Goal: Task Accomplishment & Management: Manage account settings

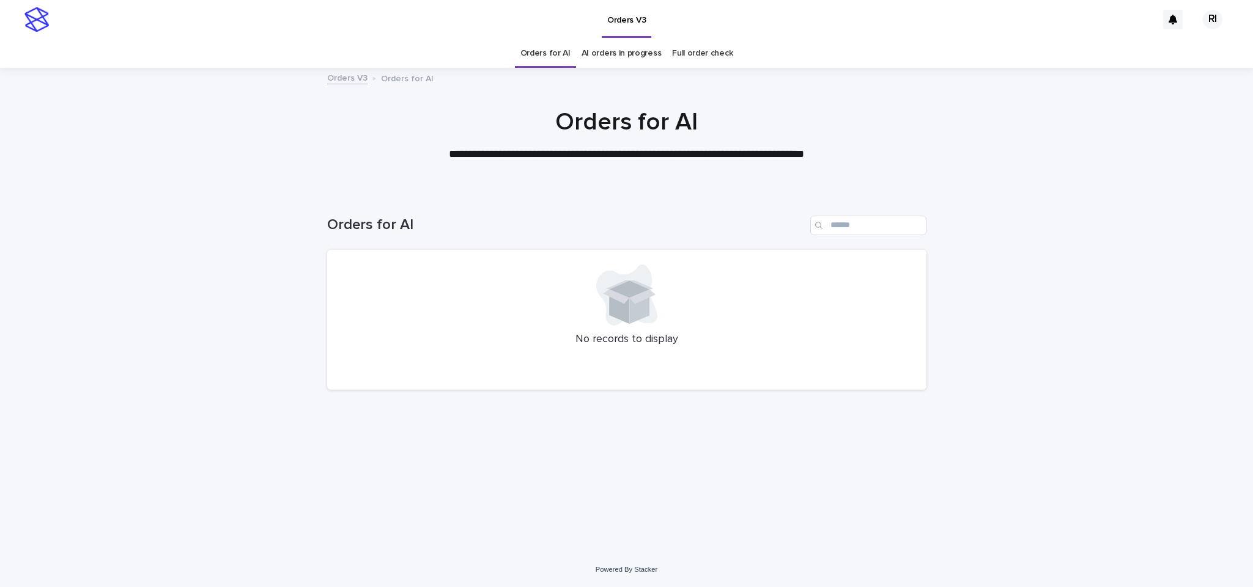
click at [553, 59] on link "Orders for AI" at bounding box center [545, 53] width 50 height 29
click at [556, 55] on link "Orders for AI" at bounding box center [545, 53] width 50 height 29
click at [559, 54] on link "Orders for AI" at bounding box center [545, 53] width 50 height 29
click at [551, 59] on link "Orders for AI" at bounding box center [545, 53] width 50 height 29
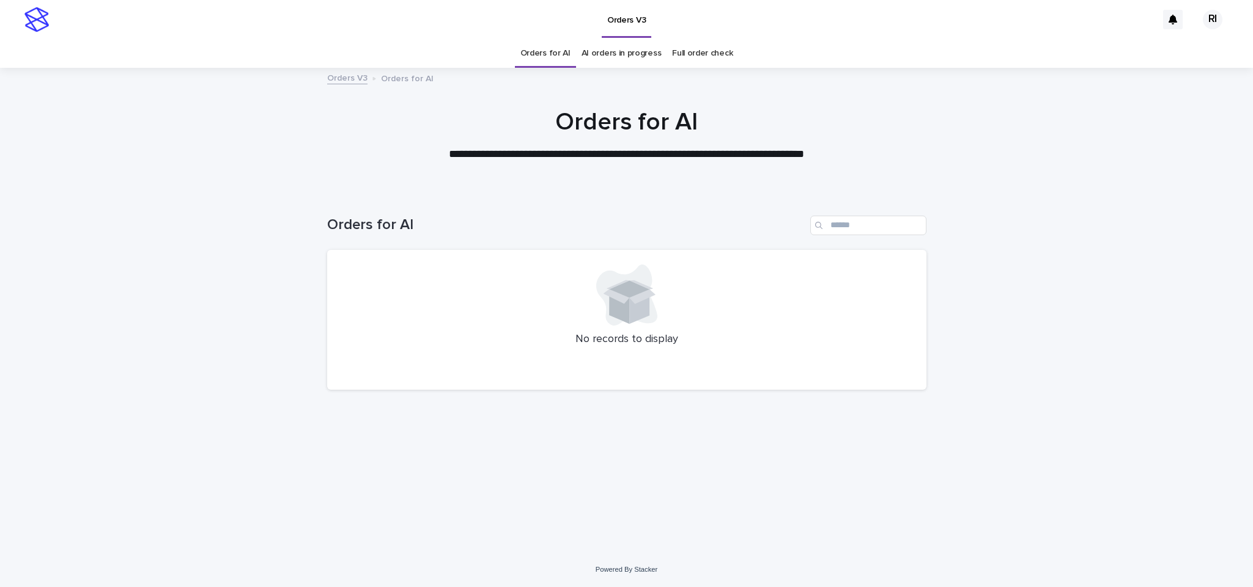
click at [543, 56] on link "Orders for AI" at bounding box center [545, 53] width 50 height 29
click at [552, 55] on link "Orders for AI" at bounding box center [545, 53] width 50 height 29
click at [419, 408] on div "Loading... Saving… Loading... Saving… Orders for AI No records to display" at bounding box center [626, 356] width 611 height 331
click at [560, 51] on link "Orders for AI" at bounding box center [545, 53] width 50 height 29
click at [556, 46] on link "Orders for AI" at bounding box center [545, 53] width 50 height 29
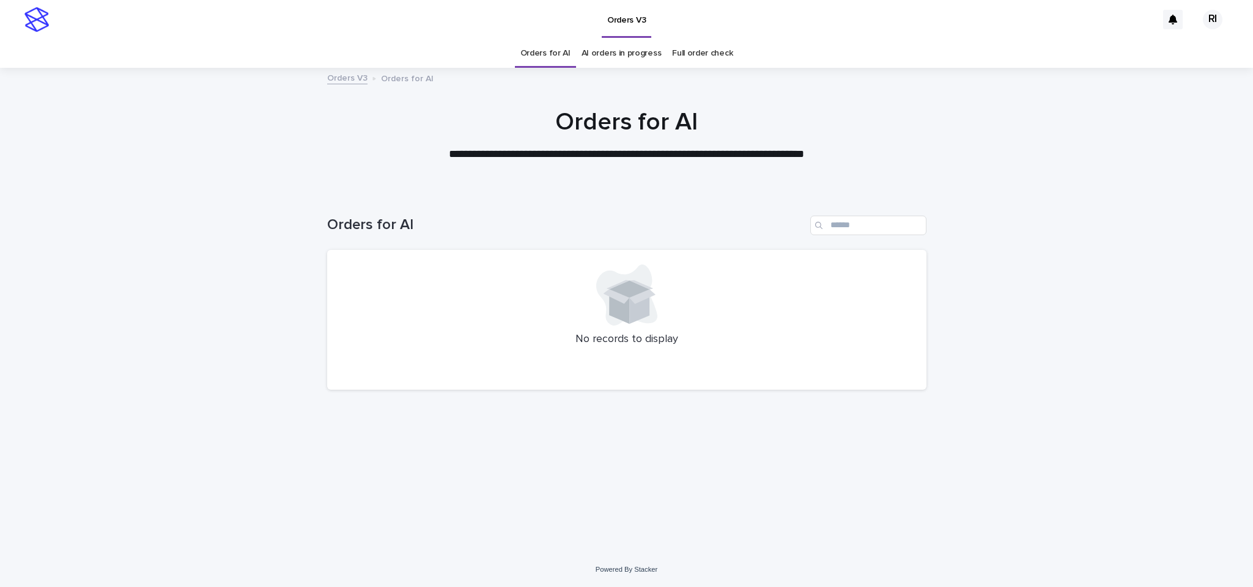
click at [556, 50] on link "Orders for AI" at bounding box center [545, 53] width 50 height 29
click at [558, 50] on link "Orders for AI" at bounding box center [545, 53] width 50 height 29
click at [547, 59] on link "Orders for AI" at bounding box center [545, 53] width 50 height 29
click at [556, 55] on link "Orders for AI" at bounding box center [545, 53] width 50 height 29
click at [558, 48] on link "Orders for AI" at bounding box center [545, 53] width 50 height 29
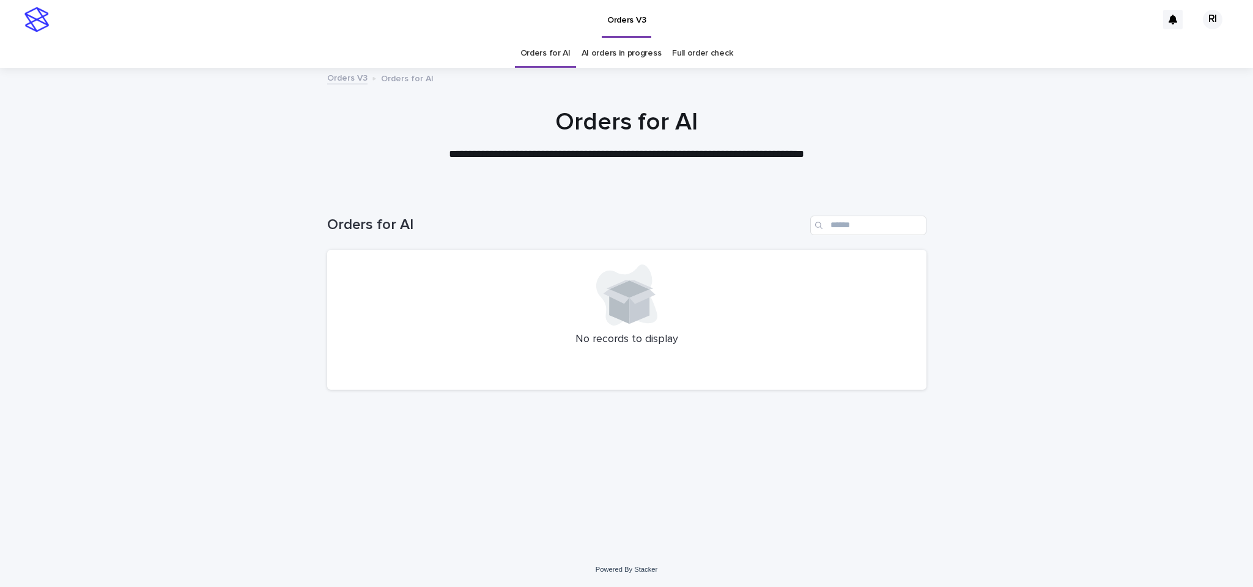
click at [559, 48] on link "Orders for AI" at bounding box center [545, 53] width 50 height 29
click at [558, 57] on link "Orders for AI" at bounding box center [545, 53] width 50 height 29
click at [554, 55] on link "Orders for AI" at bounding box center [545, 53] width 50 height 29
click at [553, 51] on link "Orders for AI" at bounding box center [545, 53] width 50 height 29
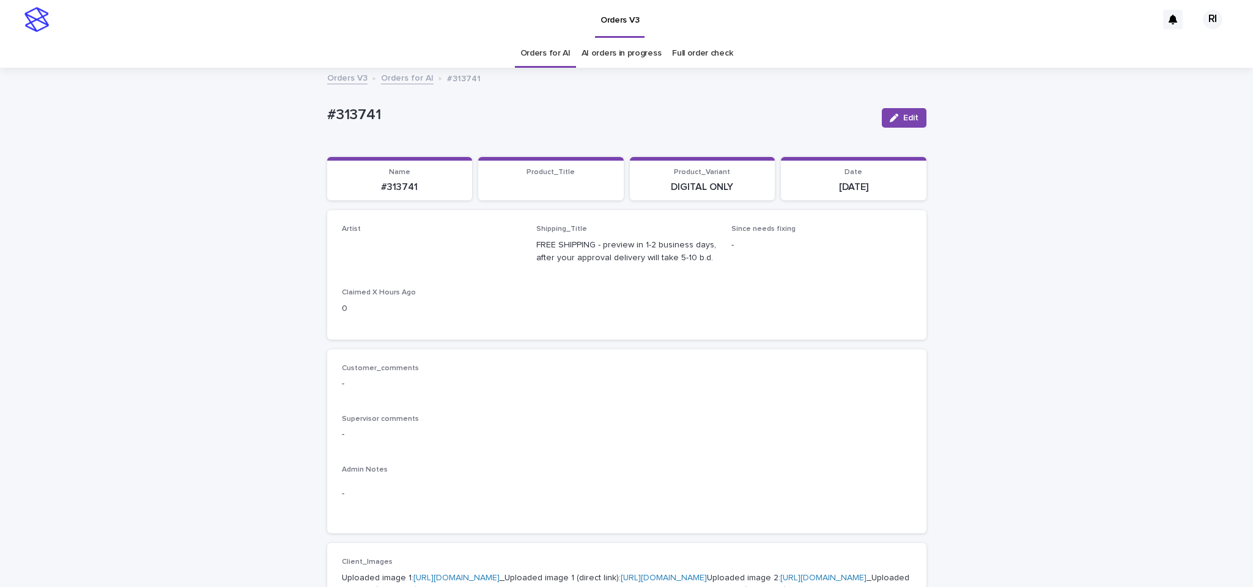
click at [916, 112] on button "Edit" at bounding box center [903, 118] width 45 height 20
click at [546, 53] on link "Orders for AI" at bounding box center [545, 53] width 50 height 29
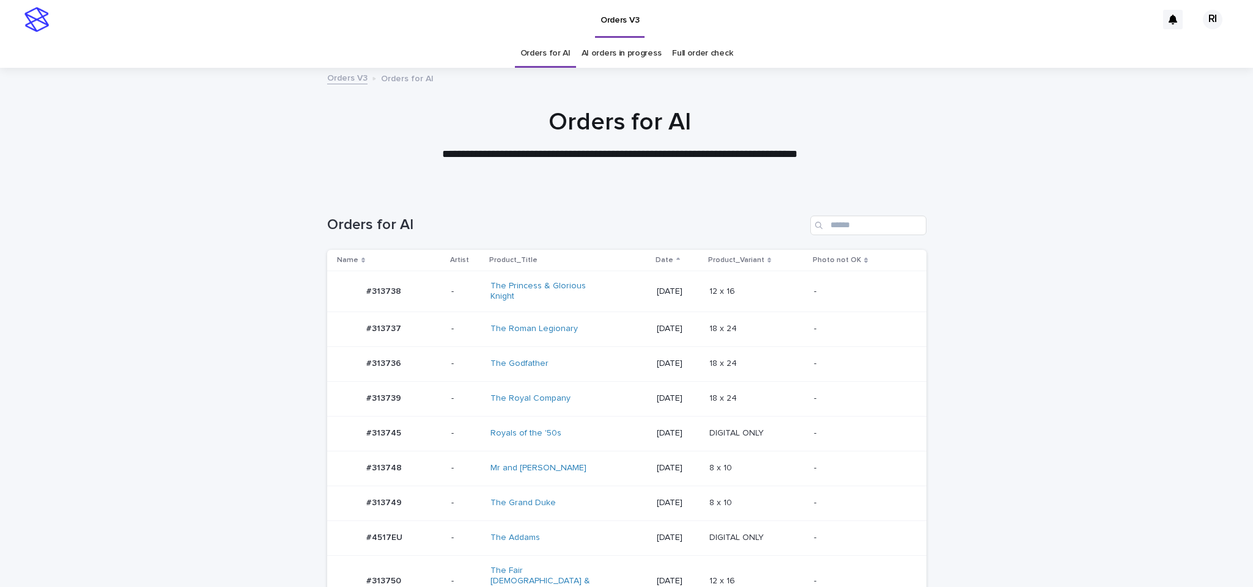
click at [783, 470] on p at bounding box center [756, 468] width 95 height 10
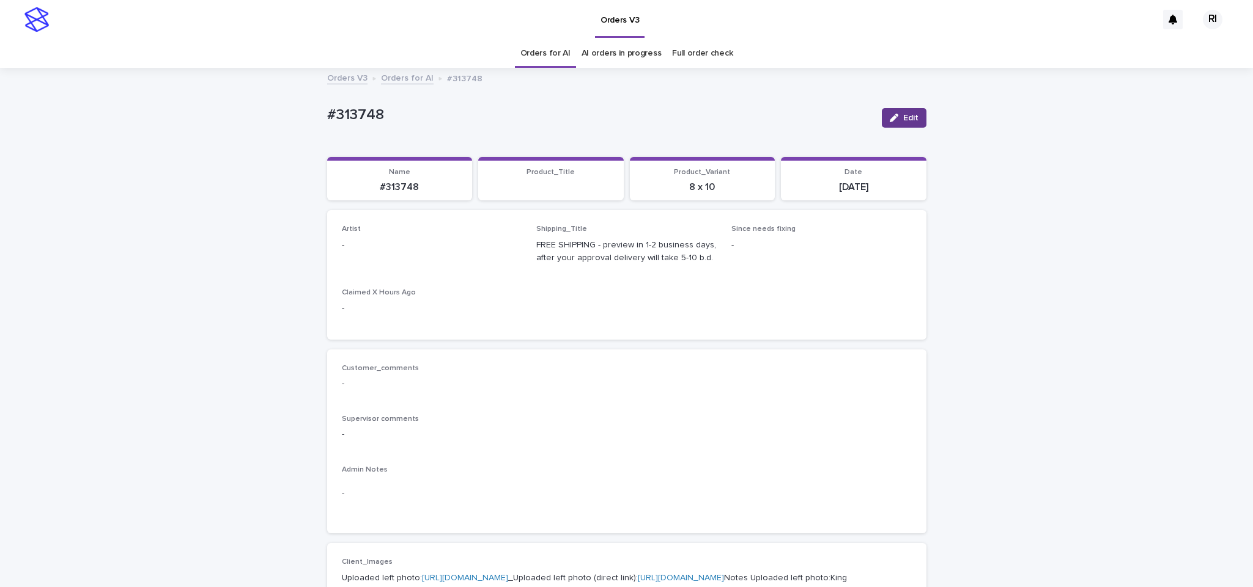
click at [889, 117] on icon "button" at bounding box center [893, 118] width 9 height 9
paste input "****"
type input "****"
click at [896, 117] on span "Save" at bounding box center [906, 118] width 20 height 9
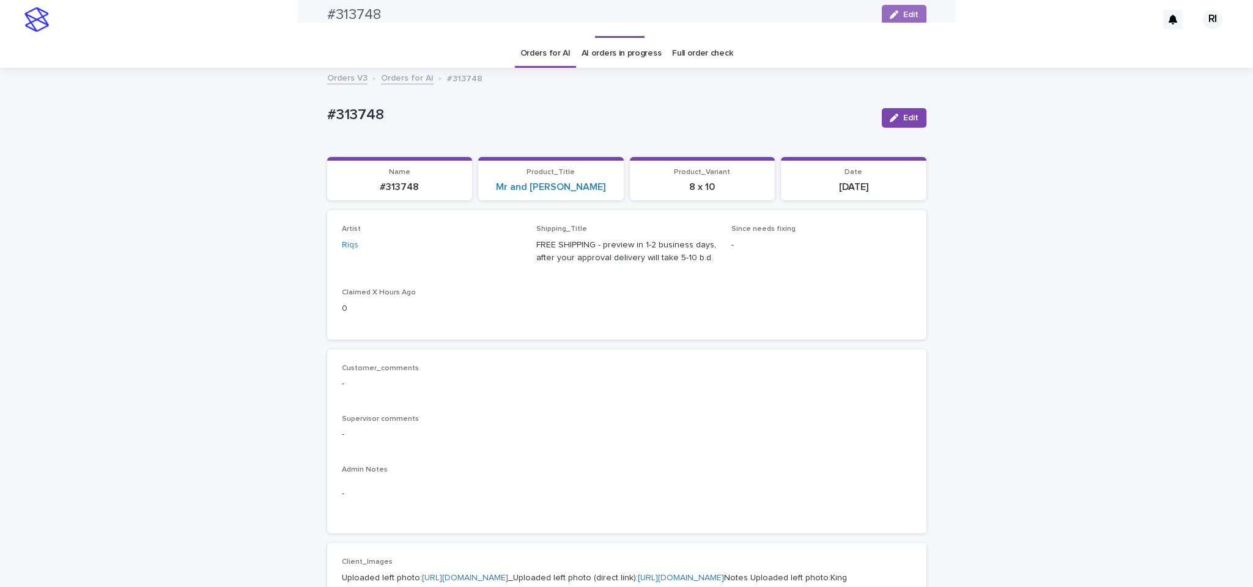
scroll to position [2, 0]
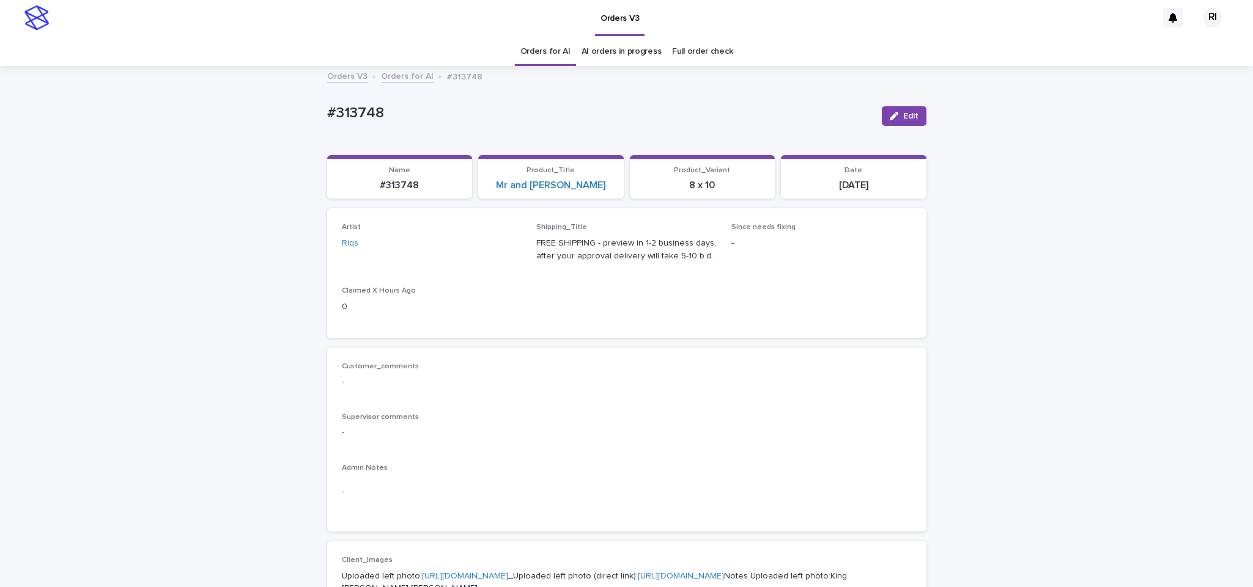
click at [910, 118] on span "Edit" at bounding box center [910, 116] width 15 height 9
type input "*****"
click at [903, 119] on span "Save" at bounding box center [906, 116] width 20 height 9
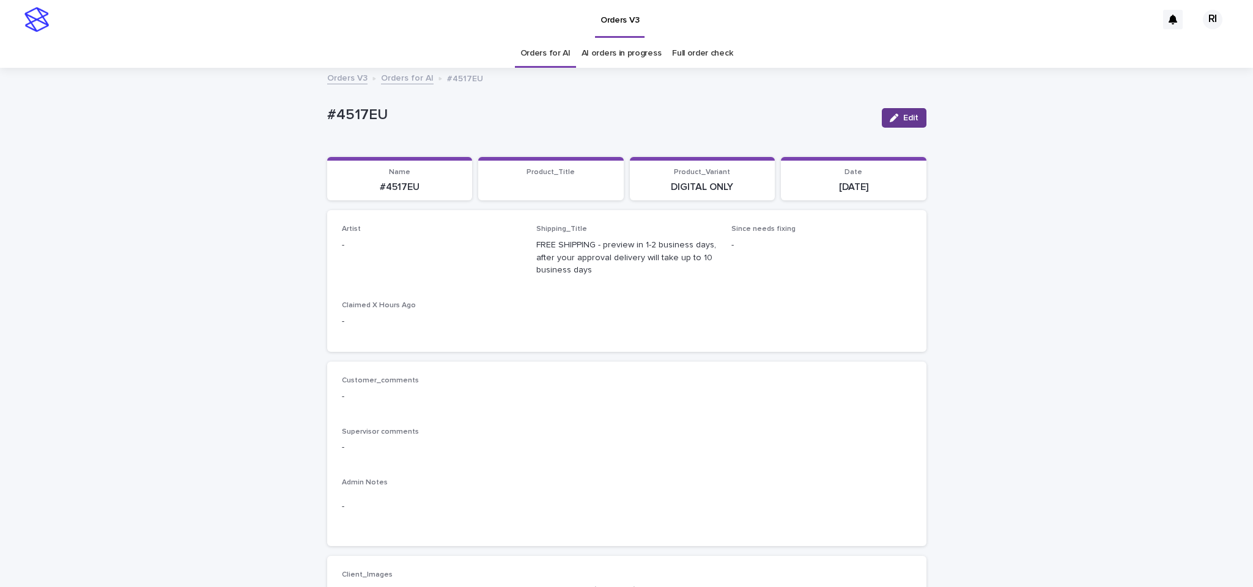
click at [906, 109] on button "Edit" at bounding box center [903, 118] width 45 height 20
click at [382, 270] on div "Riqs" at bounding box center [424, 275] width 179 height 21
click at [896, 116] on span "Save" at bounding box center [906, 118] width 20 height 9
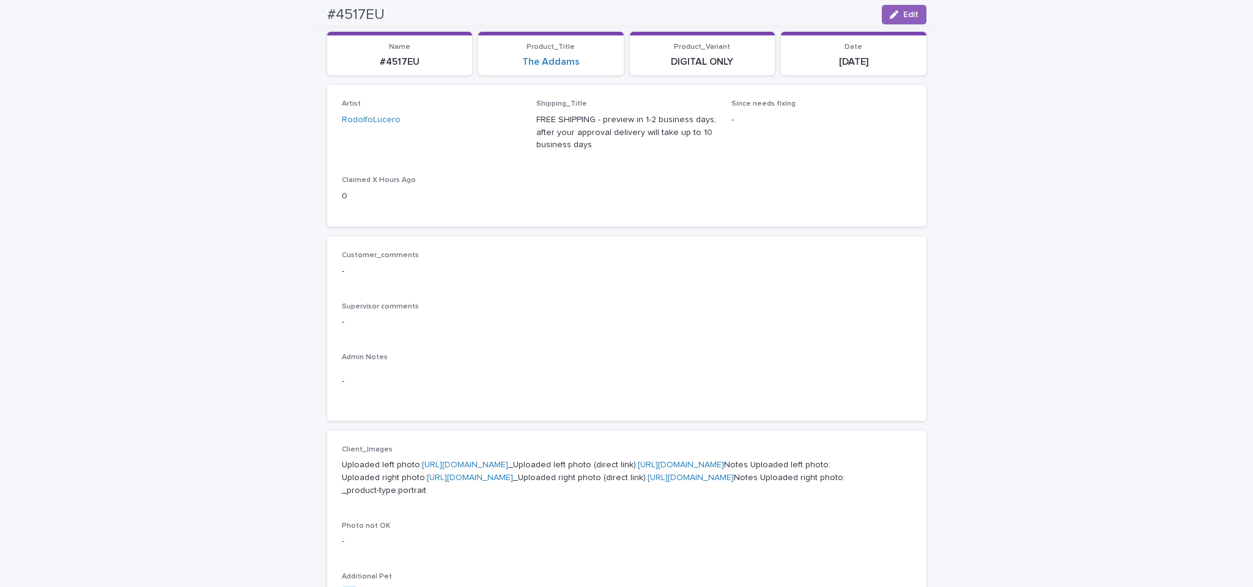
scroll to position [2, 0]
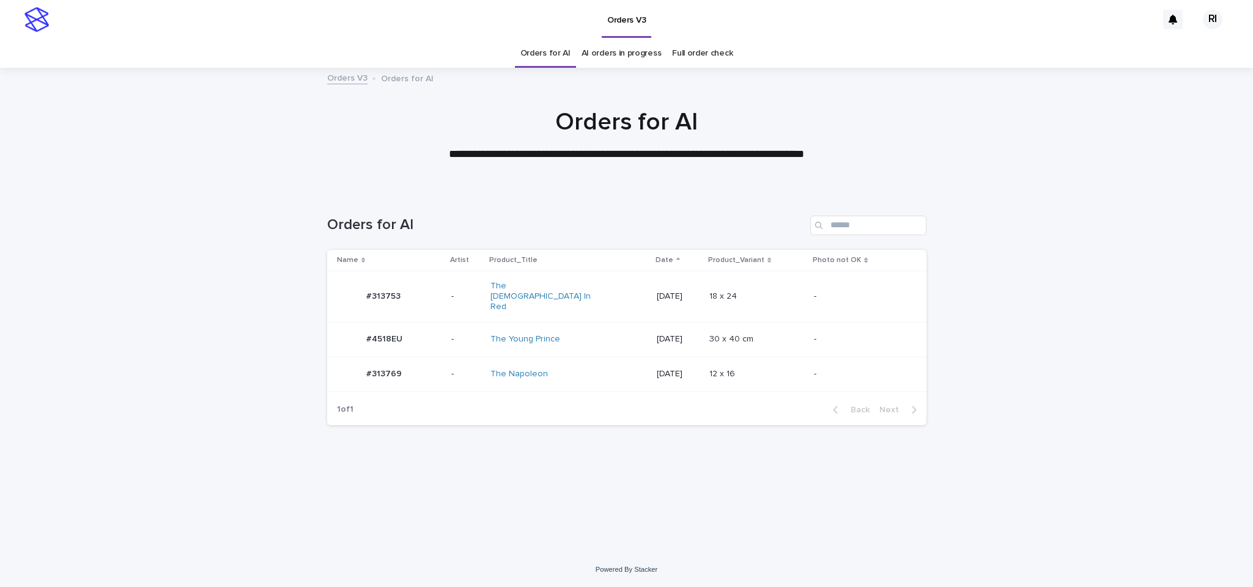
click at [815, 338] on td "-" at bounding box center [867, 339] width 117 height 35
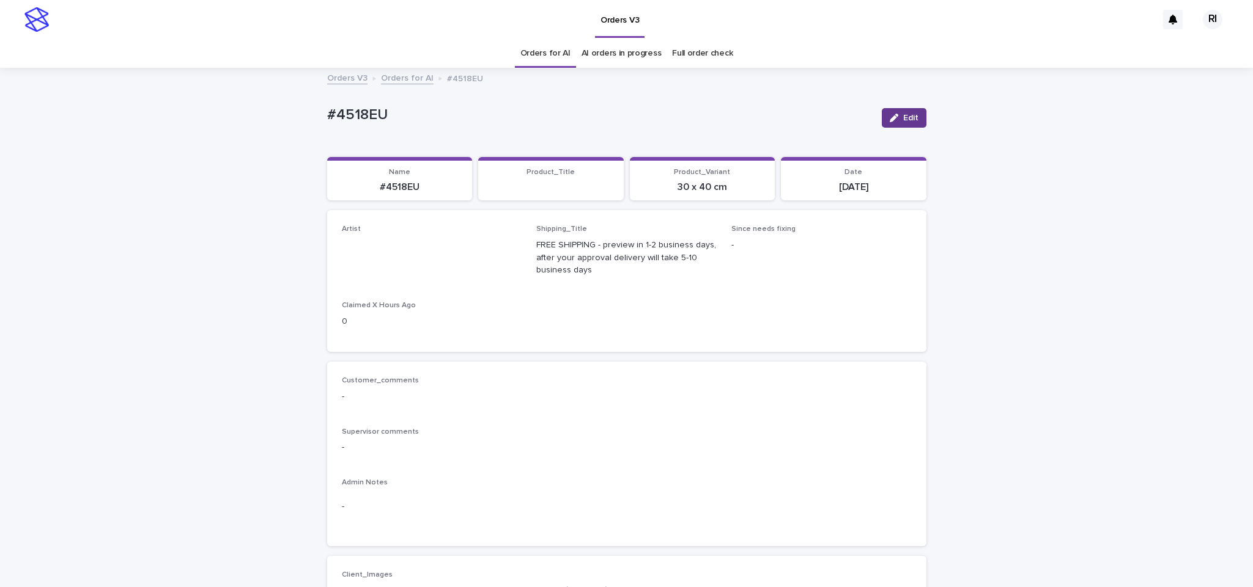
click at [917, 112] on button "Edit" at bounding box center [903, 118] width 45 height 20
click at [540, 56] on link "Orders for AI" at bounding box center [545, 53] width 50 height 29
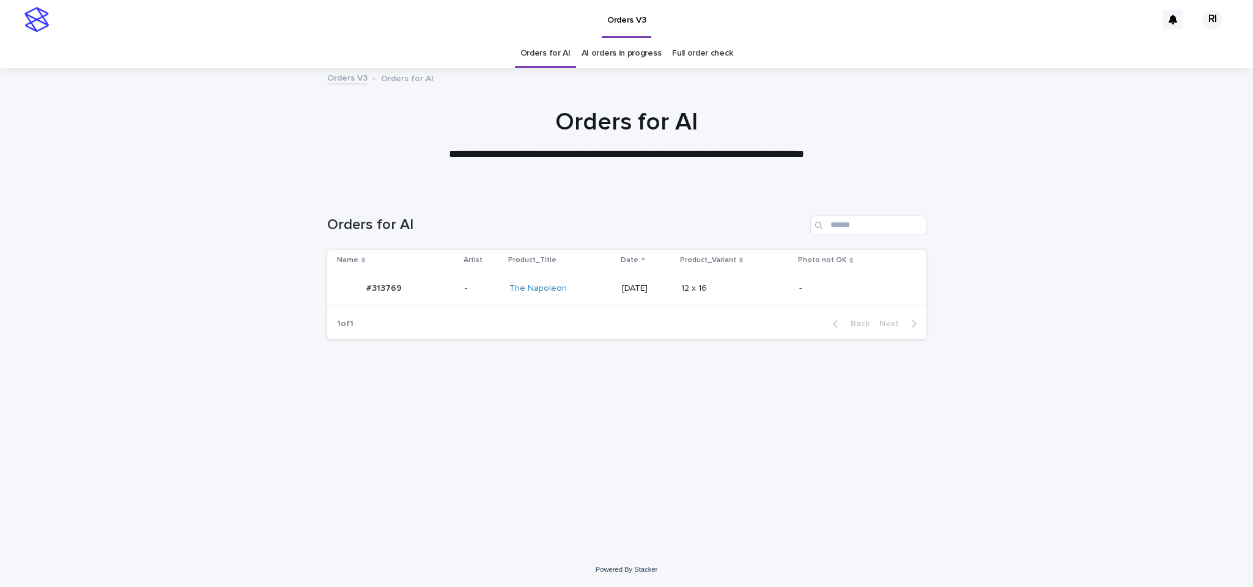
click at [750, 286] on p at bounding box center [732, 289] width 102 height 10
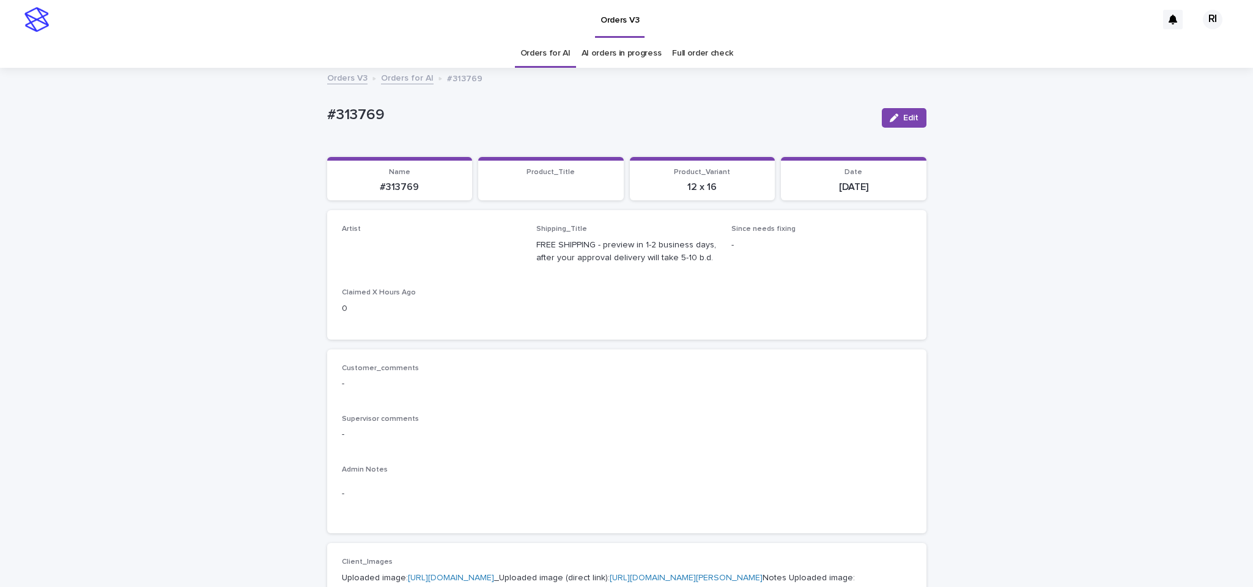
click at [893, 120] on div "button" at bounding box center [895, 118] width 13 height 9
click at [532, 59] on link "Orders for AI" at bounding box center [545, 53] width 50 height 29
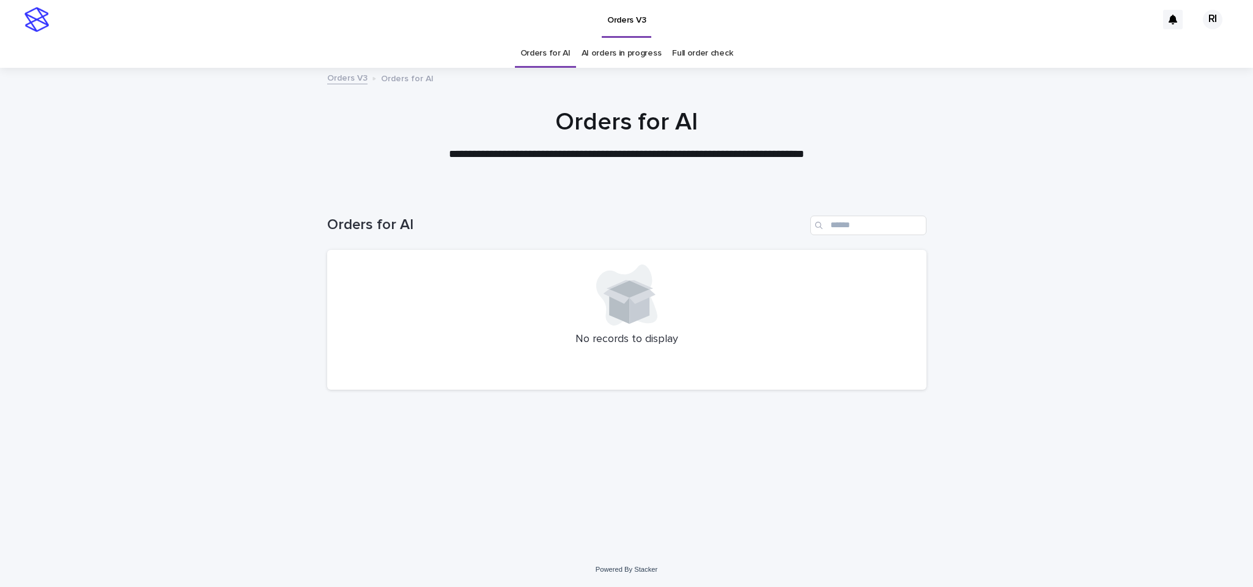
click at [553, 57] on link "Orders for AI" at bounding box center [545, 53] width 50 height 29
click at [349, 479] on div "Loading... Saving… Loading... Saving… Orders for AI No records to display" at bounding box center [626, 356] width 611 height 331
click at [318, 206] on div "Loading... Saving… Loading... Saving… Orders for AI No records to display" at bounding box center [626, 371] width 1253 height 361
click at [303, 413] on div "Loading... Saving… Loading... Saving… Orders for AI No records to display" at bounding box center [626, 371] width 1253 height 361
click at [864, 227] on input "Search" at bounding box center [868, 226] width 116 height 20
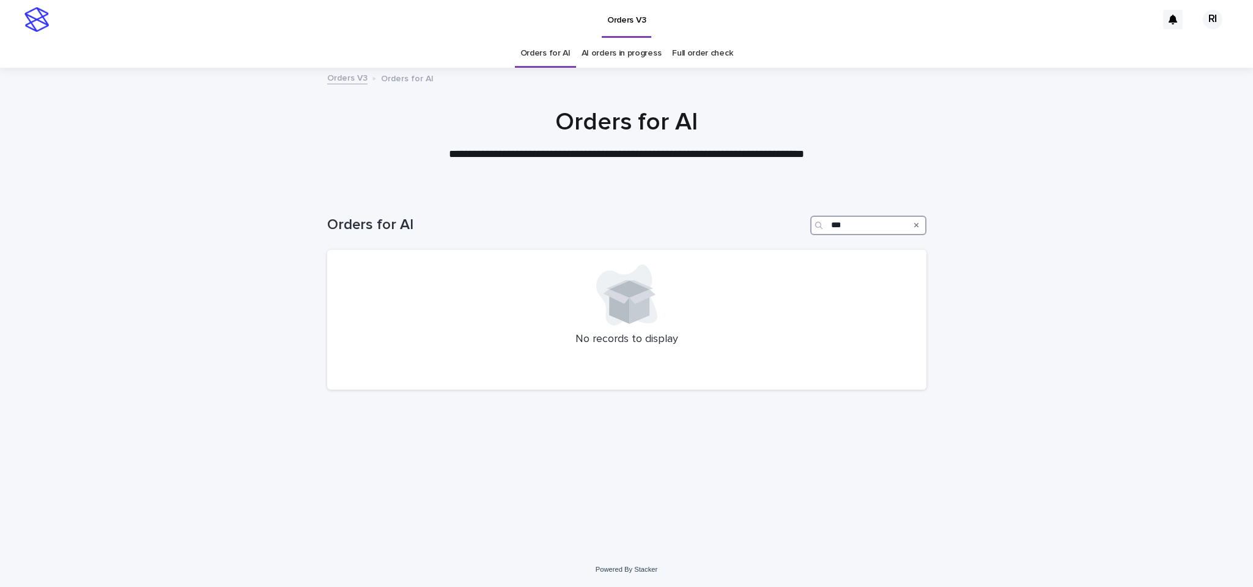
type input "****"
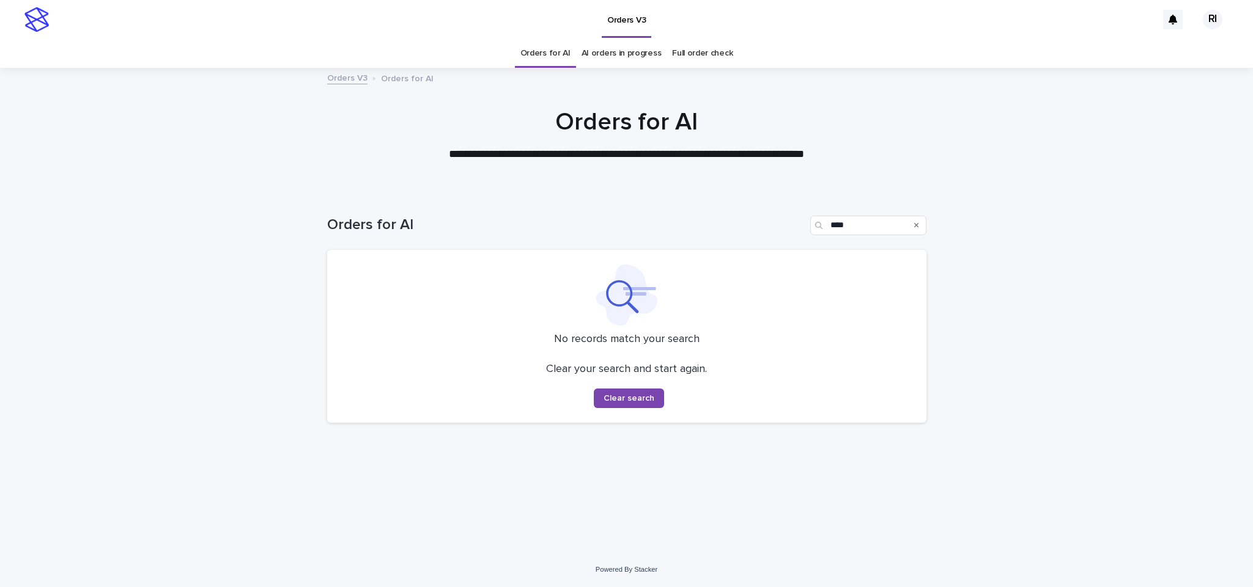
click at [549, 57] on link "Orders for AI" at bounding box center [545, 53] width 50 height 29
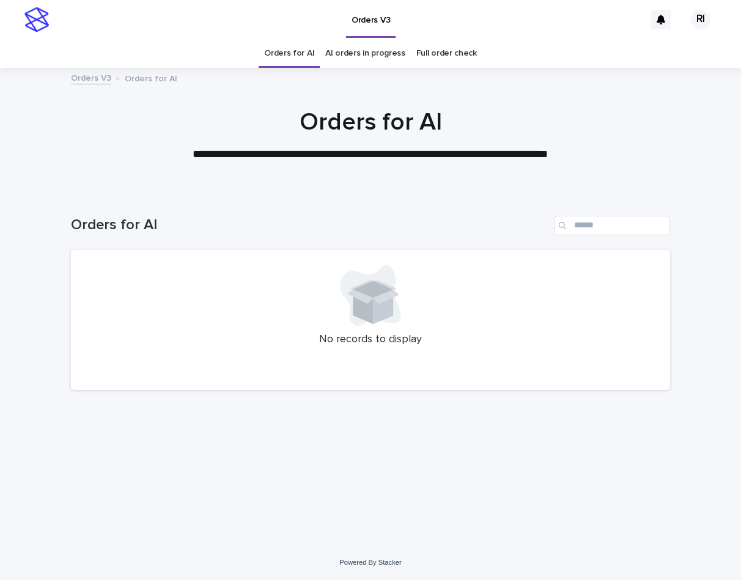
click at [321, 249] on div "Orders for AI" at bounding box center [370, 220] width 599 height 59
click at [664, 219] on input "Search" at bounding box center [612, 226] width 116 height 20
paste input "****"
type input "****"
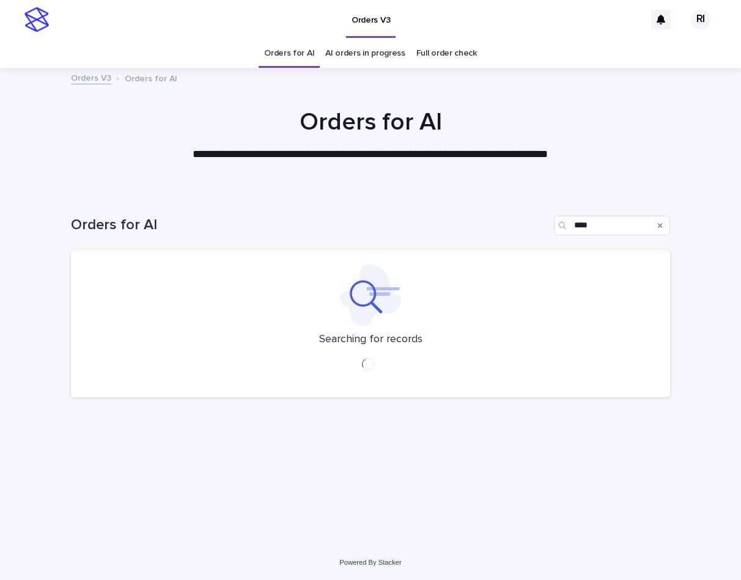
click at [292, 50] on link "Orders for AI" at bounding box center [289, 53] width 50 height 29
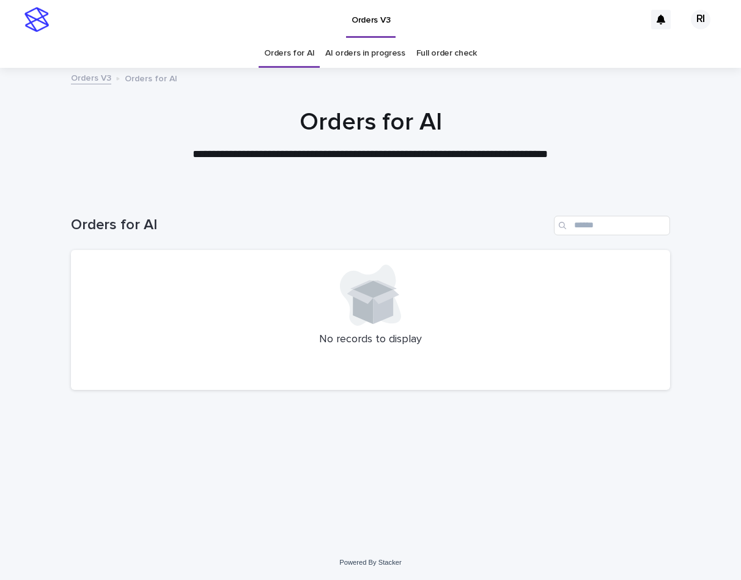
click at [279, 429] on div "Loading... Saving… Loading... Saving… Orders for AI No records to display" at bounding box center [370, 352] width 611 height 323
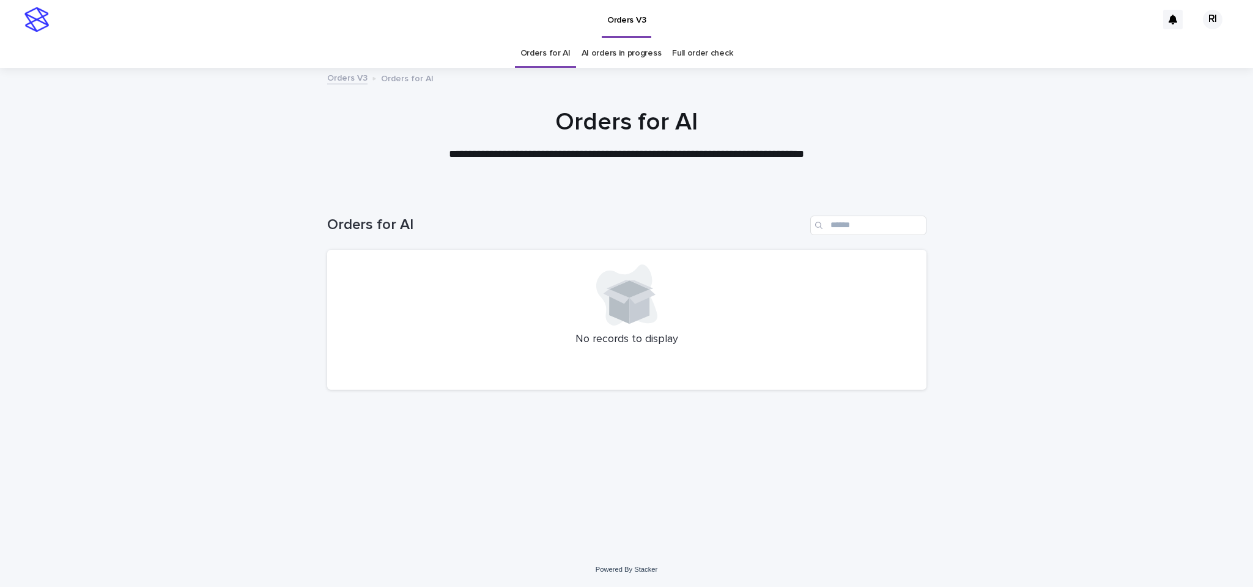
click at [202, 300] on div "Loading... Saving… Loading... Saving… Orders for AI No records to display" at bounding box center [626, 371] width 1253 height 361
click at [536, 51] on link "Orders for AI" at bounding box center [545, 53] width 50 height 29
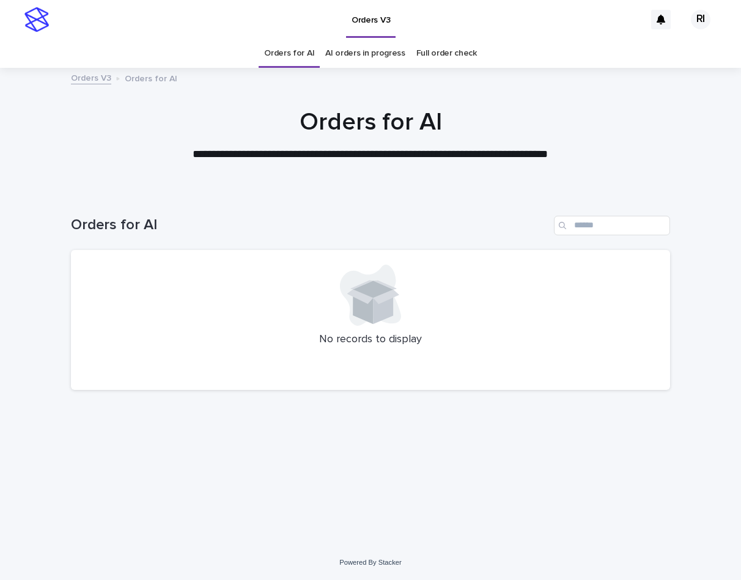
click at [371, 286] on icon at bounding box center [373, 289] width 40 height 17
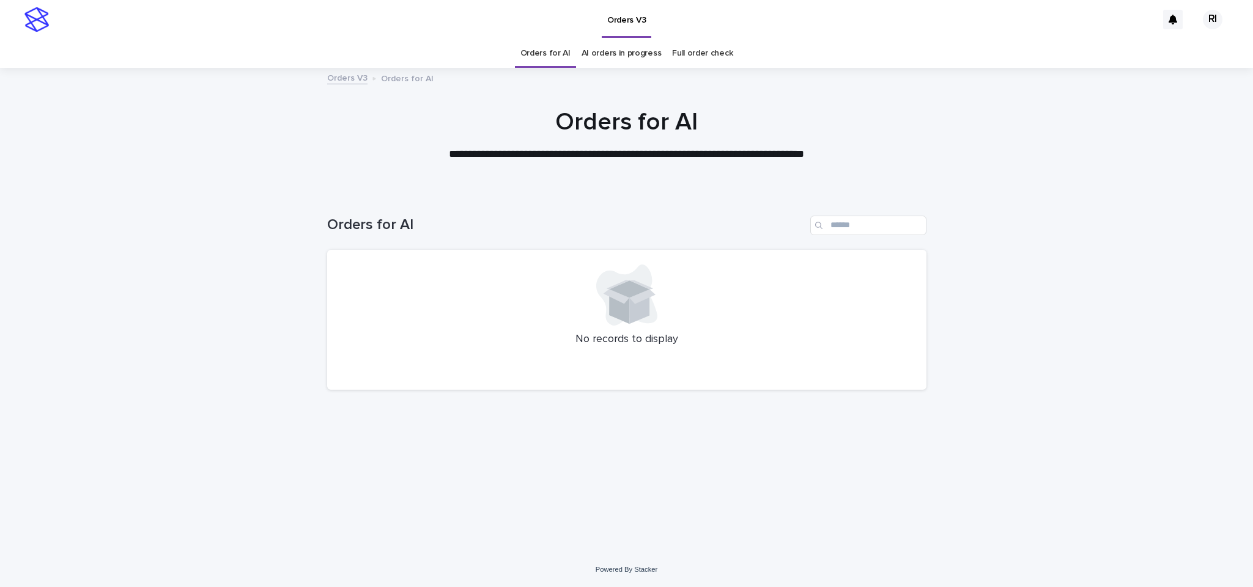
click at [556, 57] on link "Orders for AI" at bounding box center [545, 53] width 50 height 29
click at [740, 120] on div "**********" at bounding box center [626, 135] width 1253 height 55
click at [416, 316] on div at bounding box center [627, 295] width 570 height 61
click at [537, 44] on link "Orders for AI" at bounding box center [545, 53] width 50 height 29
click at [549, 57] on link "Orders for AI" at bounding box center [545, 53] width 50 height 29
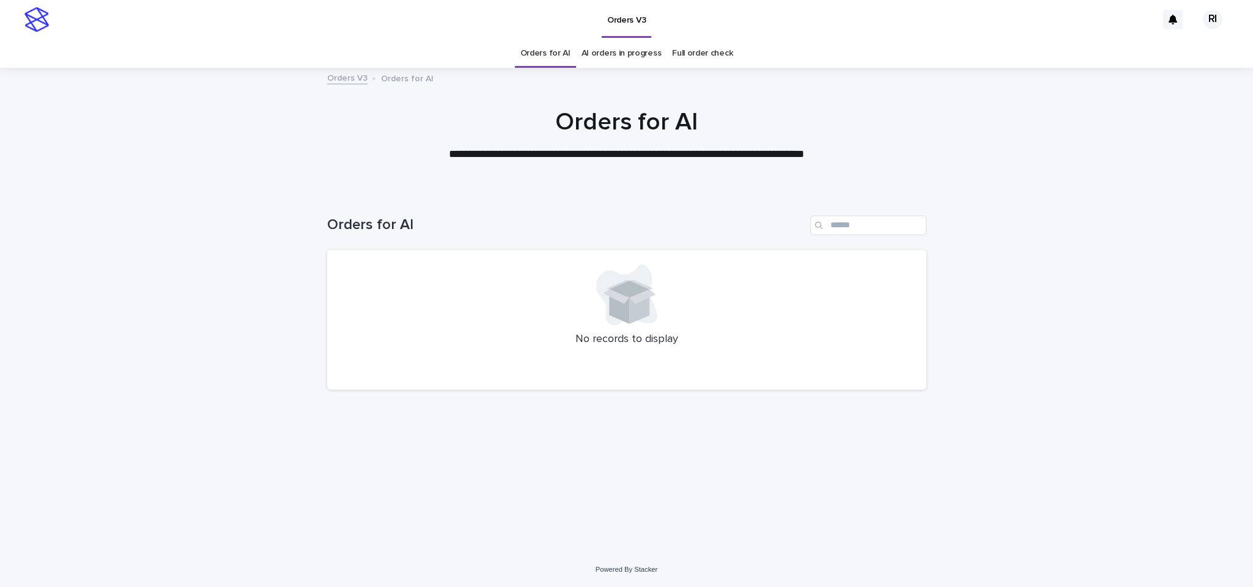
click at [546, 48] on link "Orders for AI" at bounding box center [545, 53] width 50 height 29
click at [740, 227] on input "Search" at bounding box center [868, 226] width 116 height 20
paste input "****"
type input "****"
click at [534, 44] on link "Orders for AI" at bounding box center [545, 53] width 50 height 29
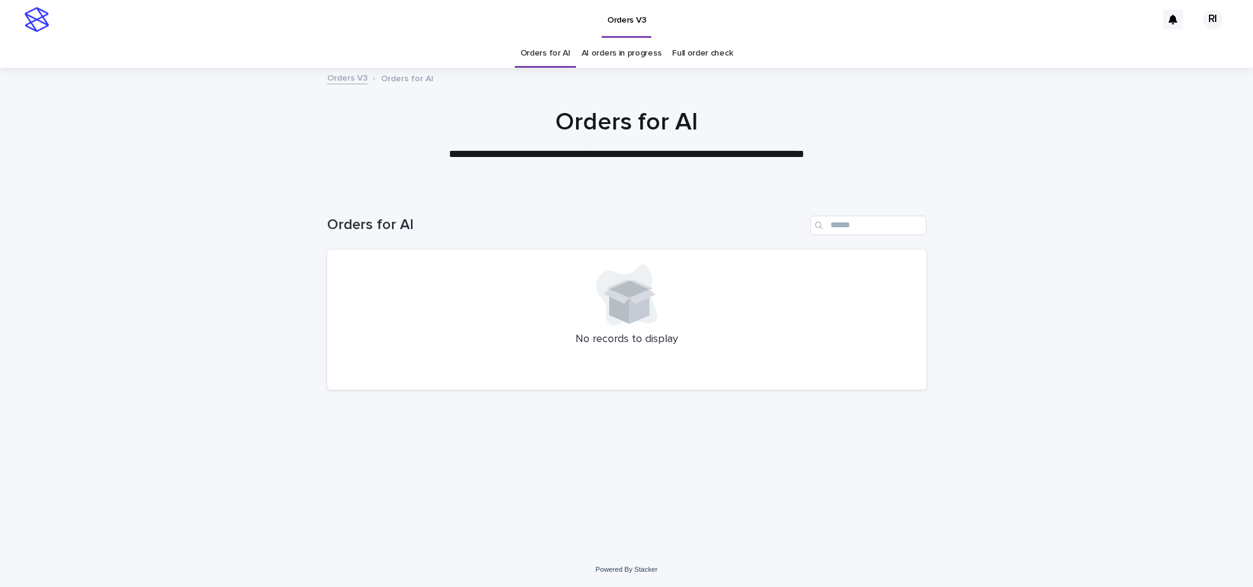
click at [552, 55] on link "Orders for AI" at bounding box center [545, 53] width 50 height 29
click at [556, 61] on link "Orders for AI" at bounding box center [545, 53] width 50 height 29
click at [558, 56] on link "Orders for AI" at bounding box center [545, 53] width 50 height 29
click at [558, 57] on link "Orders for AI" at bounding box center [545, 53] width 50 height 29
click at [550, 56] on link "Orders for AI" at bounding box center [545, 53] width 50 height 29
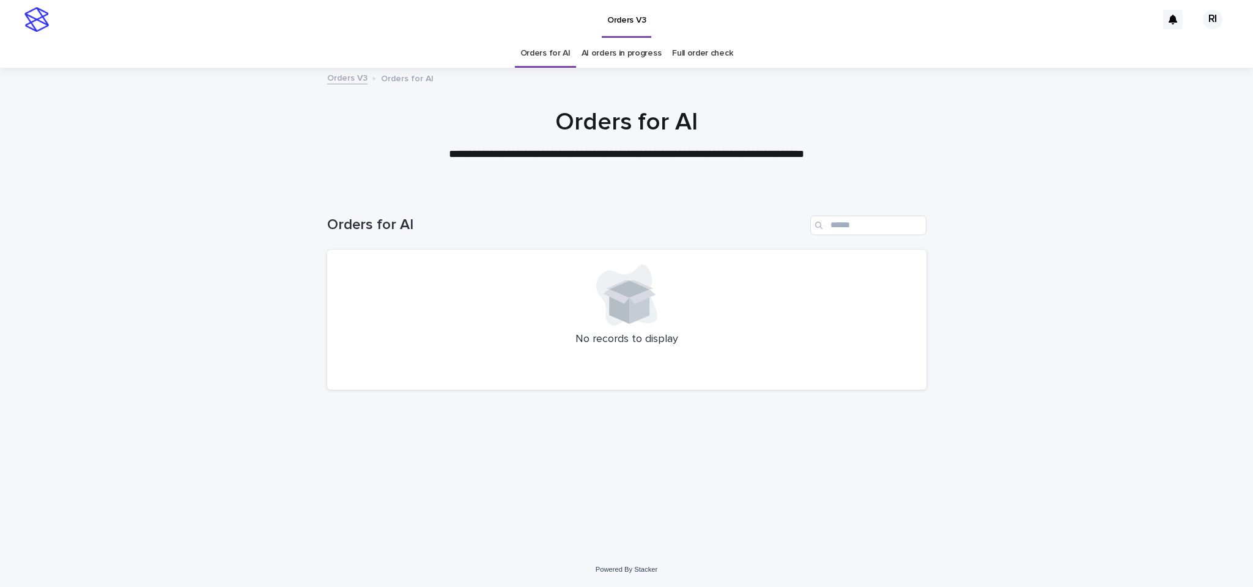
click at [461, 444] on div "Loading... Saving… Loading... Saving… Orders for AI No records to display" at bounding box center [626, 356] width 611 height 331
click at [545, 51] on link "Orders for AI" at bounding box center [545, 53] width 50 height 29
click at [545, 50] on link "Orders for AI" at bounding box center [545, 53] width 50 height 29
click at [541, 46] on link "Orders for AI" at bounding box center [545, 53] width 50 height 29
click at [567, 46] on link "Orders for AI" at bounding box center [545, 53] width 50 height 29
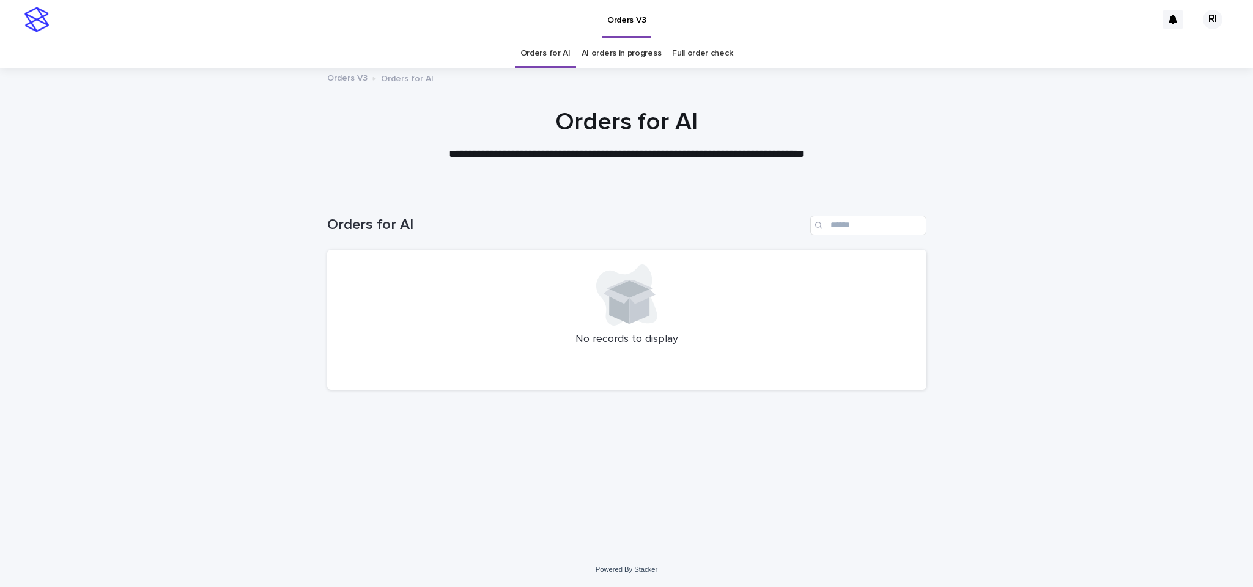
click at [565, 53] on link "Orders for AI" at bounding box center [545, 53] width 50 height 29
click at [558, 61] on link "Orders for AI" at bounding box center [545, 53] width 50 height 29
click at [567, 56] on link "Orders for AI" at bounding box center [545, 53] width 50 height 29
click at [546, 57] on link "Orders for AI" at bounding box center [545, 53] width 50 height 29
click at [548, 55] on link "Orders for AI" at bounding box center [545, 53] width 50 height 29
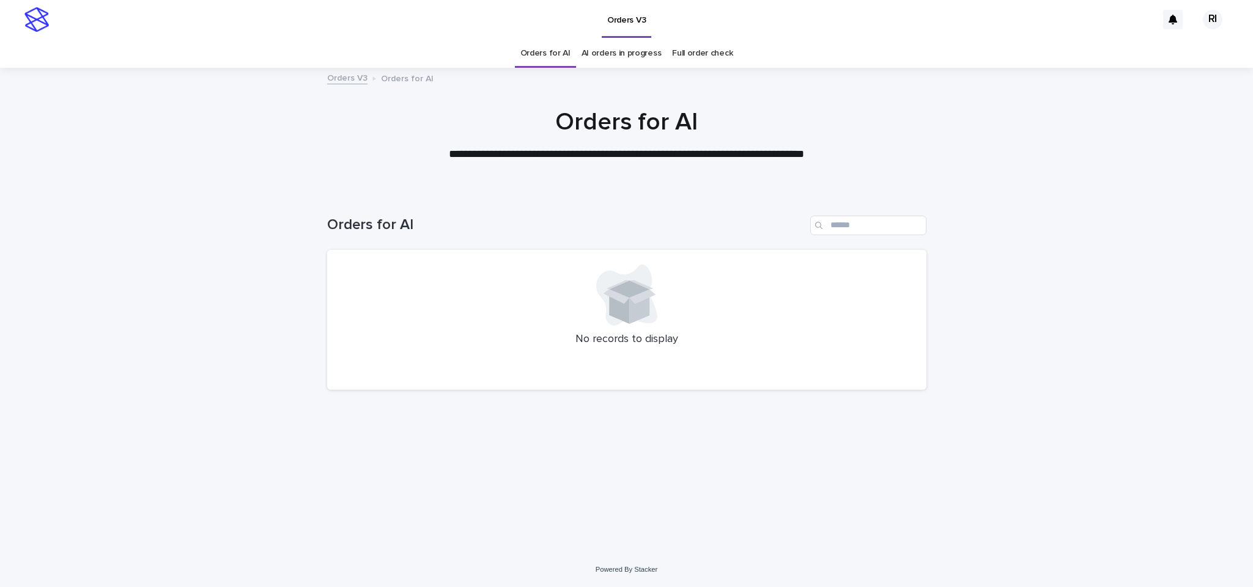
click at [598, 52] on link "AI orders in progress" at bounding box center [621, 53] width 80 height 29
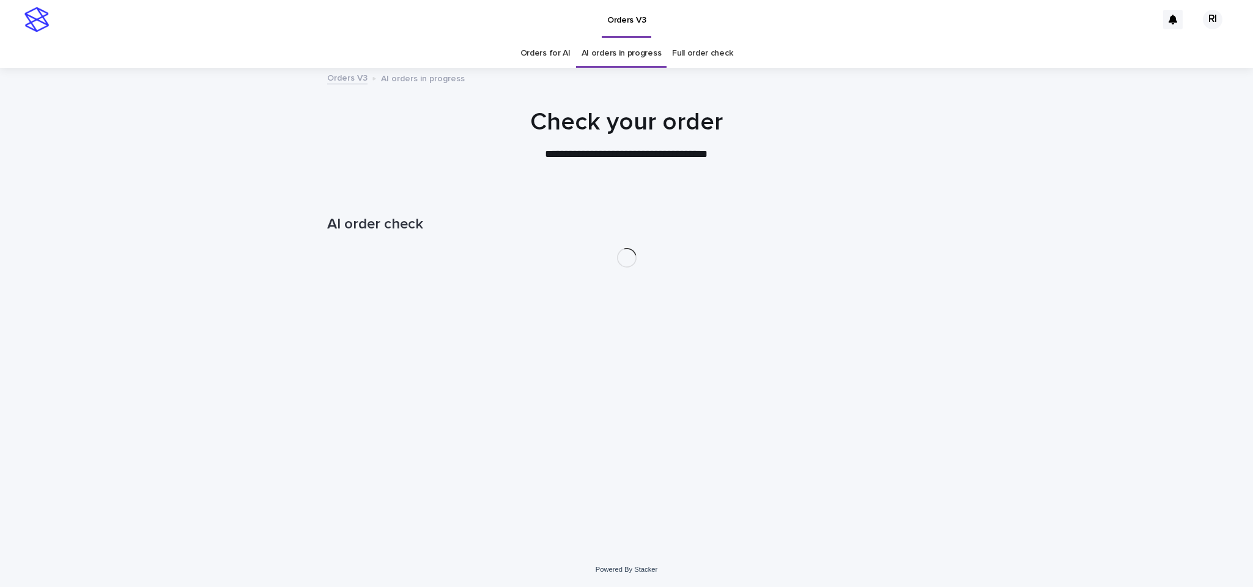
click at [558, 59] on link "Orders for AI" at bounding box center [545, 53] width 50 height 29
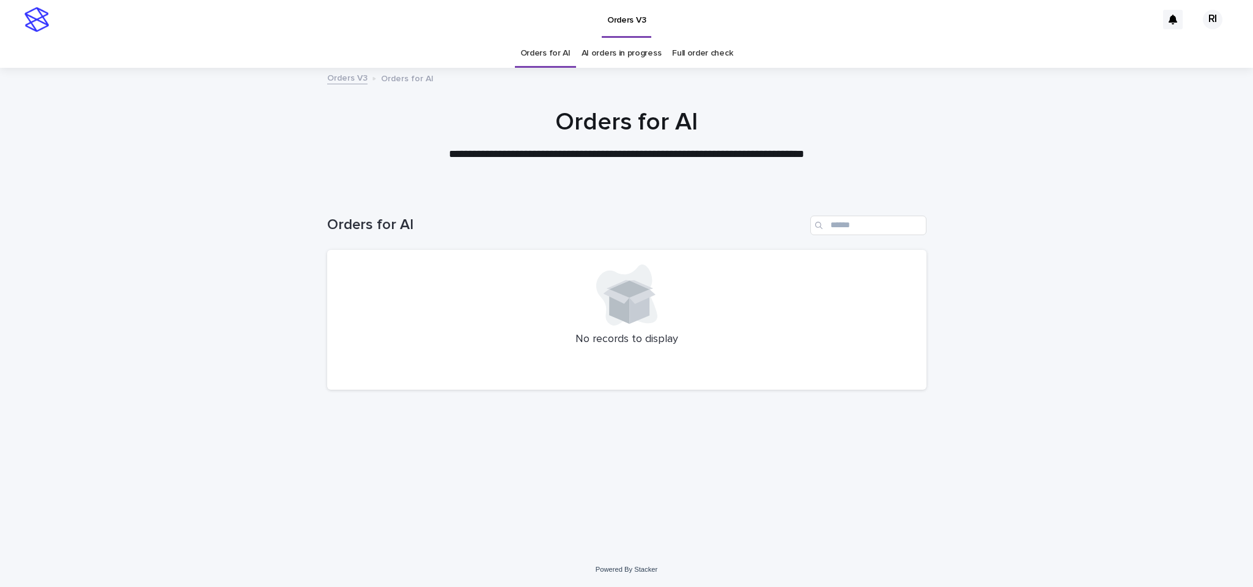
click at [428, 256] on div "No records to display" at bounding box center [626, 320] width 599 height 141
click at [604, 50] on link "AI orders in progress" at bounding box center [621, 53] width 80 height 29
click at [559, 53] on link "Orders for AI" at bounding box center [545, 53] width 50 height 29
click at [602, 54] on link "AI orders in progress" at bounding box center [621, 53] width 80 height 29
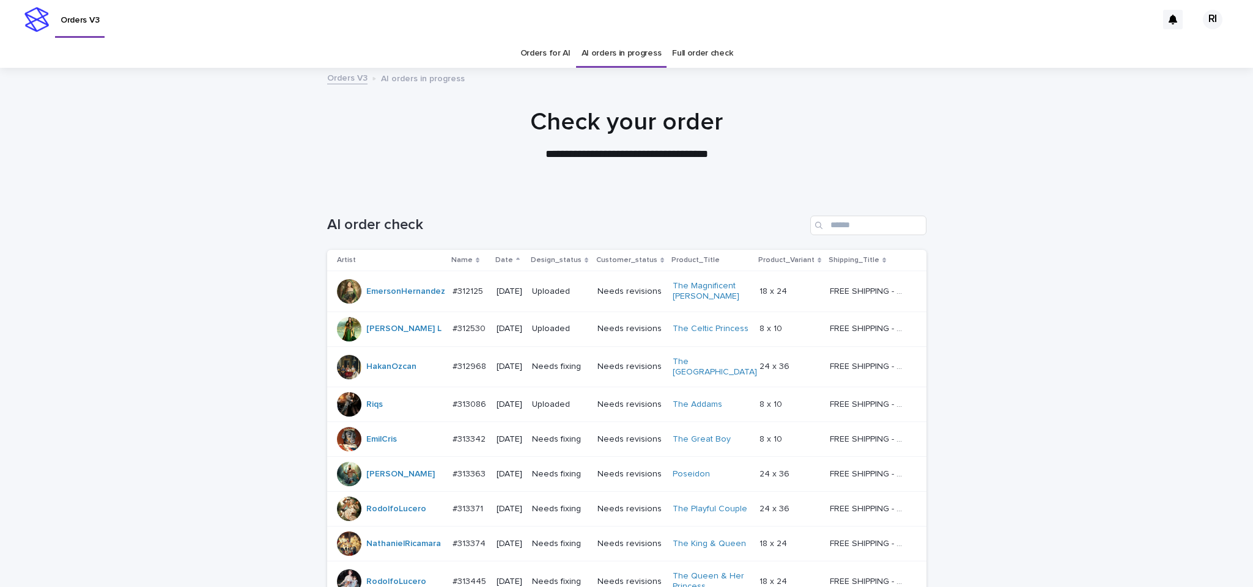
click at [558, 57] on link "Orders for AI" at bounding box center [545, 53] width 50 height 29
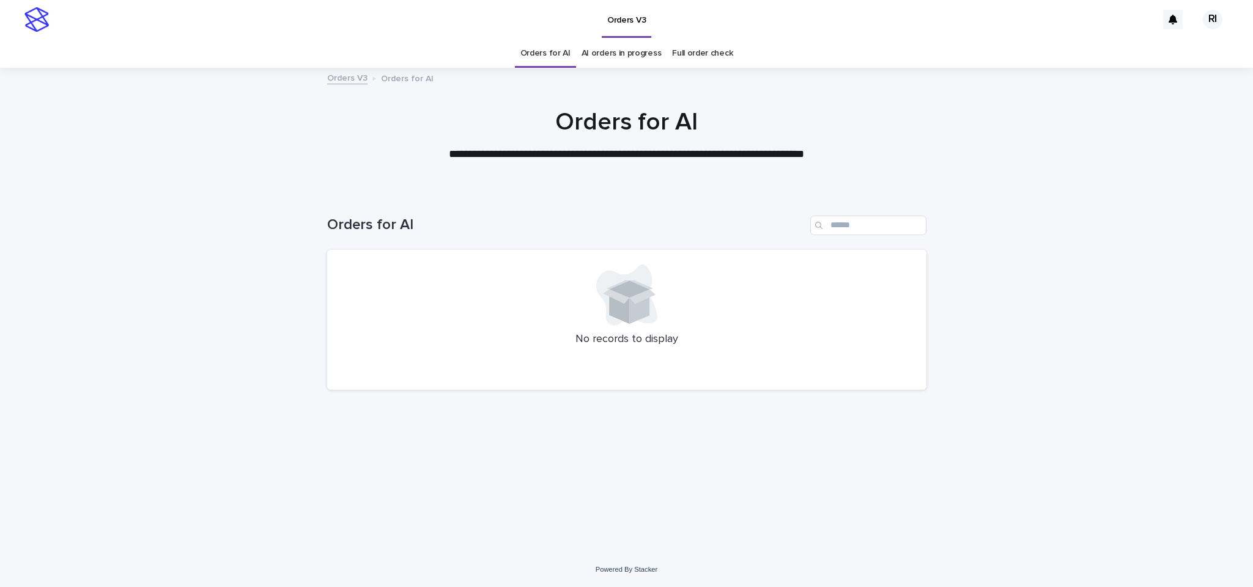
click at [539, 64] on link "Orders for AI" at bounding box center [545, 53] width 50 height 29
click at [554, 56] on link "Orders for AI" at bounding box center [545, 53] width 50 height 29
click at [543, 55] on link "Orders for AI" at bounding box center [545, 53] width 50 height 29
click at [558, 48] on link "Orders for AI" at bounding box center [545, 53] width 50 height 29
click at [547, 50] on link "Orders for AI" at bounding box center [545, 53] width 50 height 29
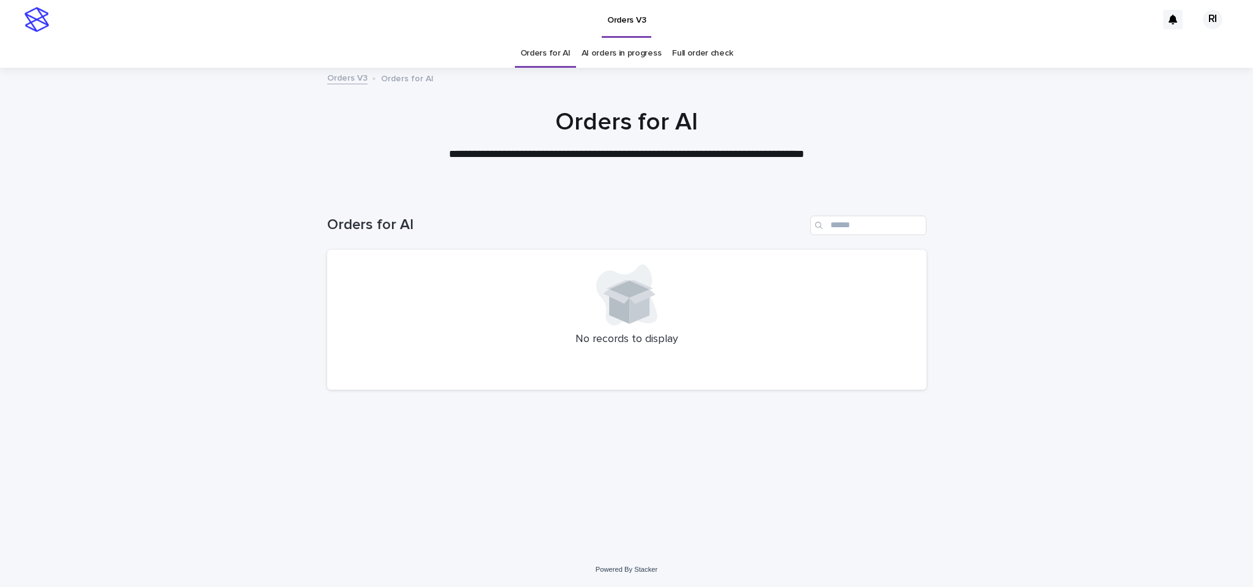
click link "Orders for AI"
click at [602, 57] on link "AI orders in progress" at bounding box center [621, 53] width 80 height 29
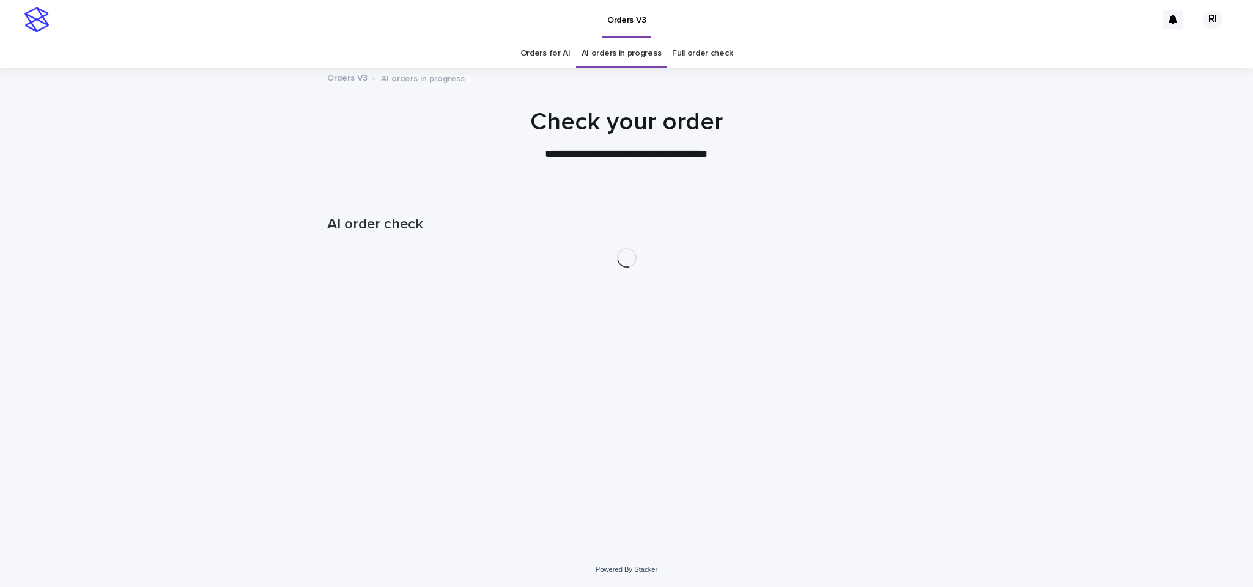
click at [559, 54] on link "Orders for AI" at bounding box center [545, 53] width 50 height 29
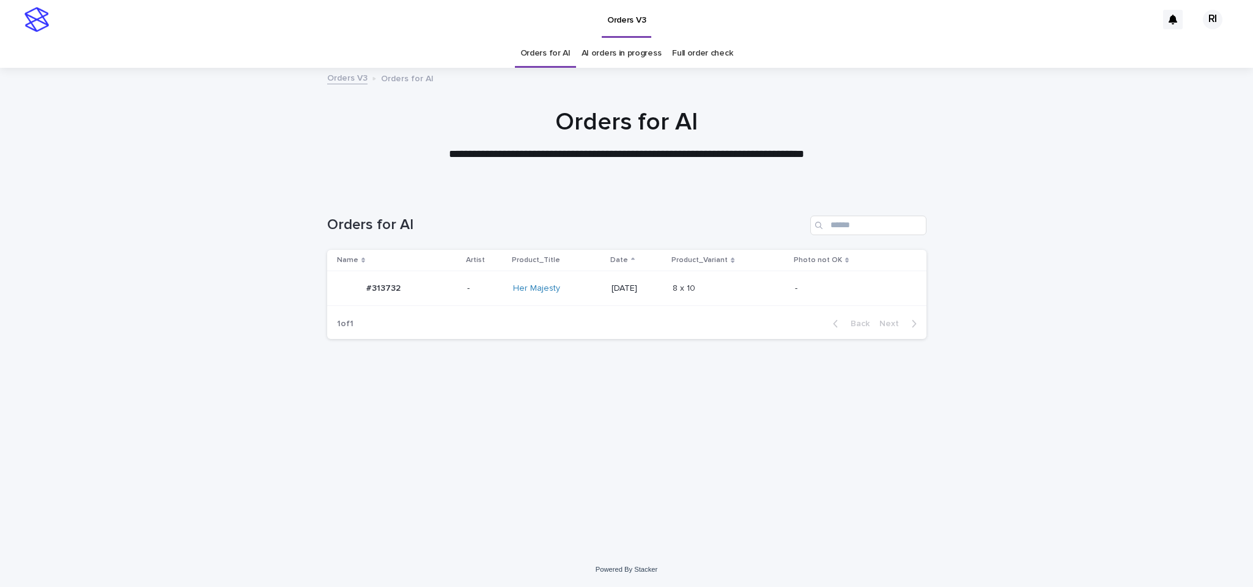
click at [750, 292] on p at bounding box center [723, 289] width 102 height 10
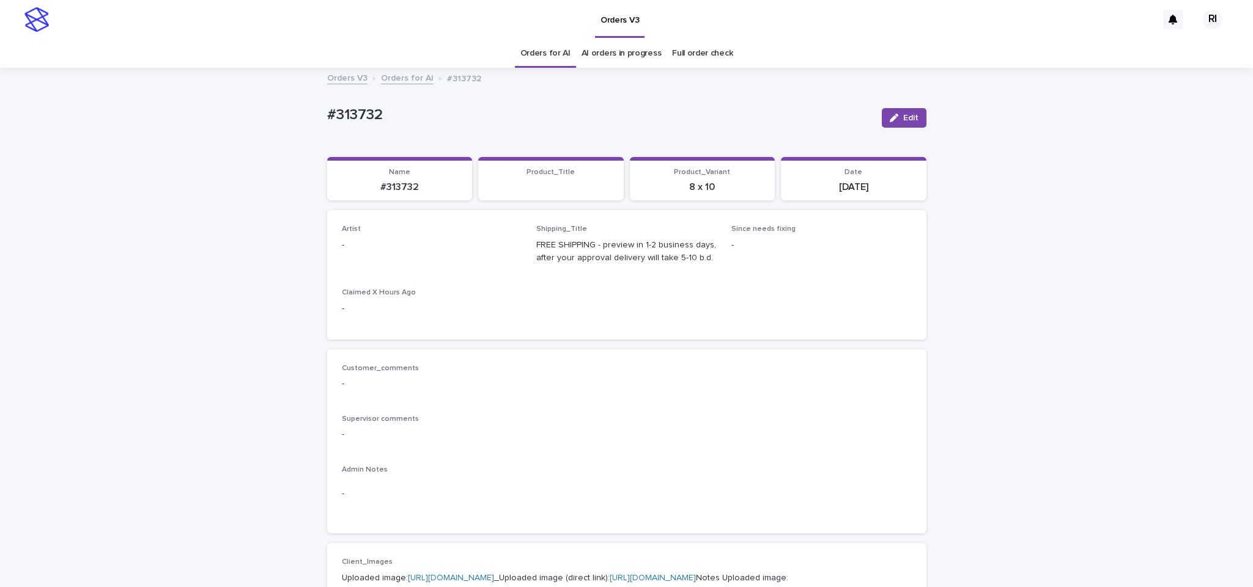
click at [895, 122] on button "Edit" at bounding box center [903, 118] width 45 height 20
paste input "****"
type input "****"
click at [896, 117] on span "Save" at bounding box center [906, 118] width 20 height 9
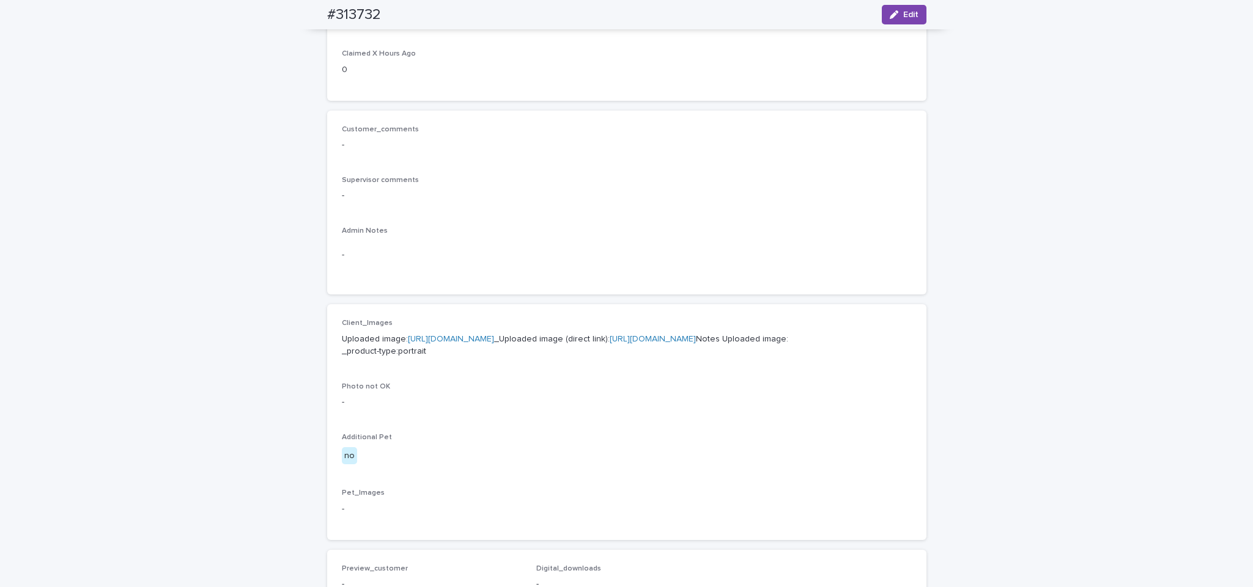
scroll to position [13, 0]
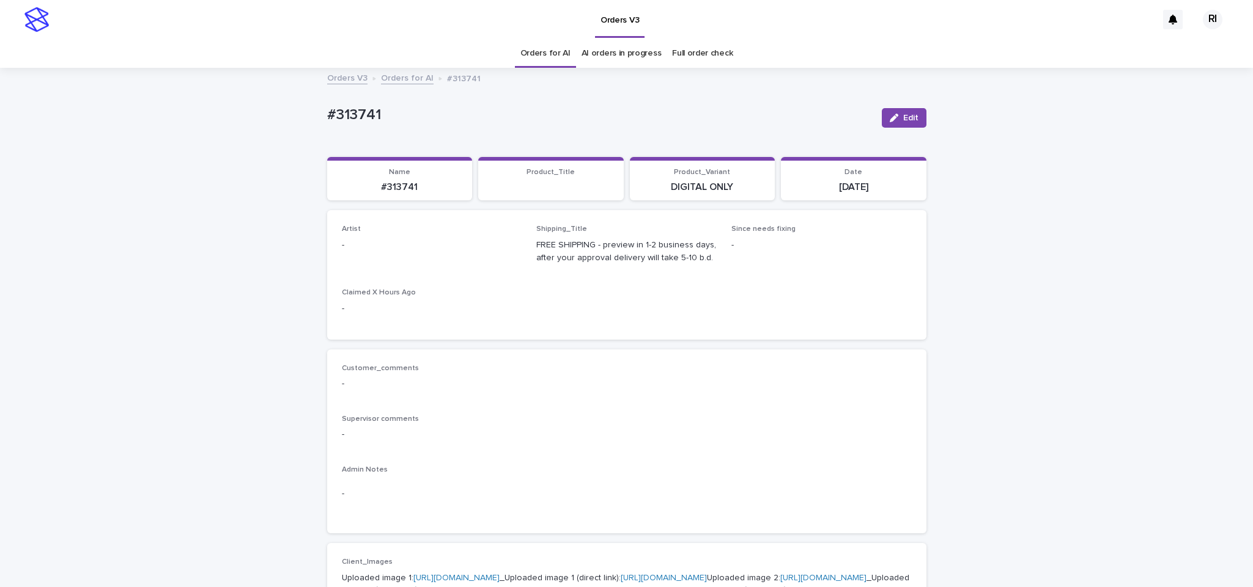
click at [910, 123] on button "Edit" at bounding box center [903, 118] width 45 height 20
paste input "****"
type input "****"
click at [419, 276] on div "Riqs" at bounding box center [424, 275] width 179 height 21
click at [883, 119] on icon "button" at bounding box center [886, 118] width 7 height 6
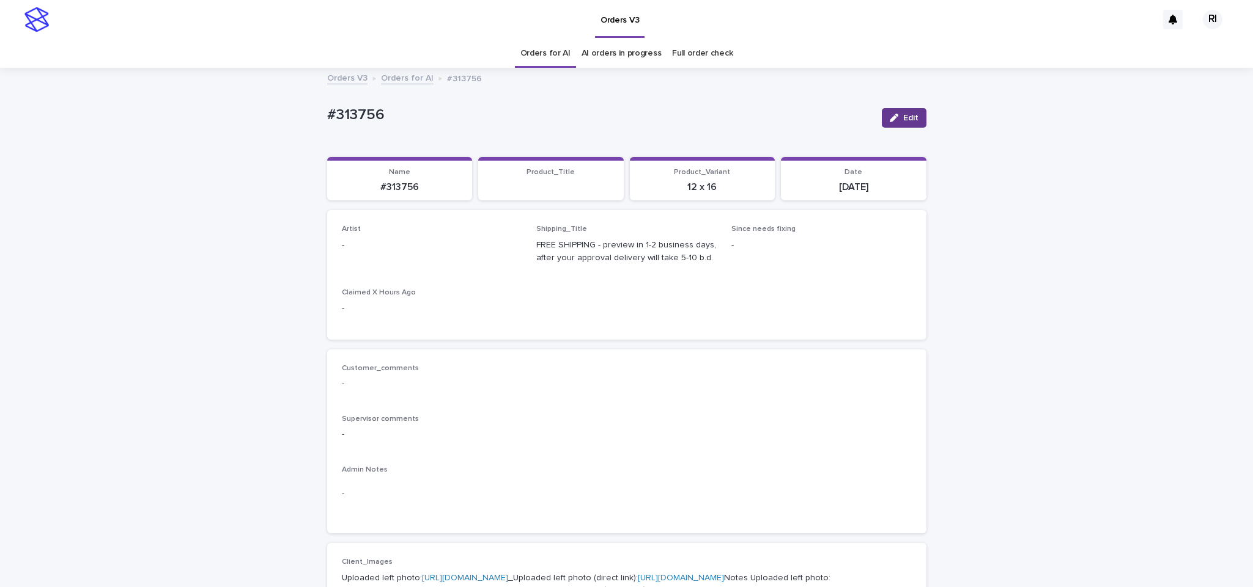
click at [398, 252] on div "Artist -" at bounding box center [432, 243] width 180 height 36
click at [903, 117] on span "Edit" at bounding box center [910, 118] width 15 height 9
paste input "****"
type input "****"
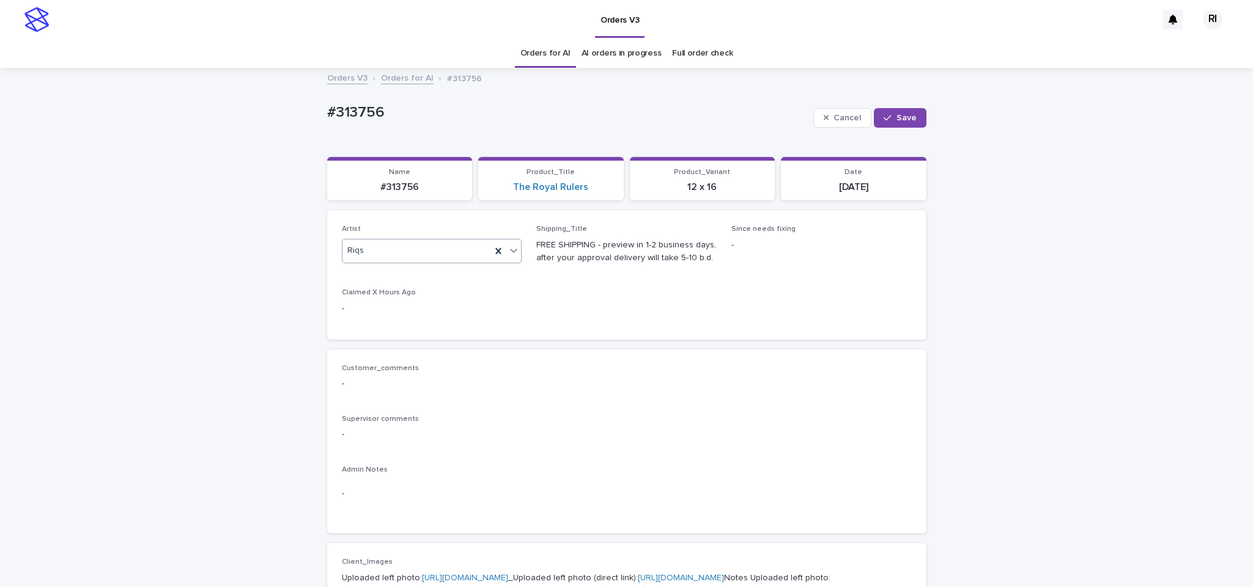
click at [896, 119] on span "Save" at bounding box center [906, 118] width 20 height 9
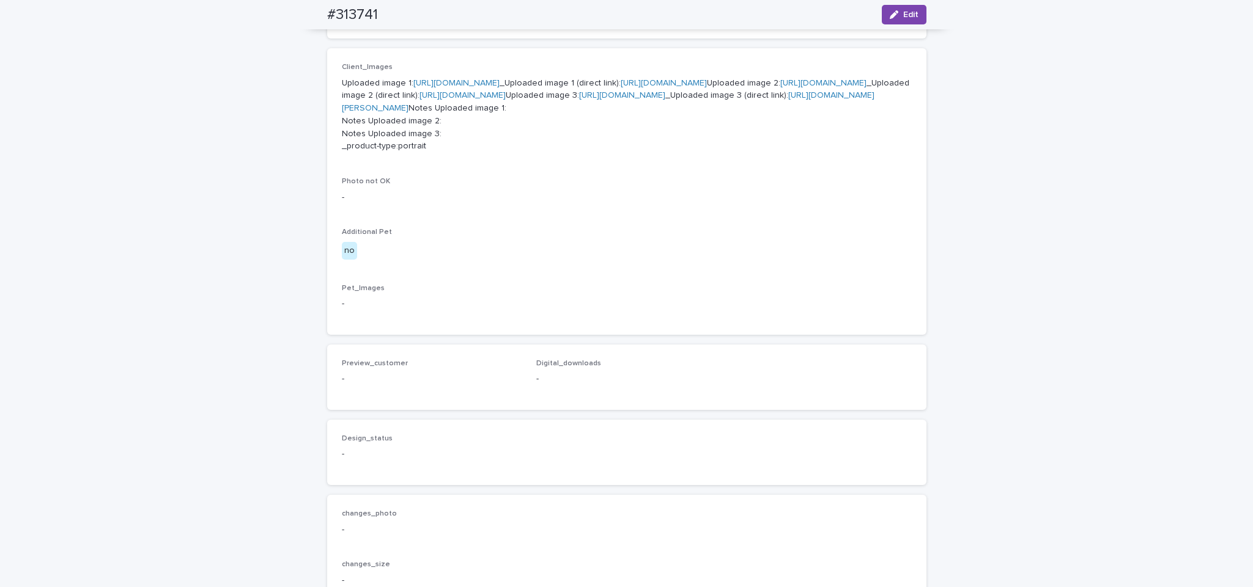
scroll to position [494, 0]
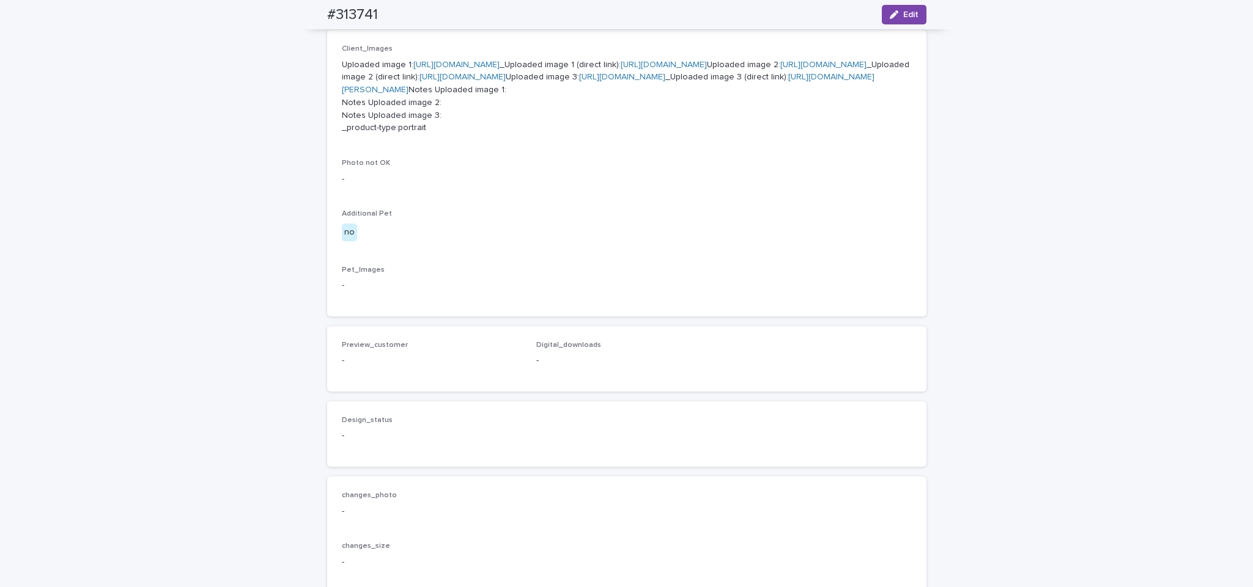
scroll to position [307, 0]
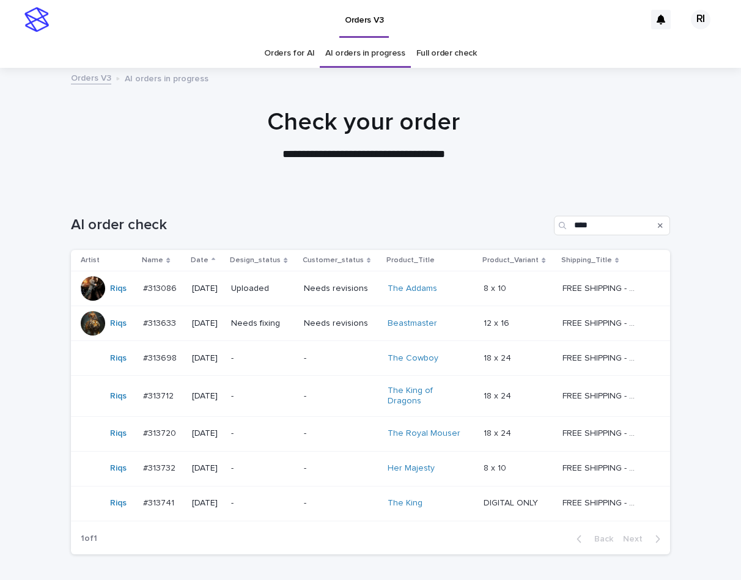
click at [182, 152] on p "**********" at bounding box center [363, 155] width 489 height 16
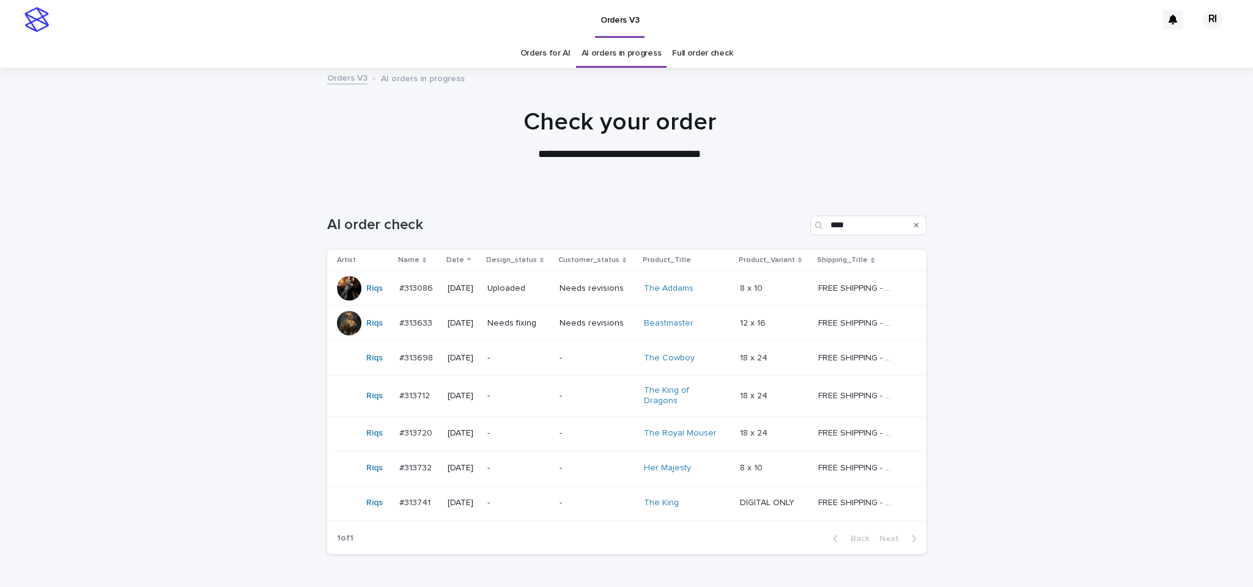
click at [554, 398] on td "-" at bounding box center [518, 396] width 72 height 41
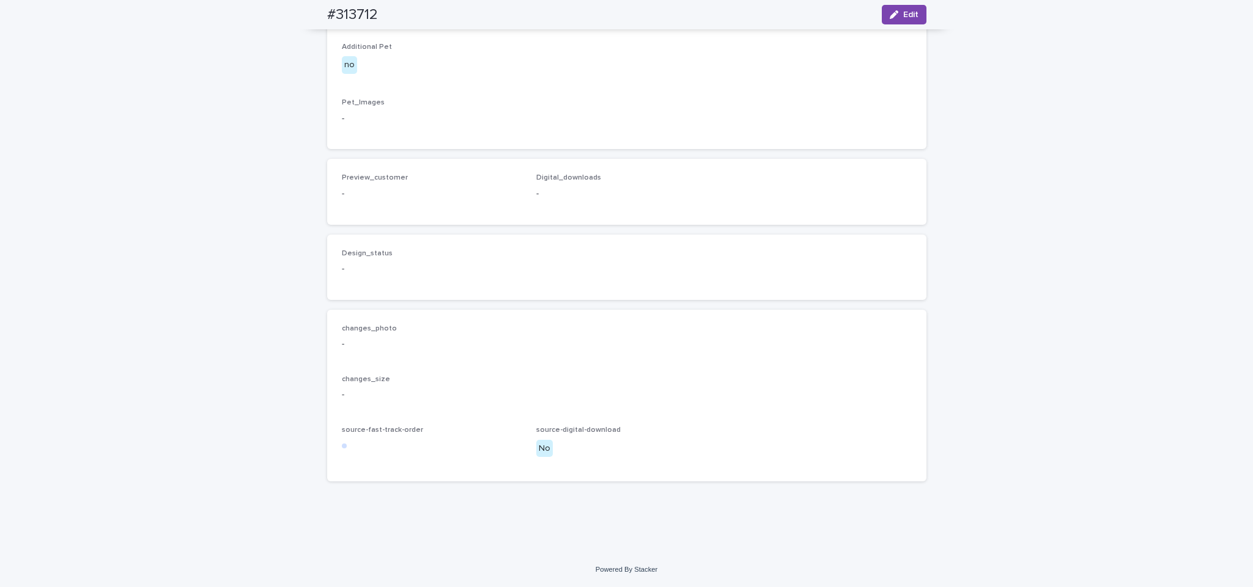
scroll to position [692, 0]
click at [740, 18] on span "Edit" at bounding box center [910, 14] width 15 height 9
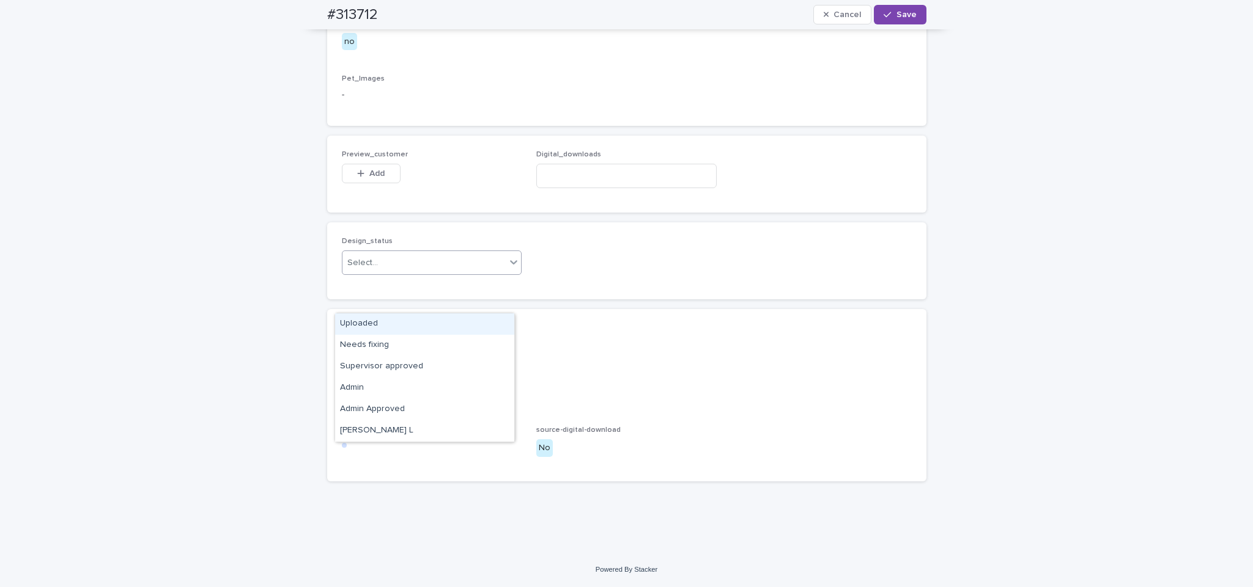
click at [455, 321] on div "Uploaded" at bounding box center [424, 324] width 179 height 21
click at [369, 178] on span "Add" at bounding box center [376, 173] width 15 height 9
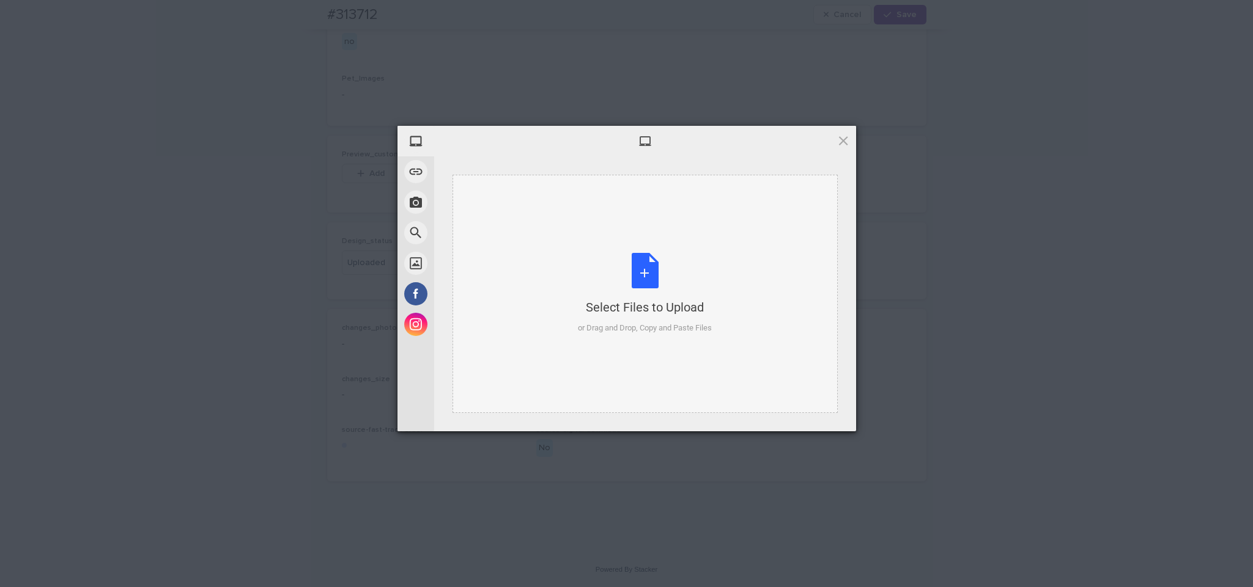
click at [657, 279] on div "Select Files to Upload or Drag and Drop, Copy and Paste Files" at bounding box center [645, 293] width 134 height 81
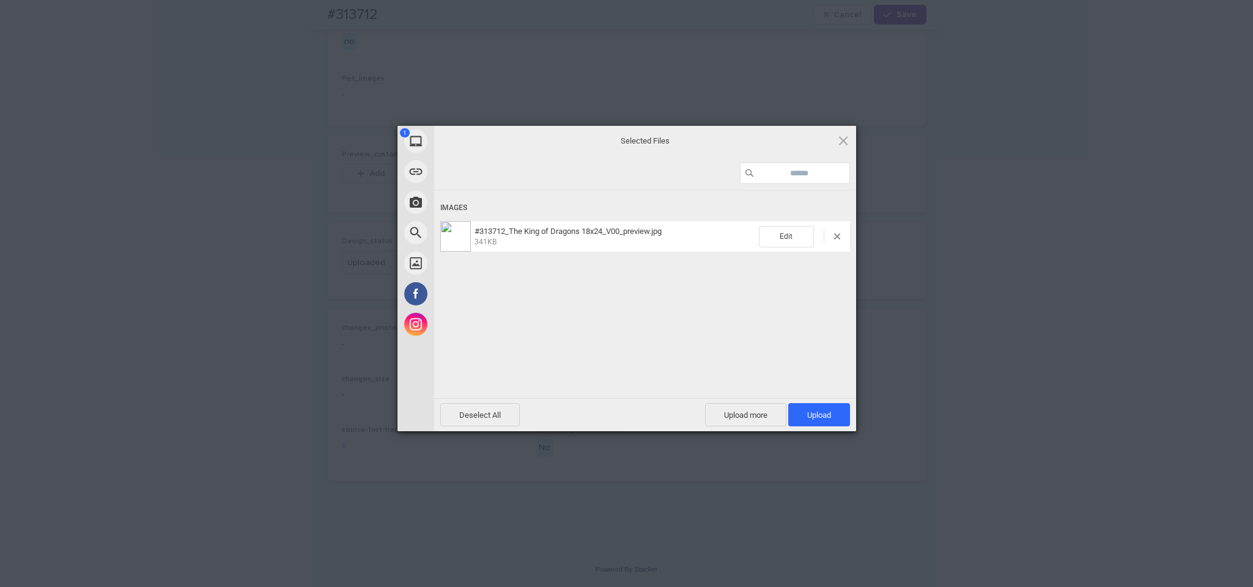
click at [740, 420] on span "Upload 1" at bounding box center [819, 415] width 24 height 9
click at [740, 351] on div "My Device Link (URL) Take Photo Web Search Unsplash Facebook Instagram Uploaded…" at bounding box center [626, 293] width 1253 height 587
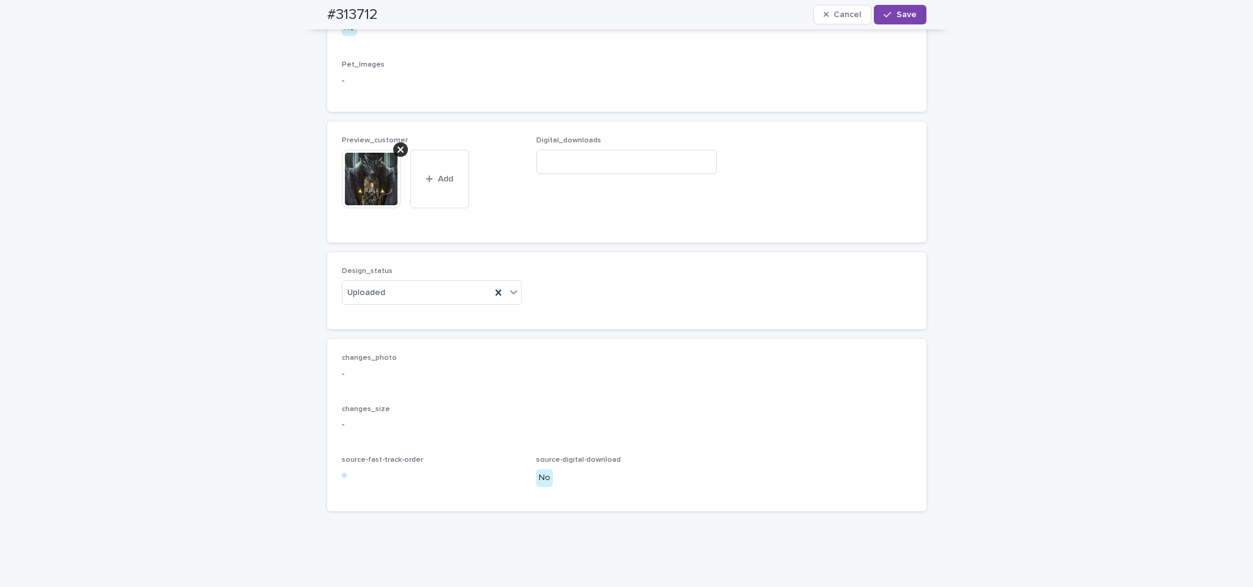
click at [740, 17] on span "Save" at bounding box center [906, 14] width 20 height 9
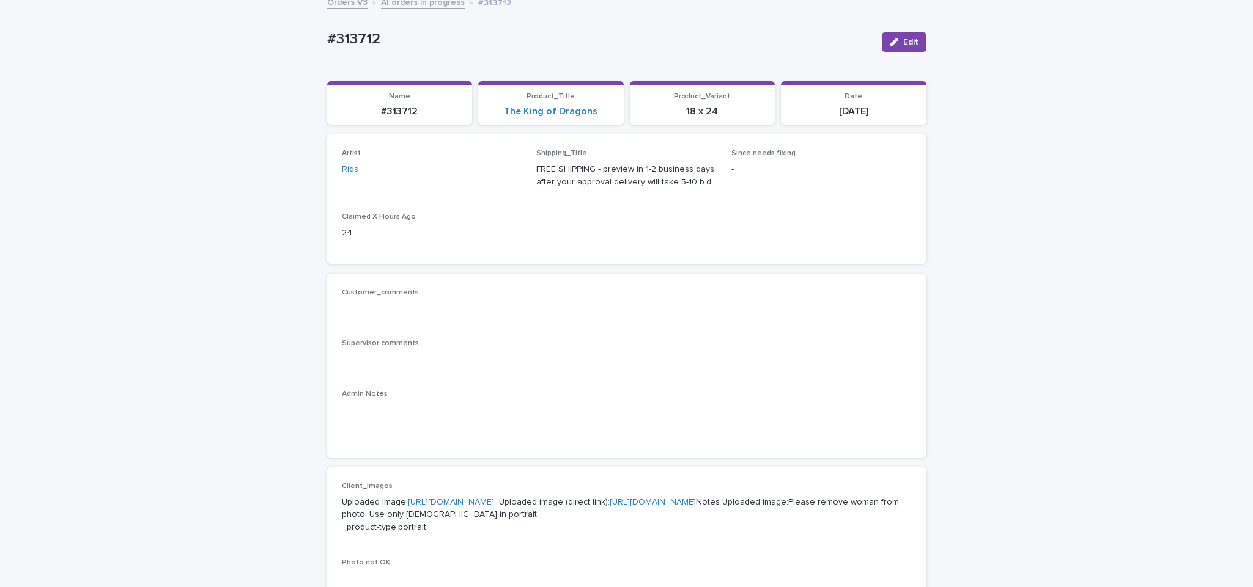
scroll to position [59, 0]
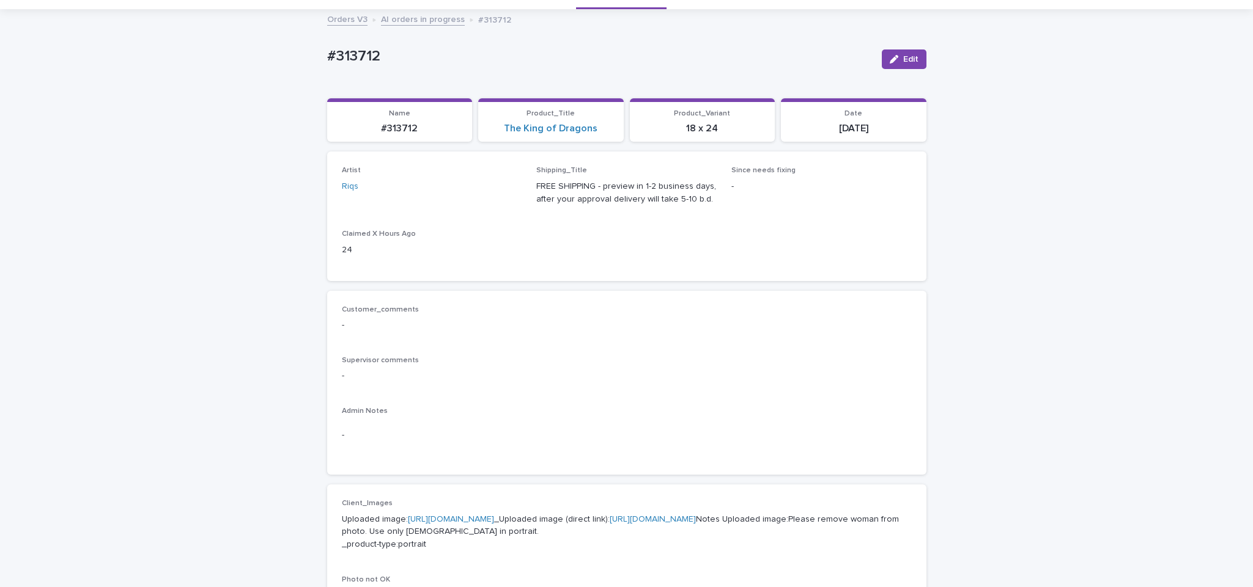
click at [432, 23] on link "AI orders in progress" at bounding box center [423, 19] width 84 height 14
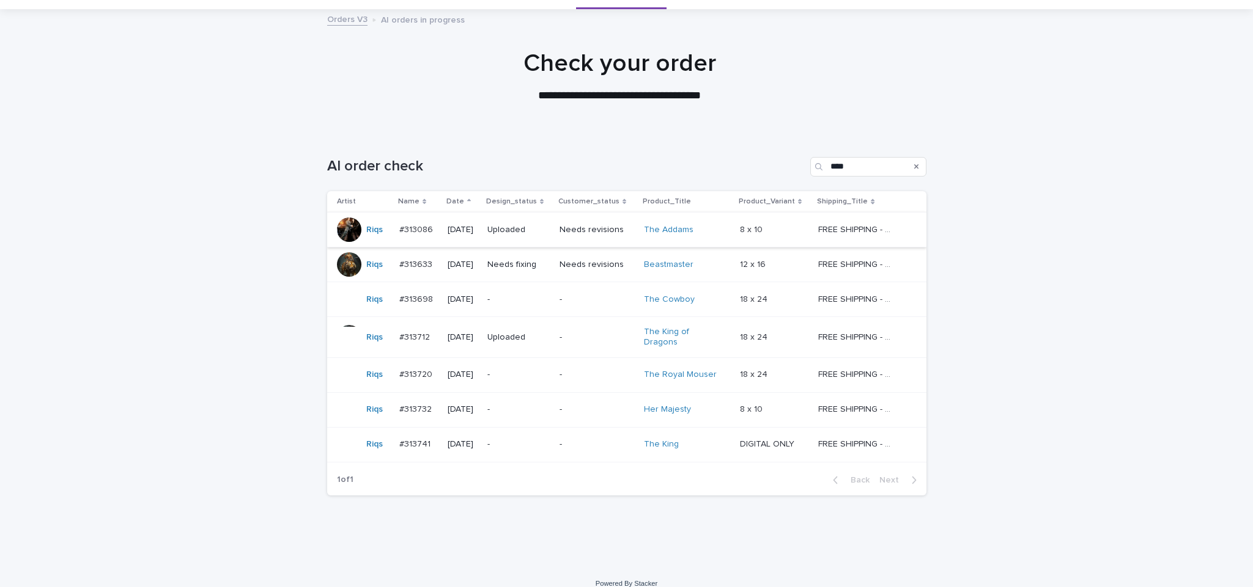
scroll to position [39, 0]
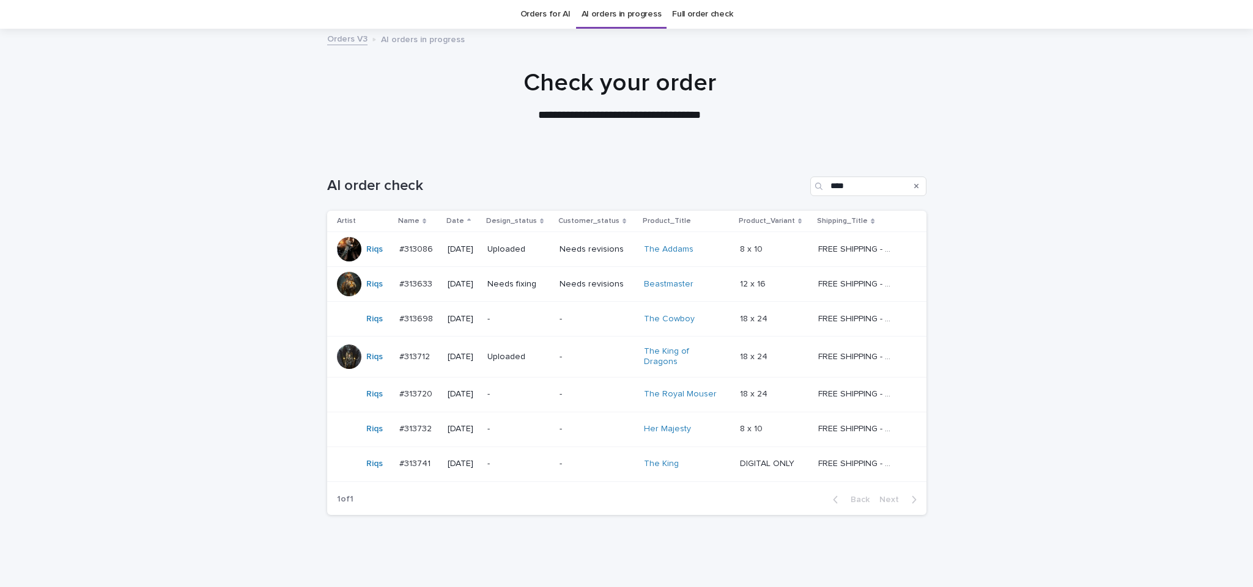
click at [565, 309] on td "-" at bounding box center [596, 319] width 84 height 35
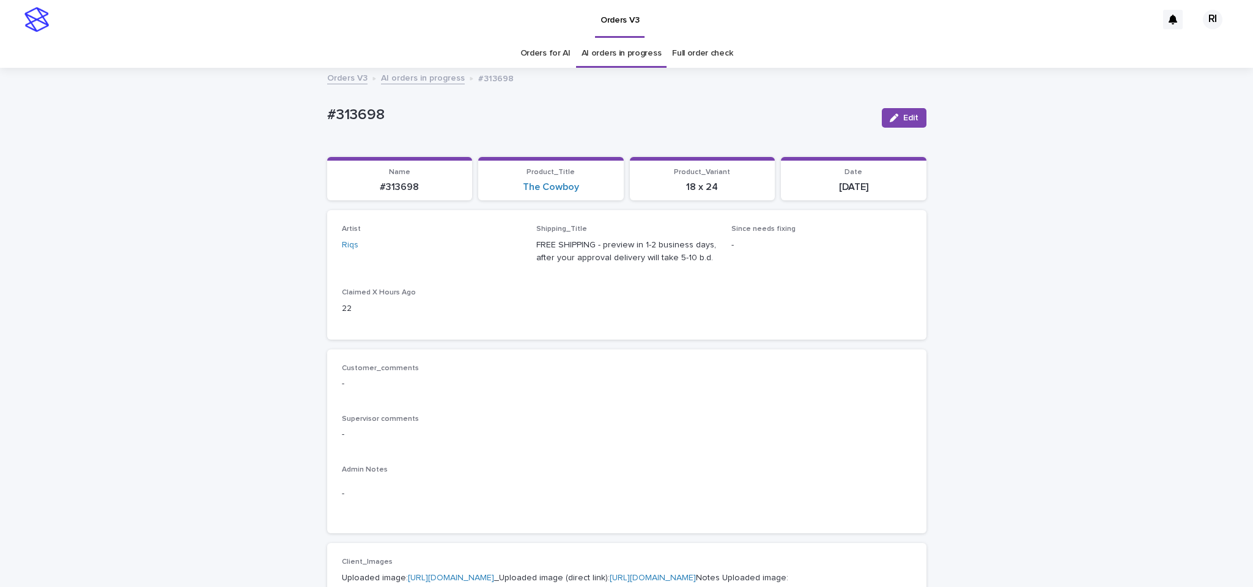
click at [740, 127] on button "Edit" at bounding box center [903, 118] width 45 height 20
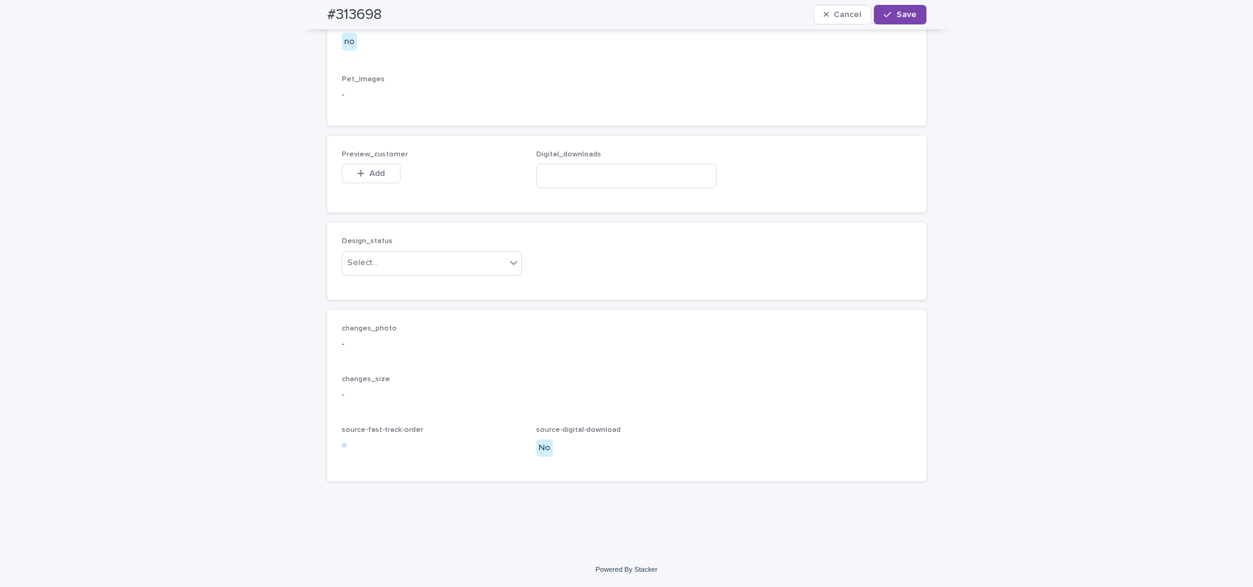
scroll to position [726, 0]
click at [464, 288] on div "Uploaded" at bounding box center [424, 289] width 179 height 21
click at [377, 172] on span "Add" at bounding box center [376, 173] width 15 height 9
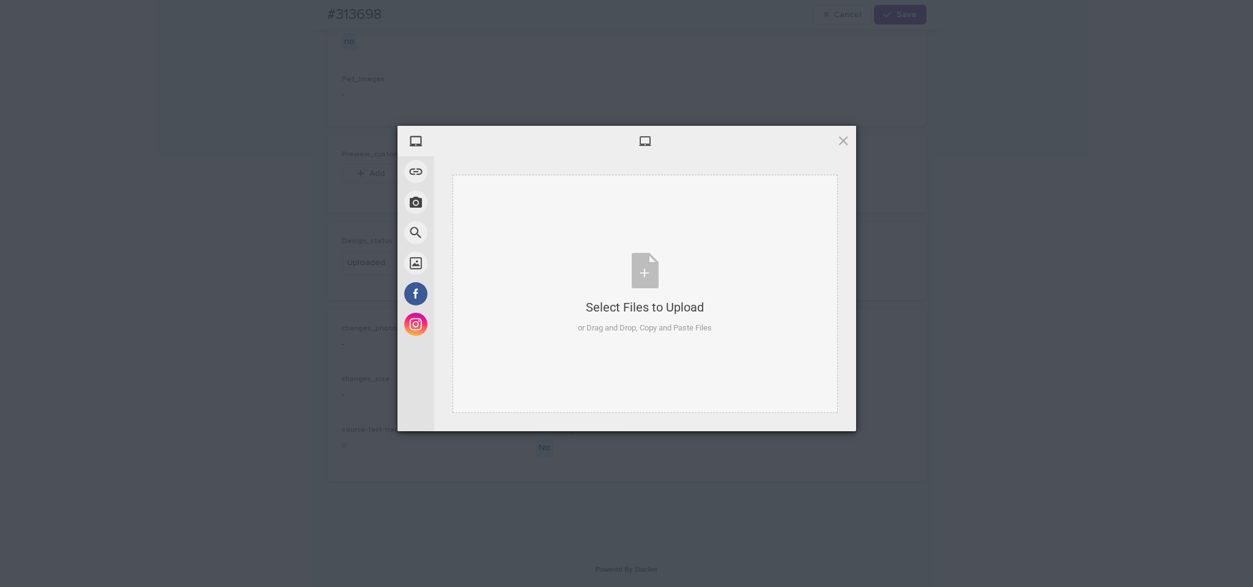
click at [652, 231] on div "Select Files to Upload or Drag and Drop, Copy and Paste Files" at bounding box center [644, 294] width 385 height 238
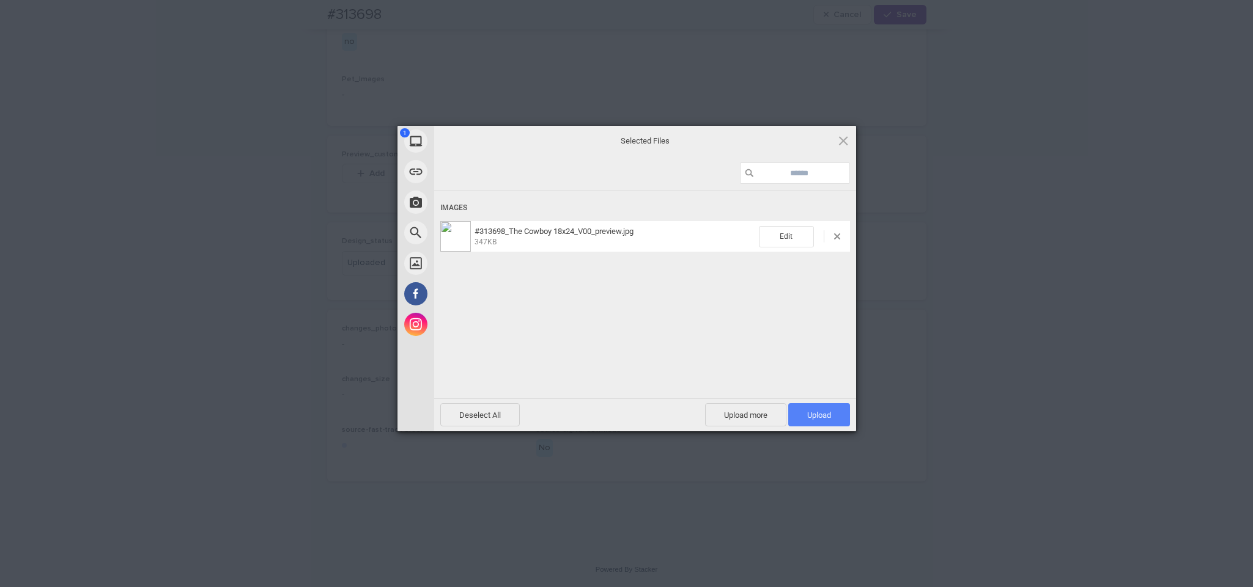
click at [740, 410] on span "Upload 1" at bounding box center [819, 414] width 62 height 23
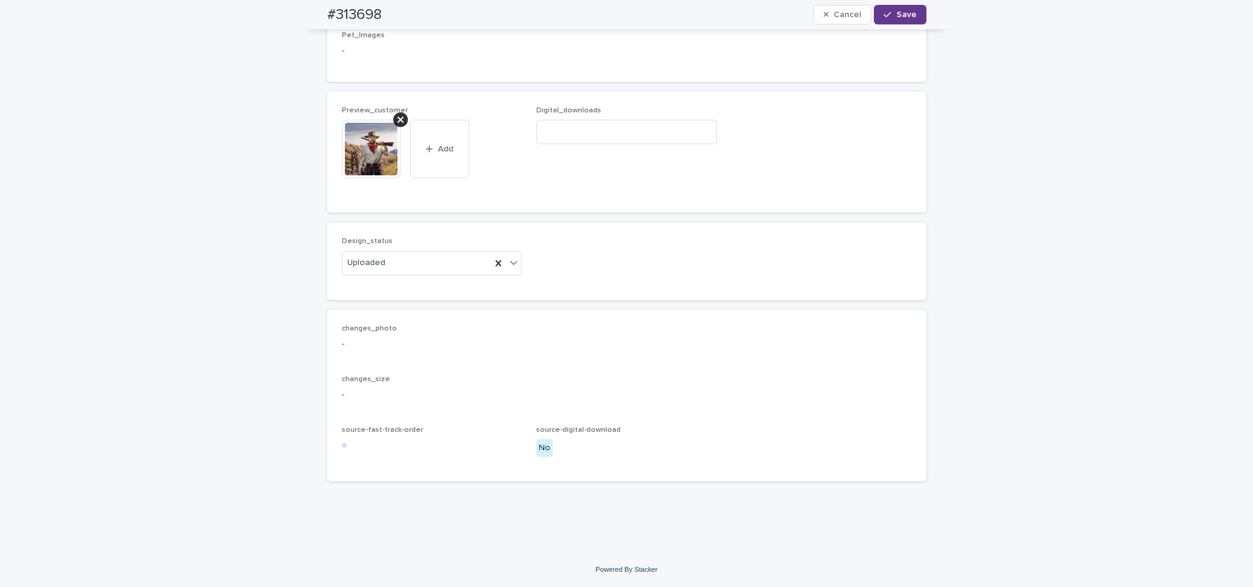
click at [740, 22] on button "Save" at bounding box center [900, 15] width 52 height 20
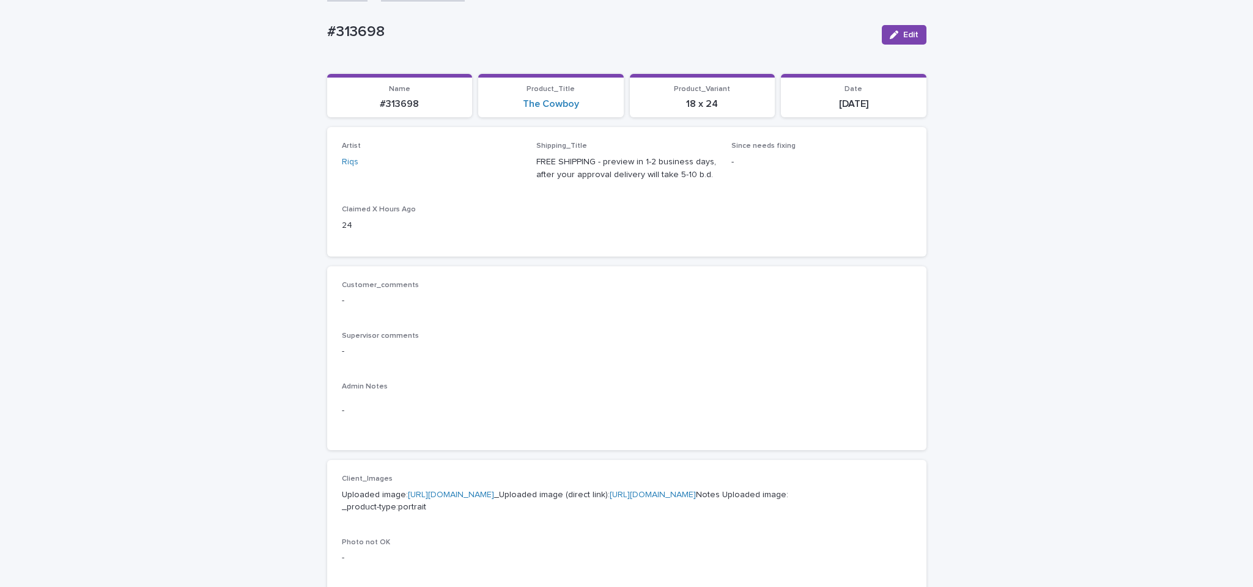
scroll to position [29, 0]
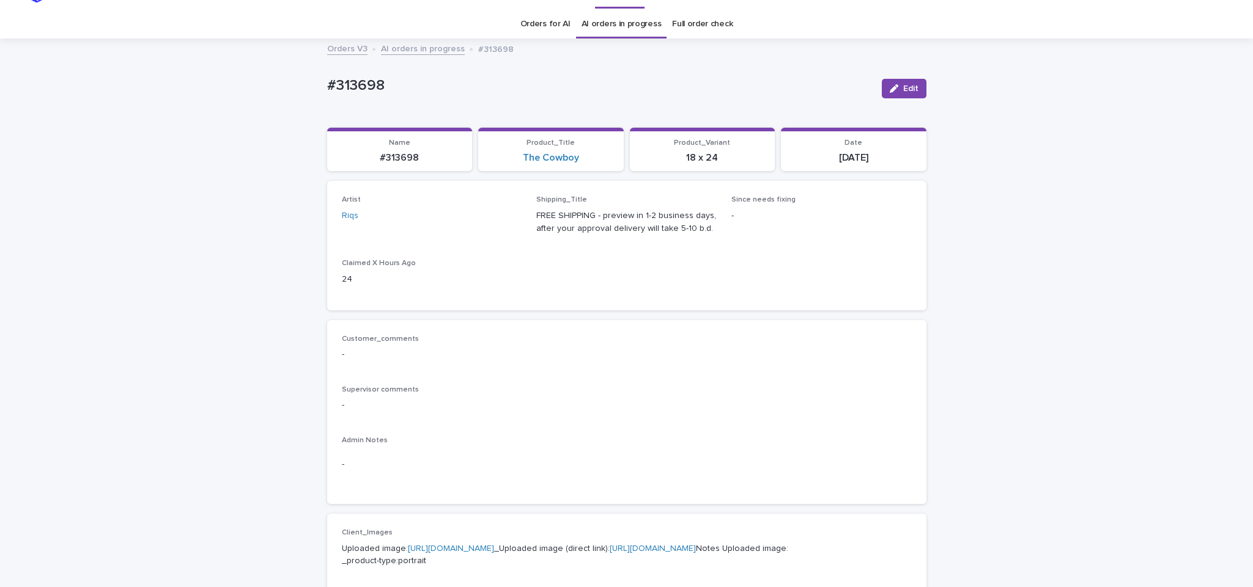
click at [425, 48] on link "AI orders in progress" at bounding box center [423, 48] width 84 height 14
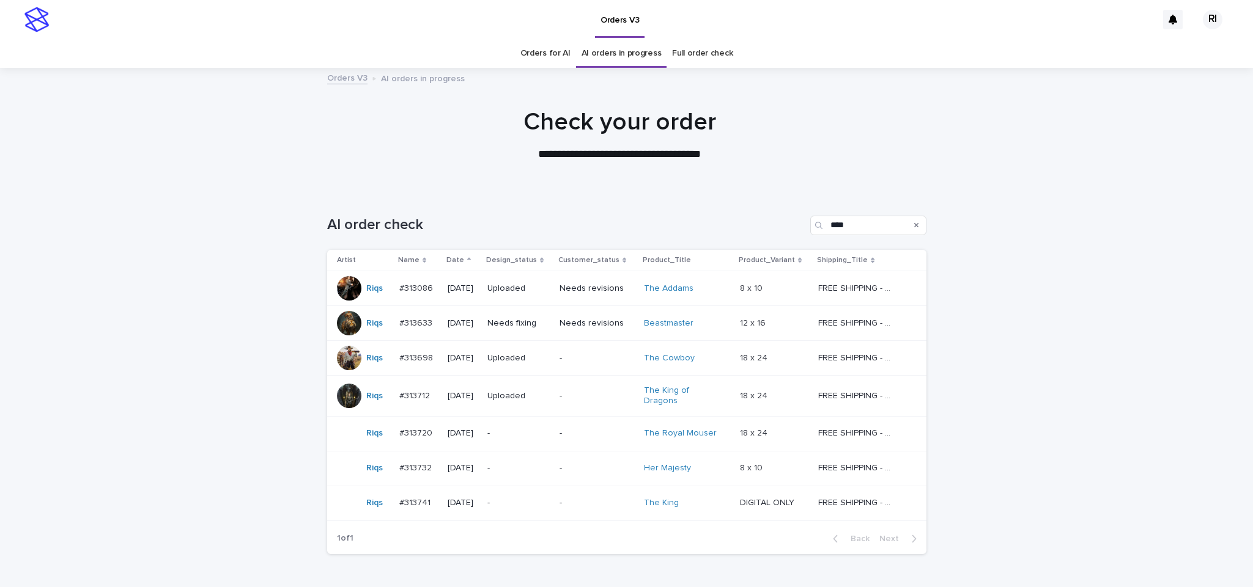
click at [572, 336] on td "Needs revisions" at bounding box center [596, 323] width 84 height 35
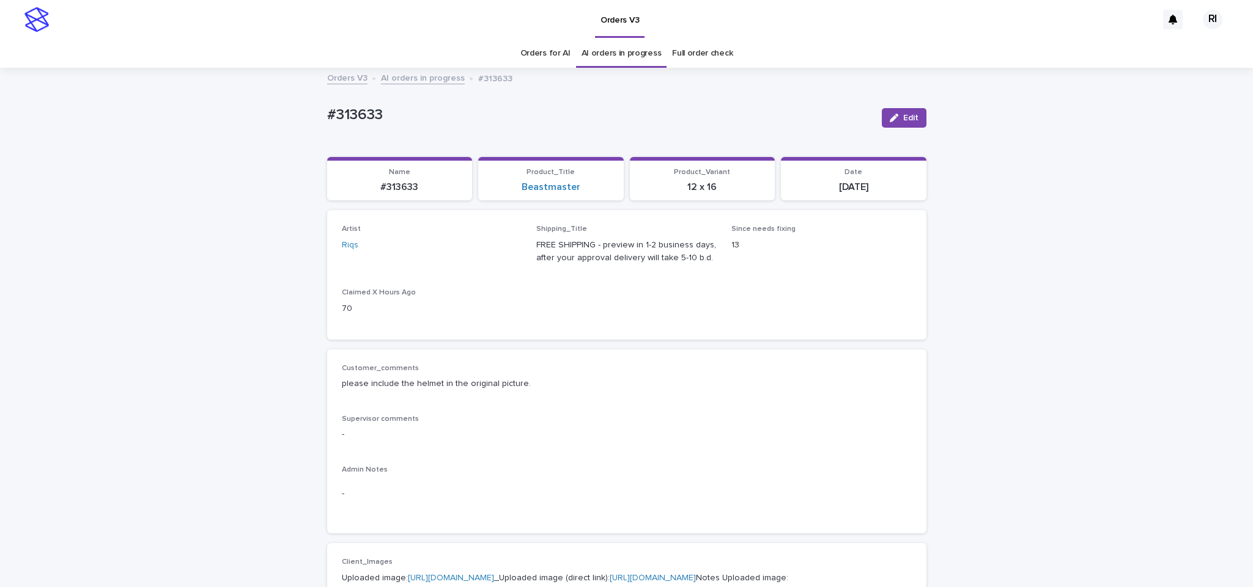
scroll to position [194, 0]
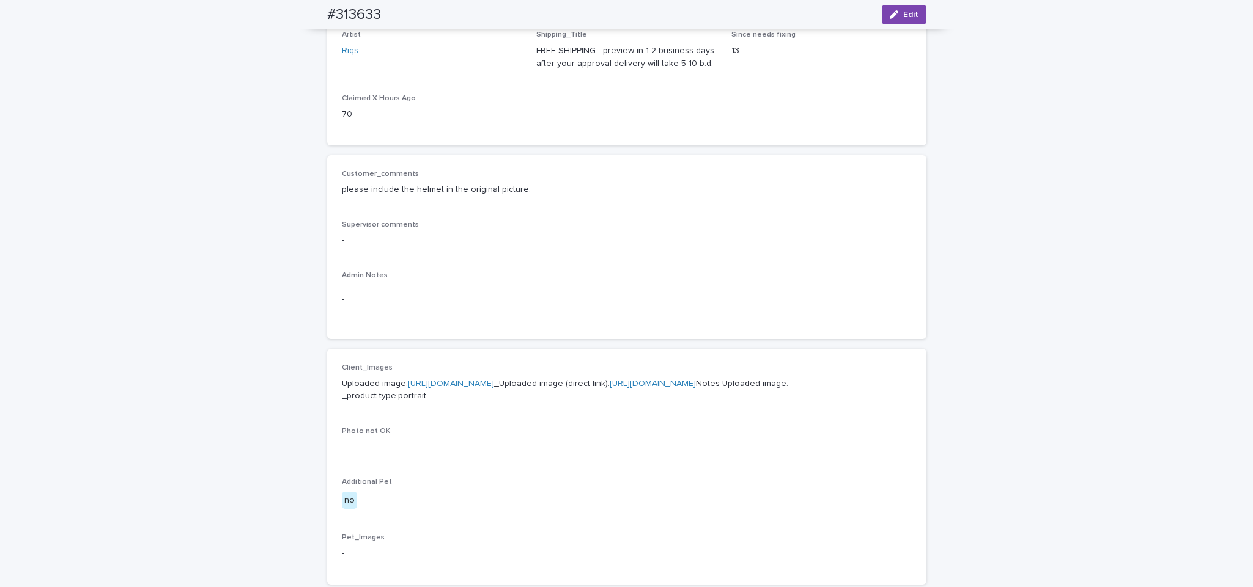
click at [494, 385] on link "https://cdn.shopify.com-uploadkit.app/s/files/1/0033/4807/0511/files/download.h…" at bounding box center [451, 384] width 86 height 9
click at [740, 7] on button "Edit" at bounding box center [903, 15] width 45 height 20
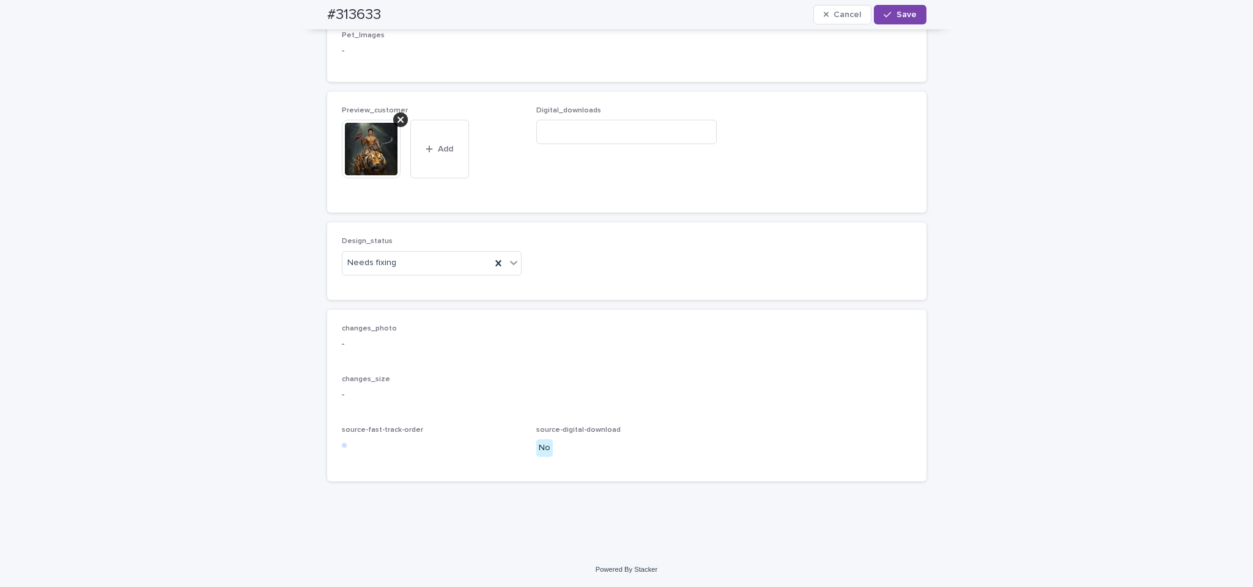
scroll to position [741, 0]
click at [439, 312] on div "Uploaded" at bounding box center [424, 319] width 179 height 21
click at [397, 127] on div at bounding box center [400, 119] width 15 height 15
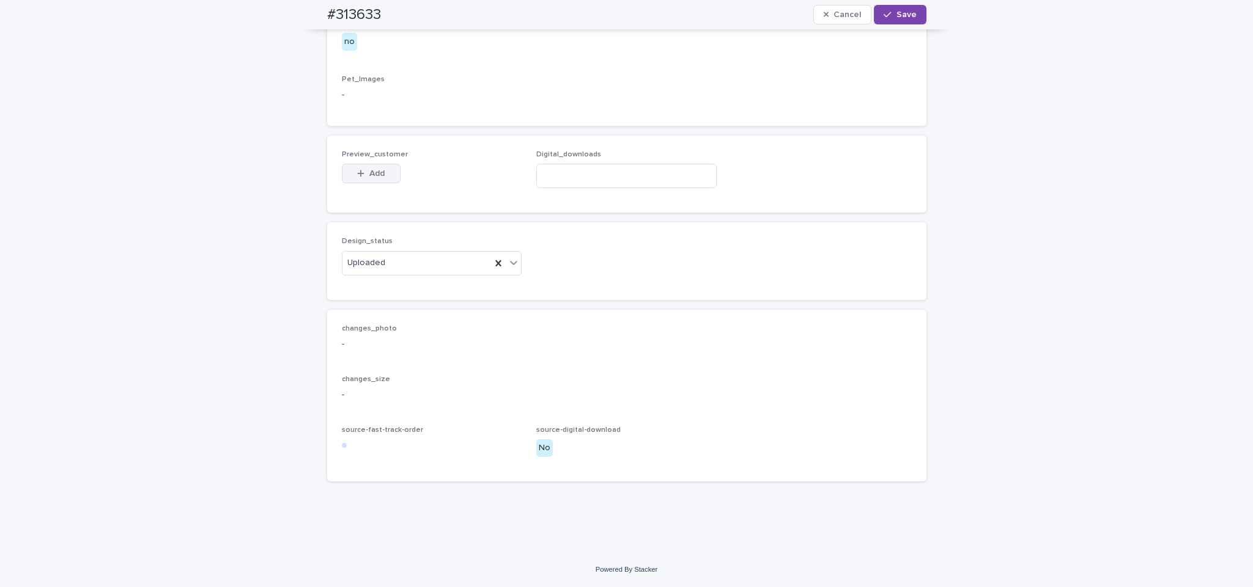
click at [371, 180] on button "Add" at bounding box center [371, 174] width 59 height 20
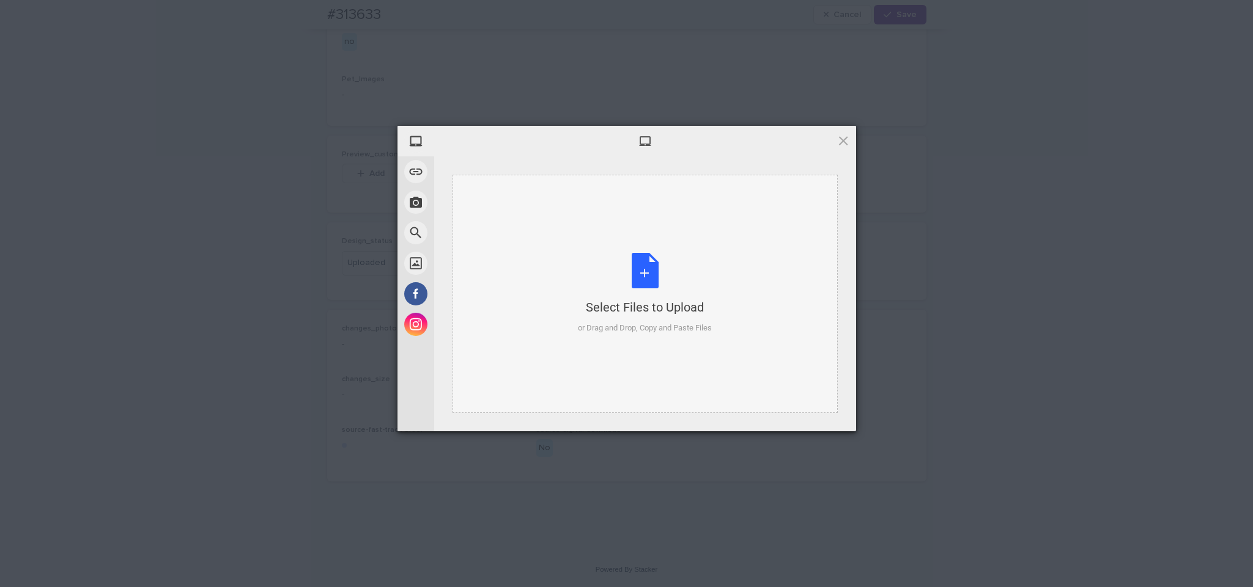
click at [600, 279] on div "Select Files to Upload or Drag and Drop, Copy and Paste Files" at bounding box center [645, 293] width 134 height 81
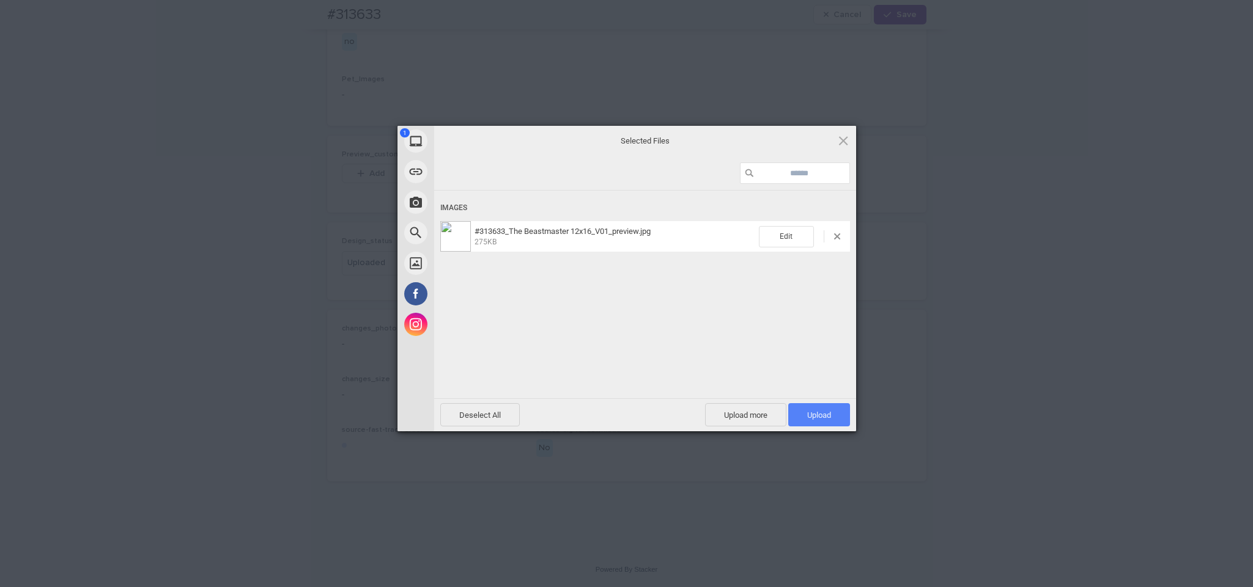
click at [740, 414] on span "Upload 1" at bounding box center [819, 415] width 24 height 9
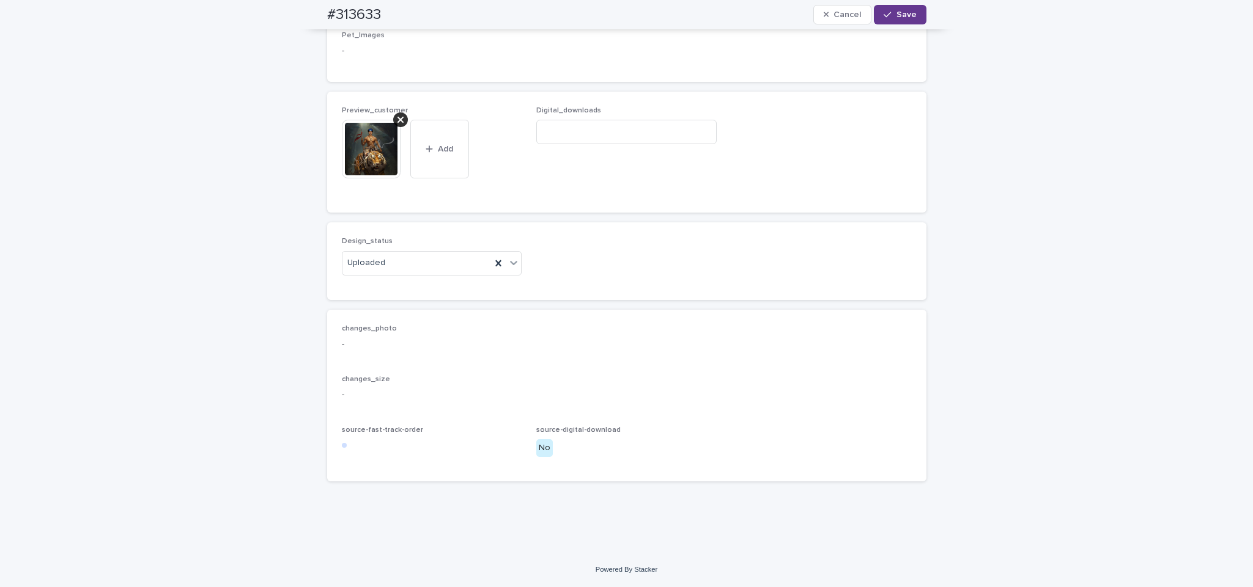
click at [740, 10] on icon "button" at bounding box center [886, 14] width 7 height 9
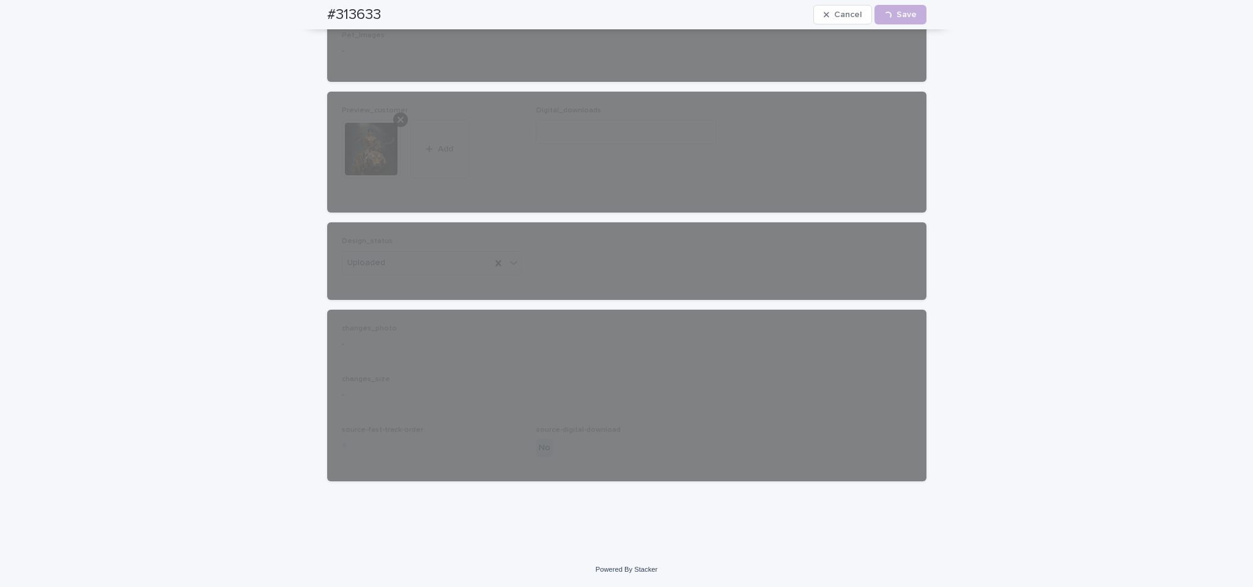
scroll to position [0, 0]
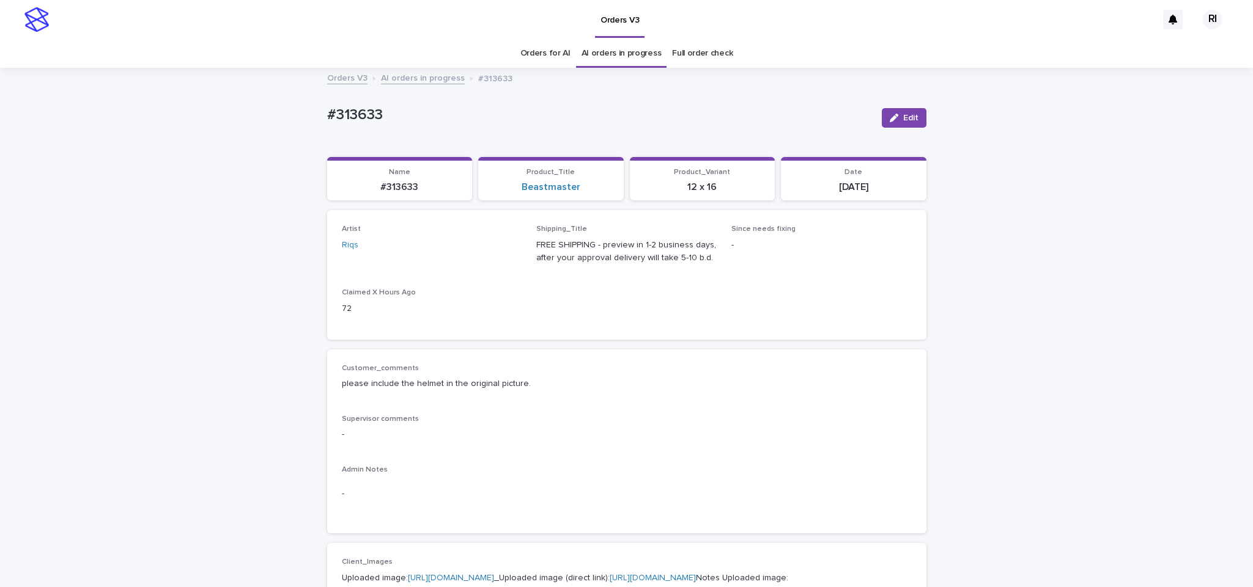
click at [425, 84] on link "AI orders in progress" at bounding box center [423, 77] width 84 height 14
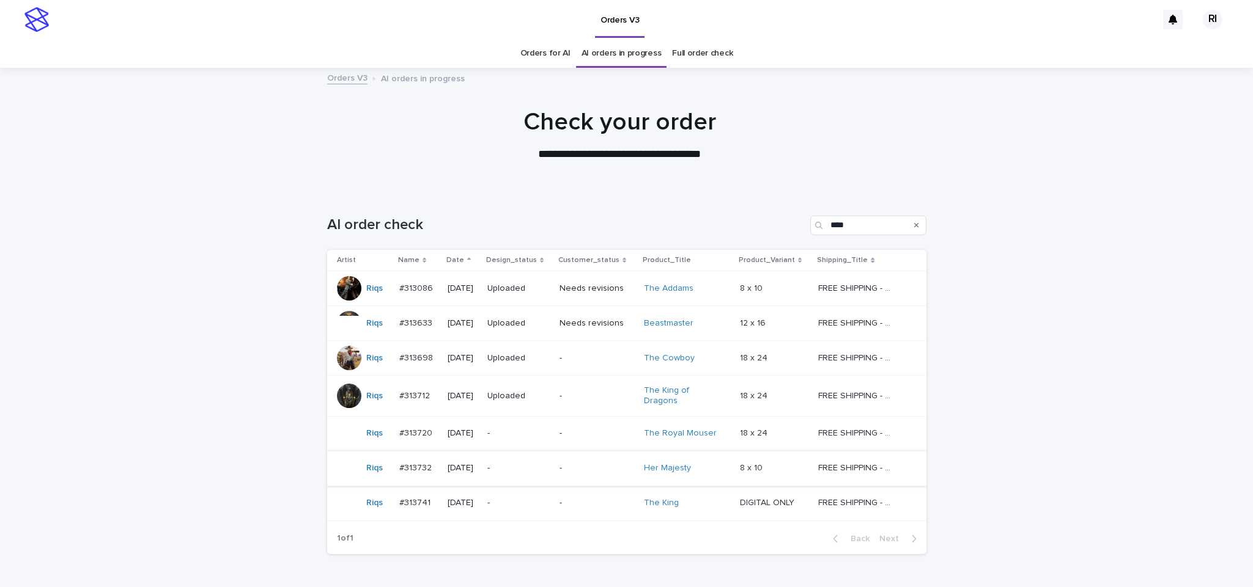
scroll to position [39, 0]
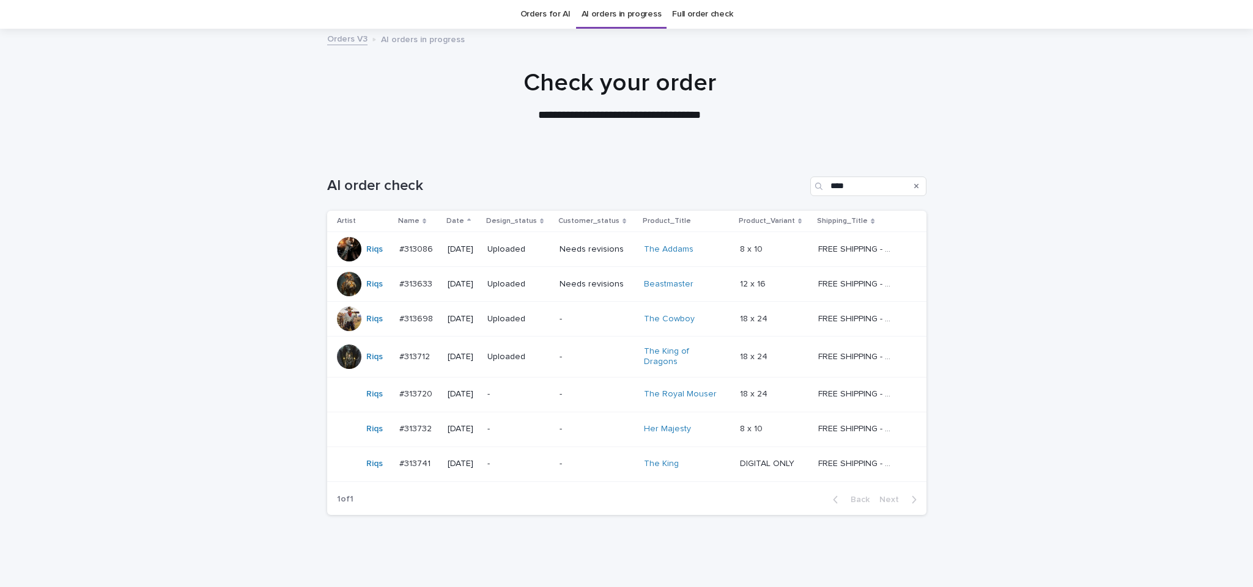
click at [550, 397] on p "-" at bounding box center [518, 394] width 62 height 10
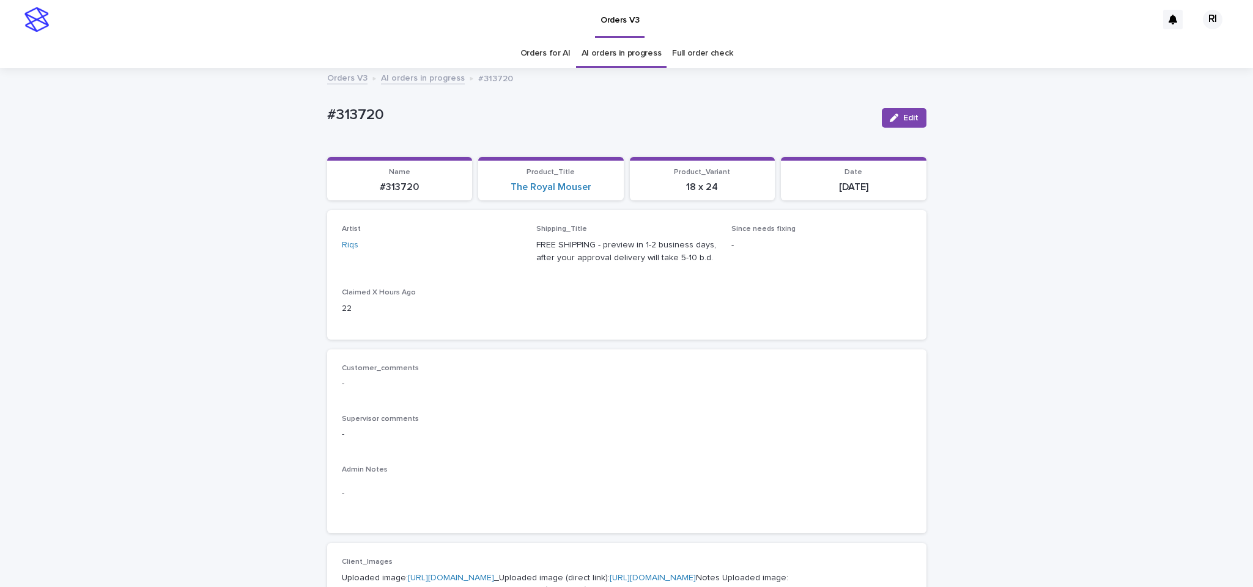
click at [426, 77] on link "AI orders in progress" at bounding box center [423, 77] width 84 height 14
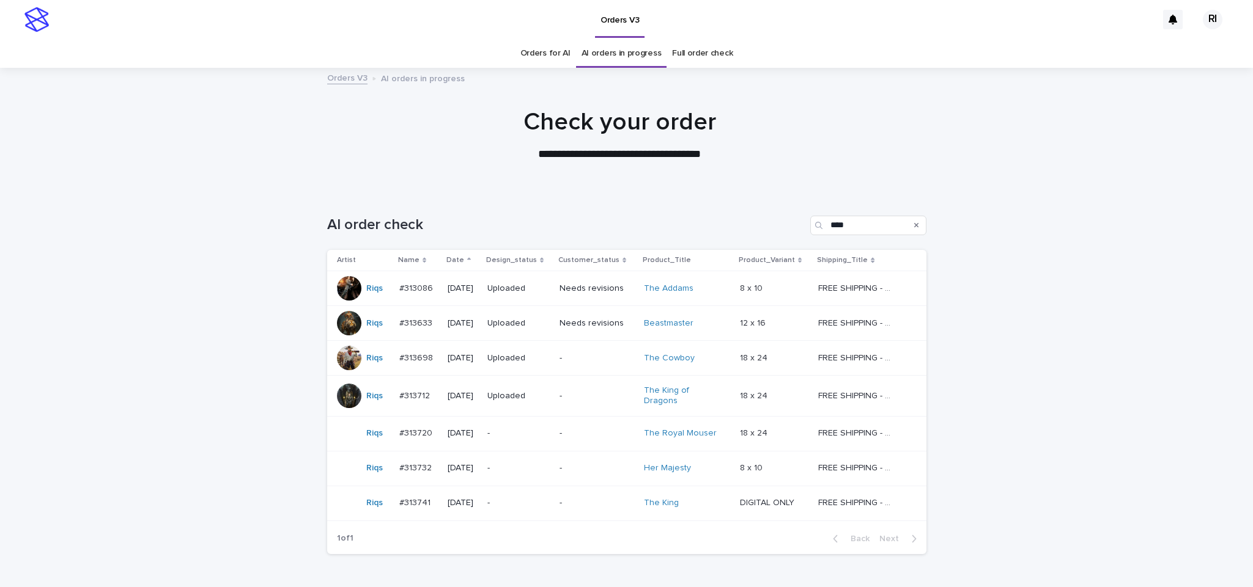
scroll to position [39, 0]
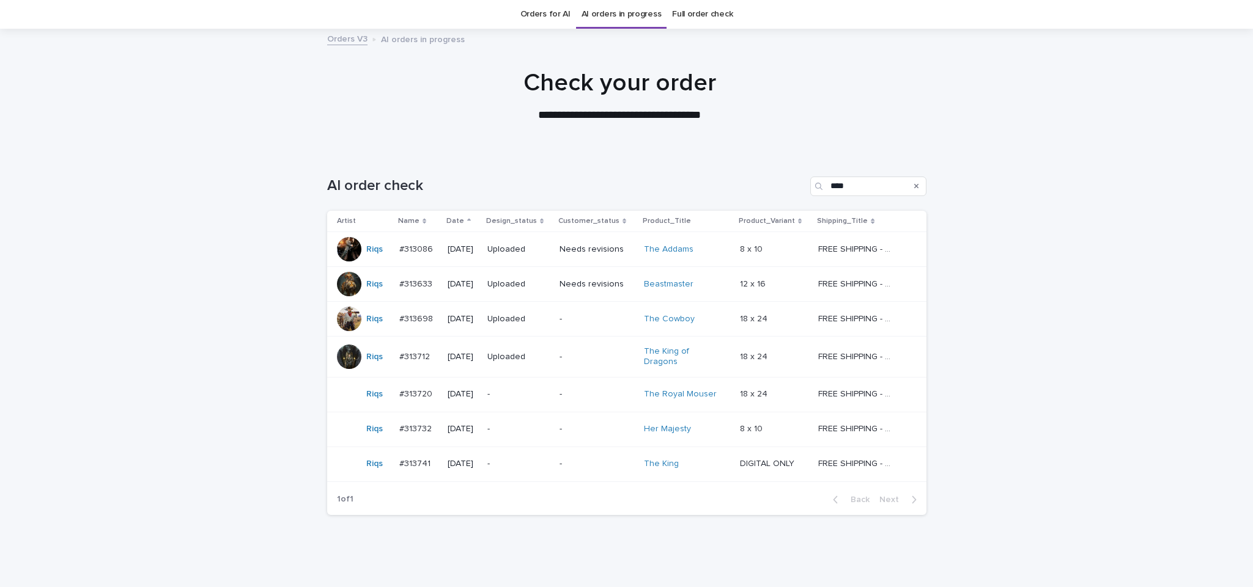
click at [565, 430] on td "-" at bounding box center [596, 429] width 84 height 35
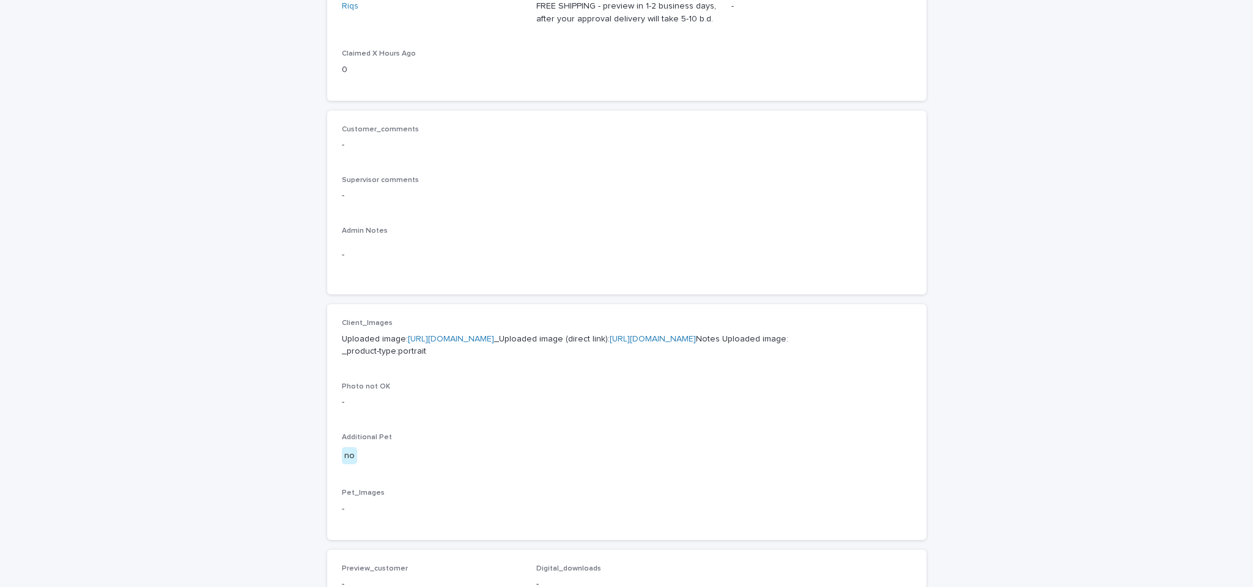
scroll to position [244, 0]
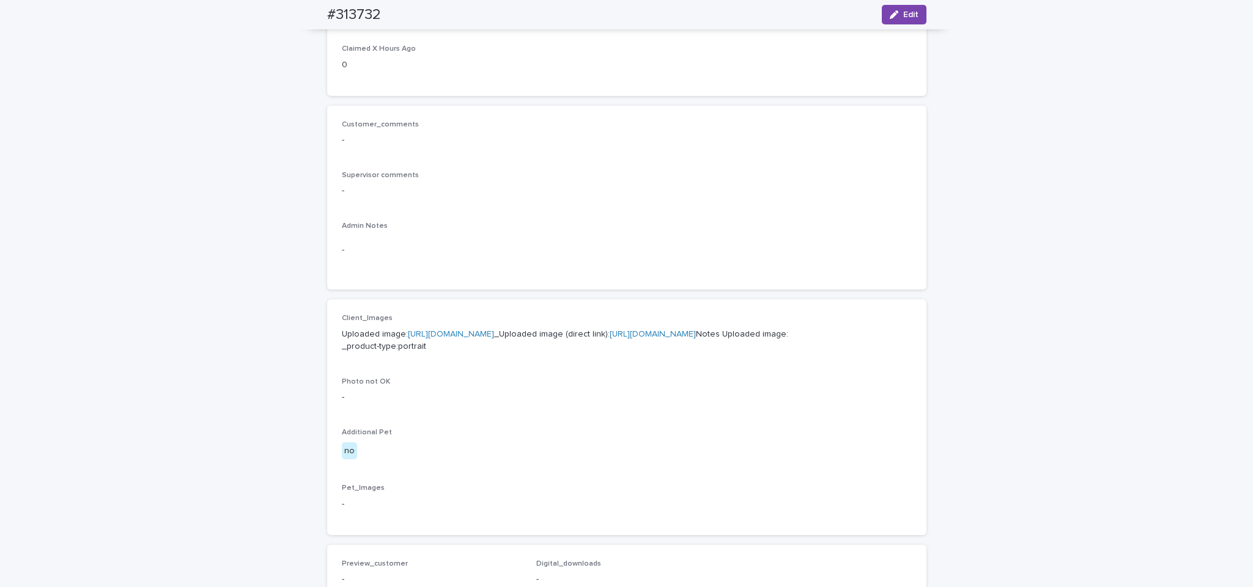
click at [494, 333] on link "https://cdn.shopify.com-uploadkit.app/s/files/1/0033/4807/0511/files/download.h…" at bounding box center [451, 334] width 86 height 9
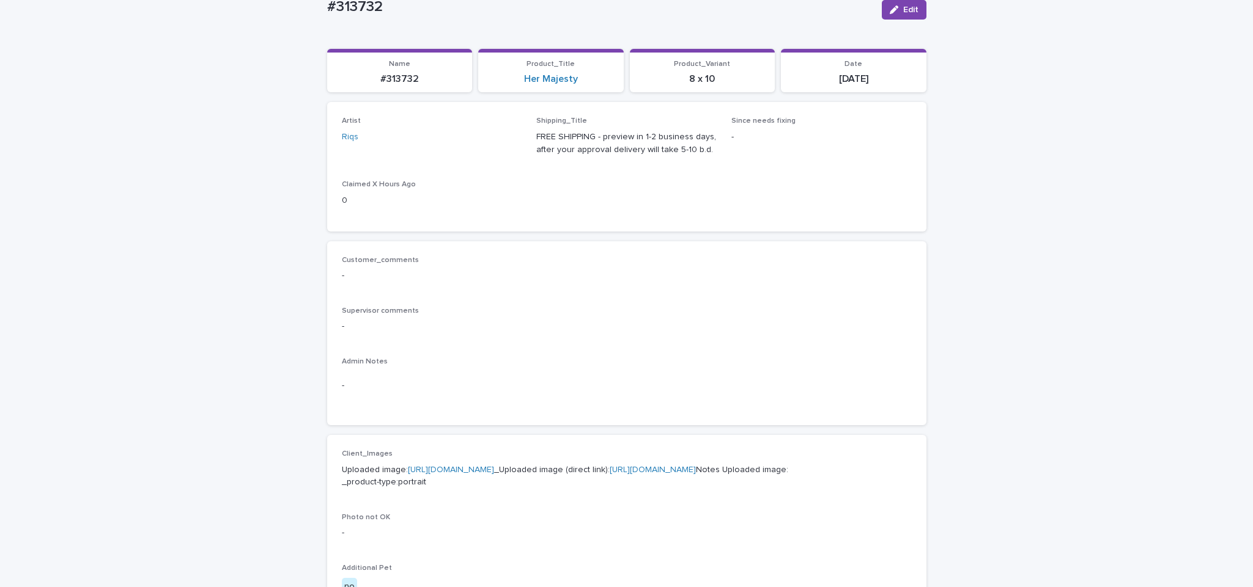
scroll to position [0, 0]
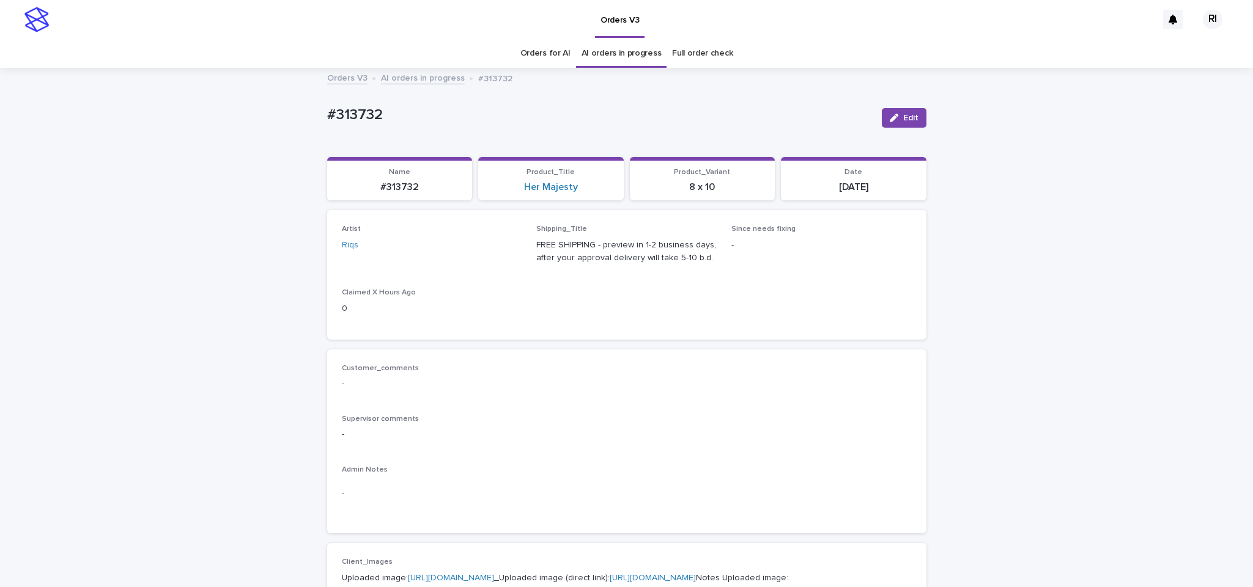
click at [411, 76] on link "AI orders in progress" at bounding box center [423, 77] width 84 height 14
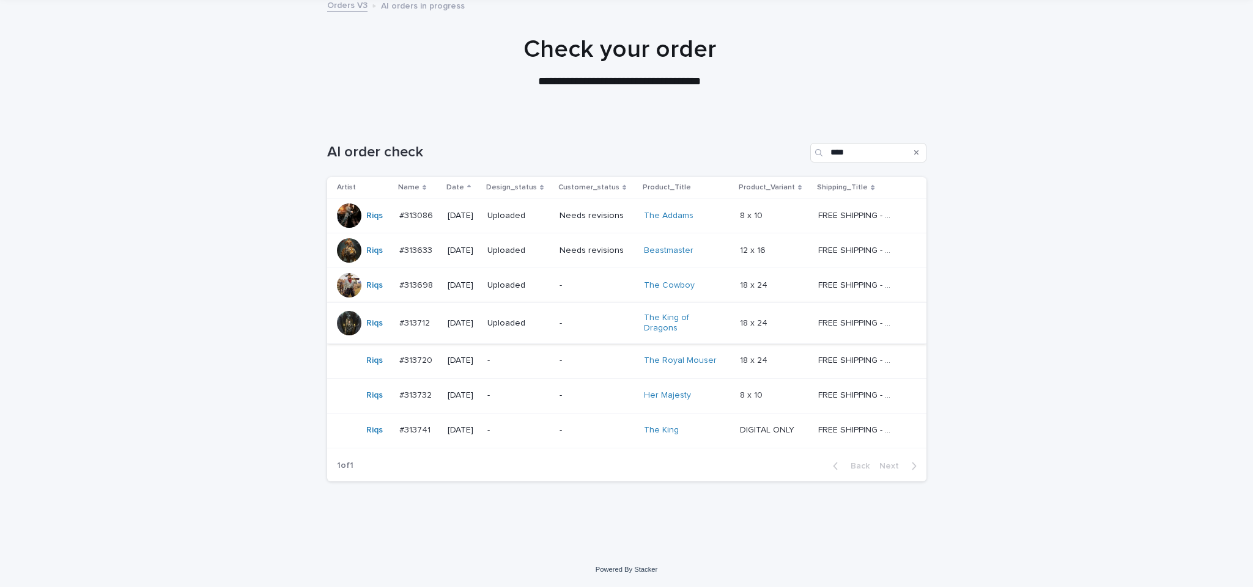
scroll to position [73, 0]
click at [540, 424] on div "-" at bounding box center [518, 431] width 62 height 20
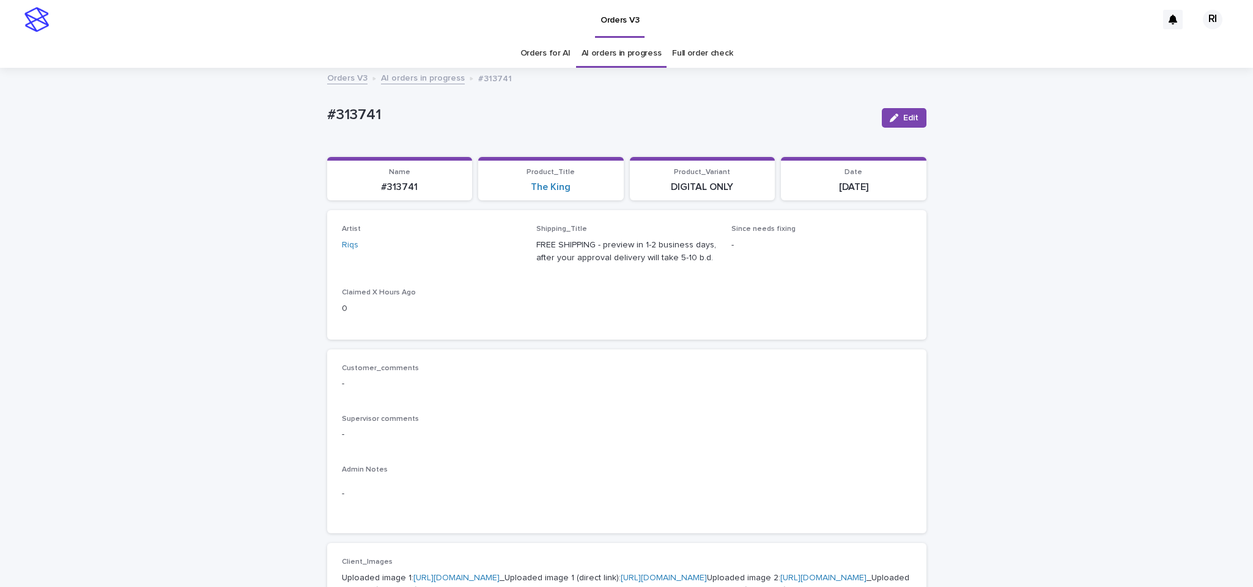
scroll to position [200, 0]
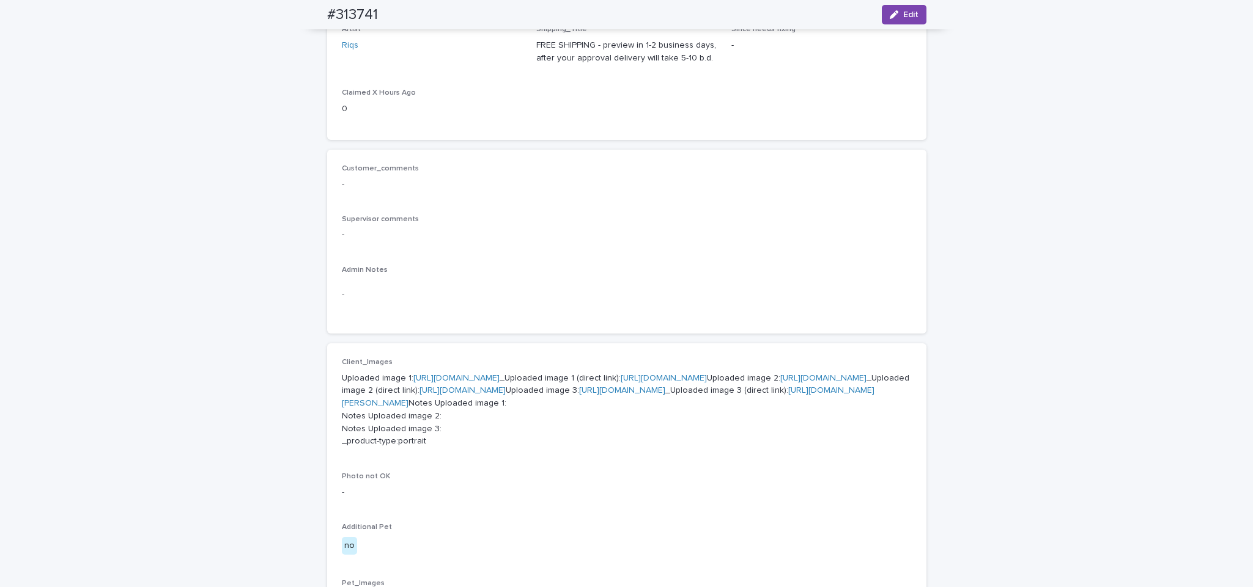
click at [499, 380] on link "[URL][DOMAIN_NAME]" at bounding box center [456, 378] width 86 height 9
click at [740, 383] on link "[URL][DOMAIN_NAME]" at bounding box center [823, 378] width 86 height 9
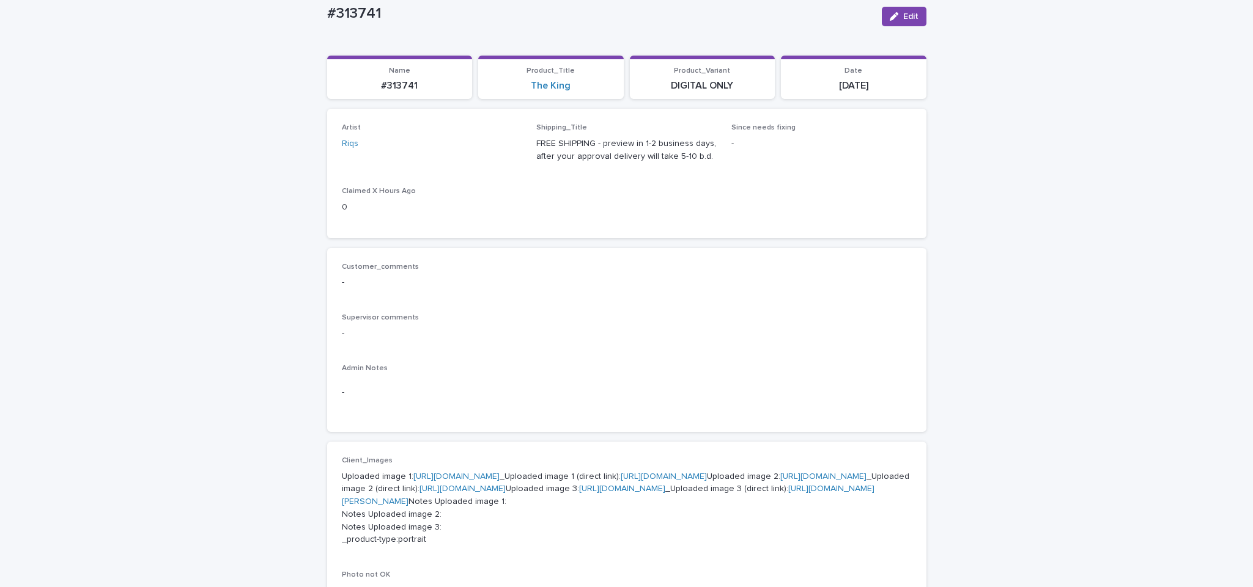
scroll to position [6, 0]
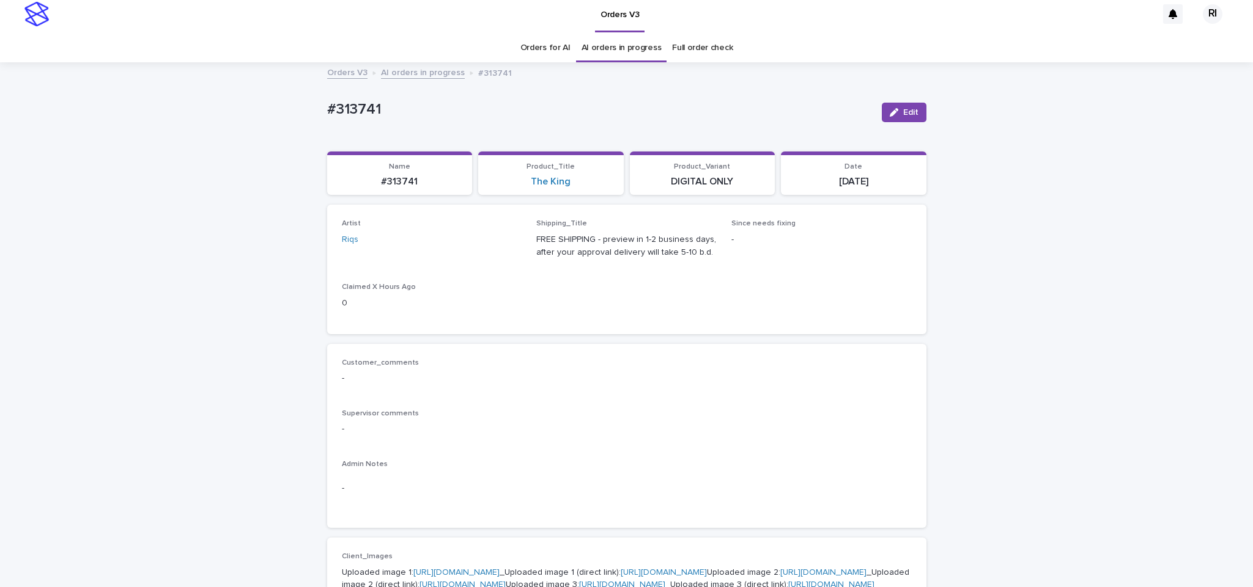
click at [424, 75] on link "AI orders in progress" at bounding box center [423, 72] width 84 height 14
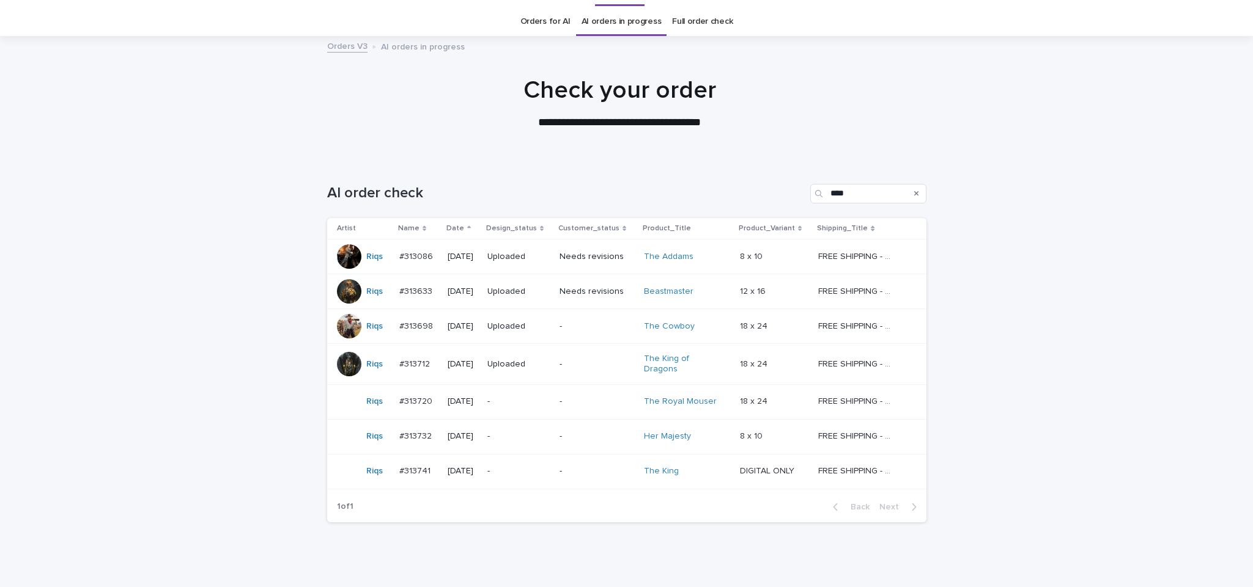
scroll to position [39, 0]
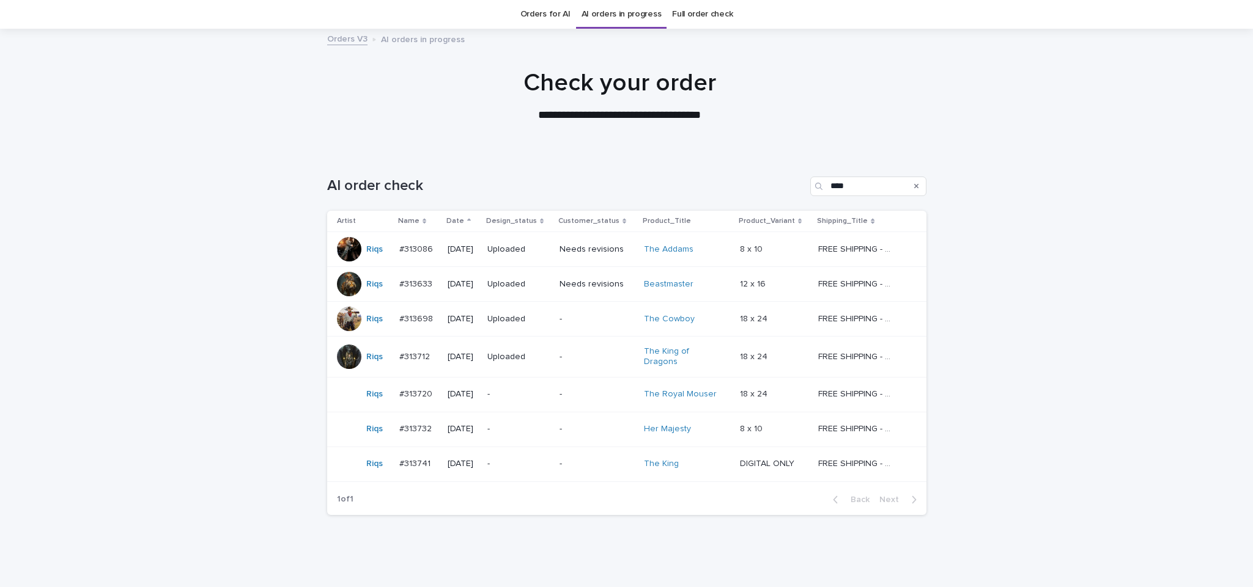
click at [531, 393] on p "-" at bounding box center [518, 394] width 62 height 10
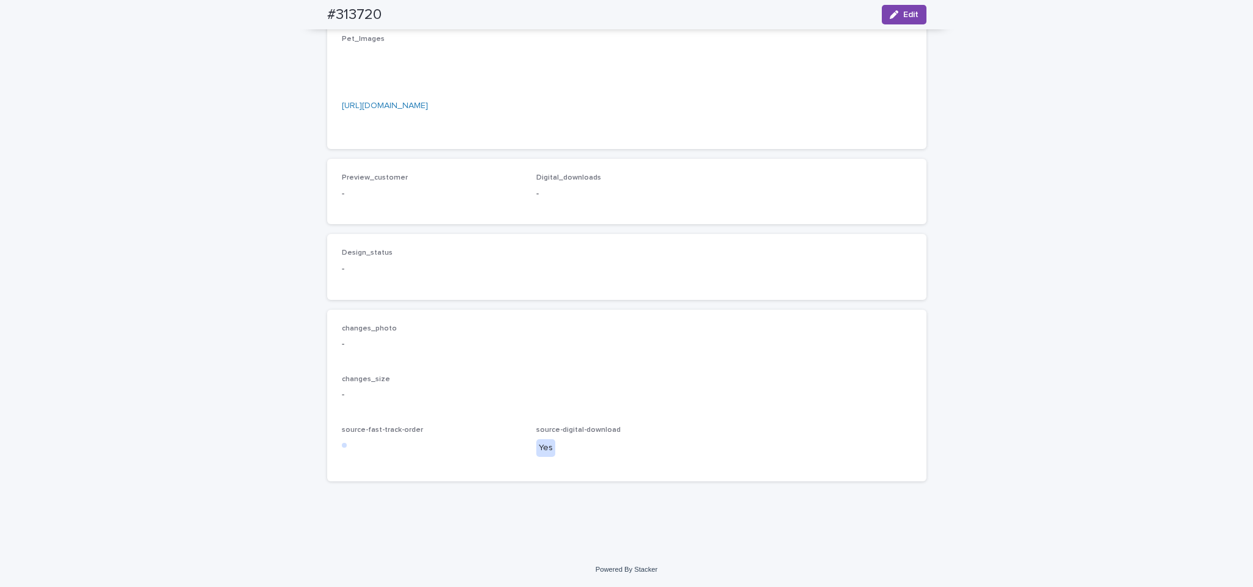
scroll to position [815, 0]
click at [740, 10] on span "Edit" at bounding box center [910, 14] width 15 height 9
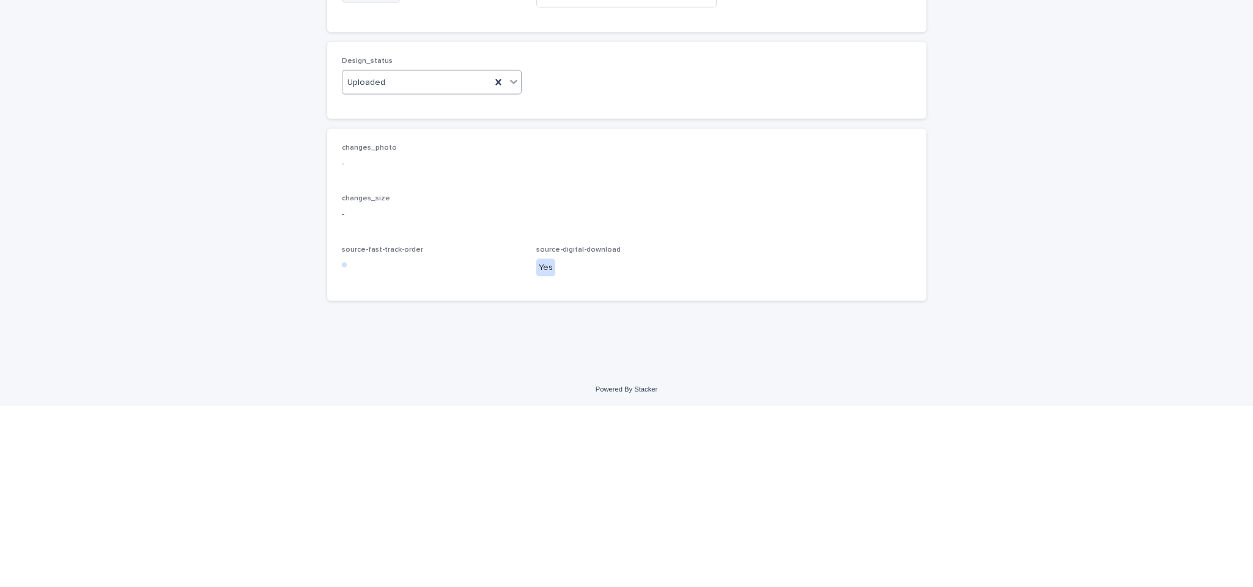
click at [369, 178] on span "Add" at bounding box center [376, 173] width 15 height 9
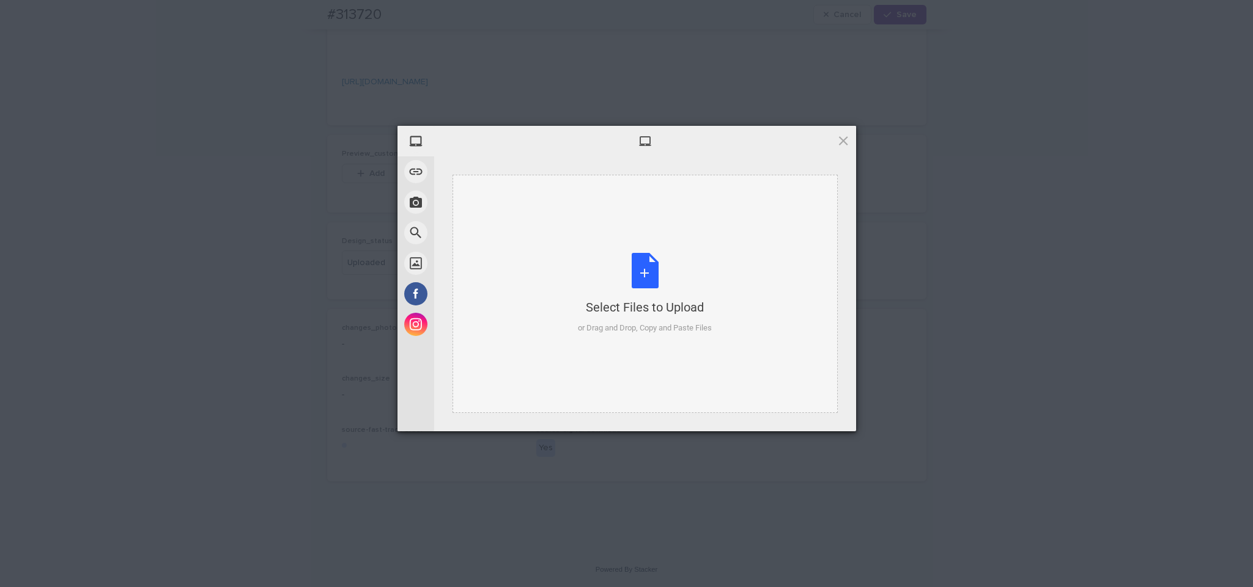
click at [620, 271] on div "Select Files to Upload or Drag and Drop, Copy and Paste Files" at bounding box center [645, 293] width 134 height 81
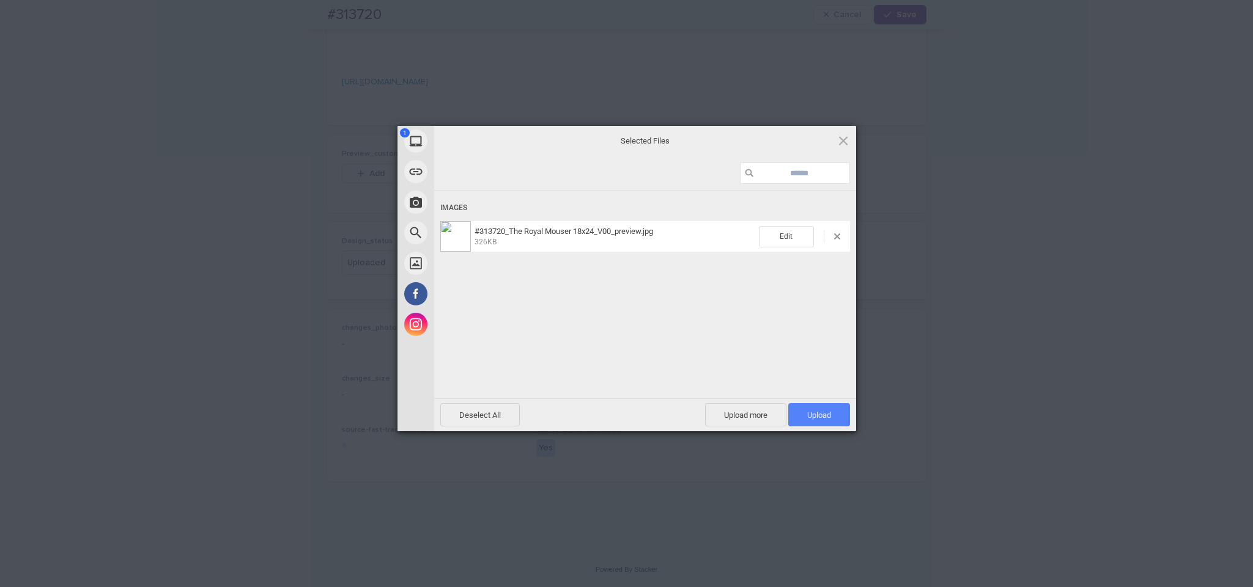
click at [740, 413] on span "Upload 1" at bounding box center [819, 415] width 24 height 9
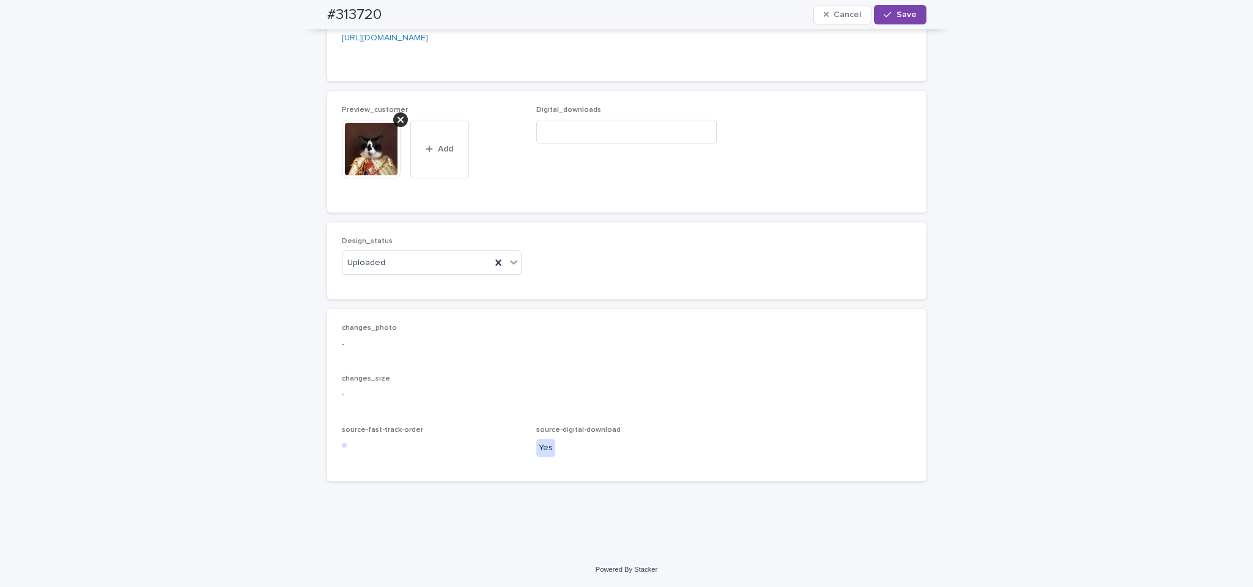
click at [393, 127] on div at bounding box center [400, 119] width 15 height 15
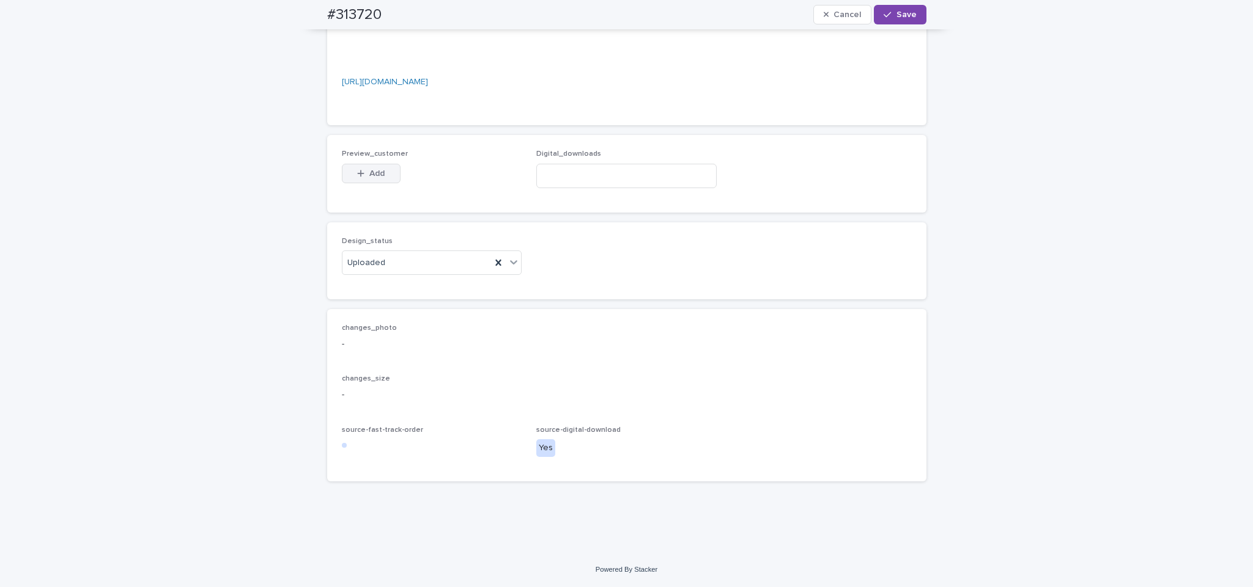
click at [374, 183] on button "Add" at bounding box center [371, 174] width 59 height 20
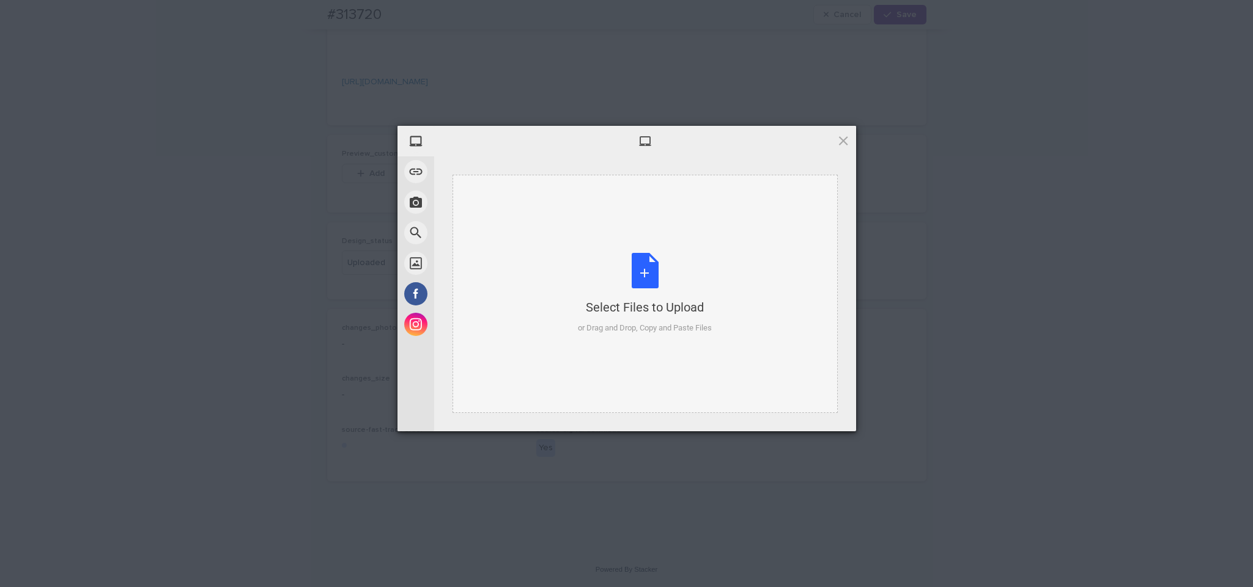
click at [657, 263] on div "Select Files to Upload or Drag and Drop, Copy and Paste Files" at bounding box center [645, 293] width 134 height 81
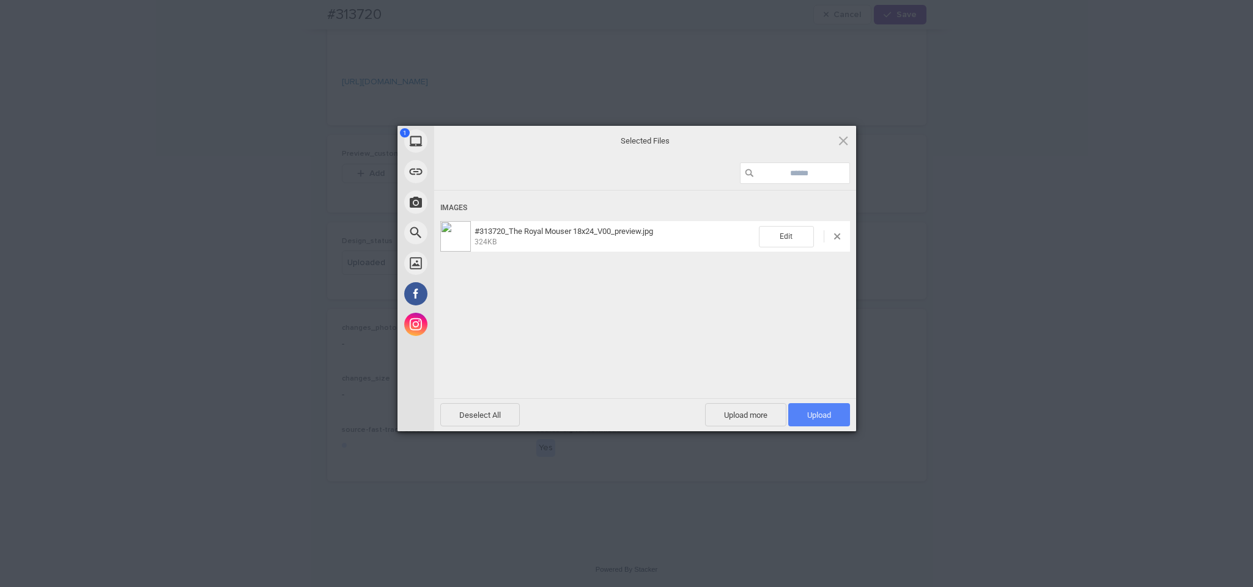
click at [740, 411] on span "Upload 1" at bounding box center [819, 415] width 24 height 9
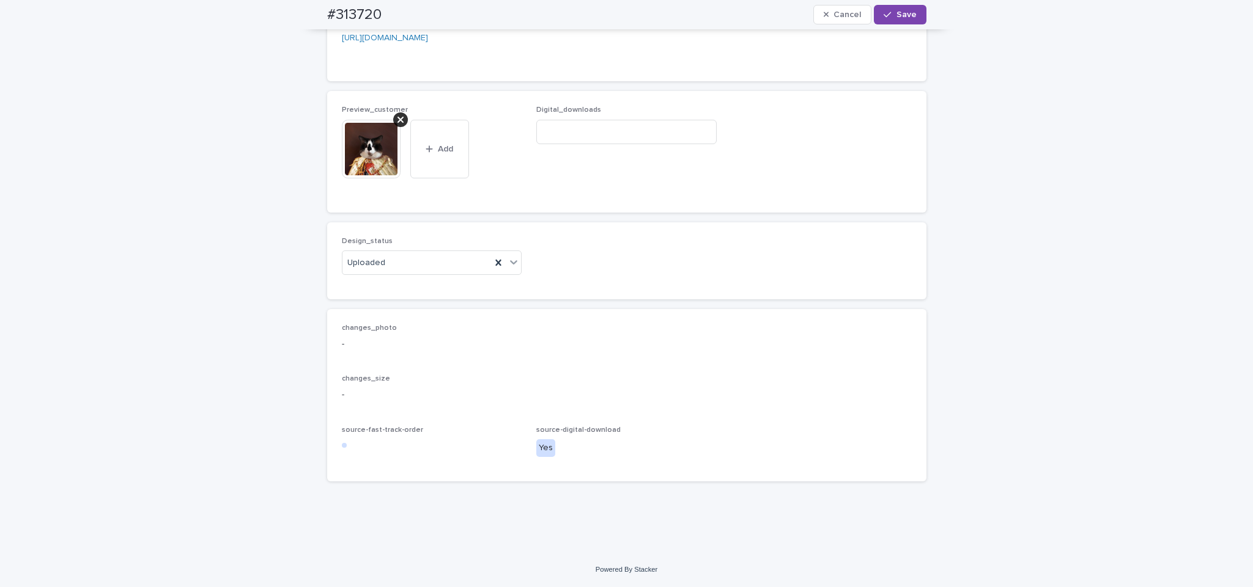
click at [386, 114] on span "Preview_customer" at bounding box center [375, 109] width 66 height 7
click at [397, 125] on icon at bounding box center [400, 120] width 6 height 10
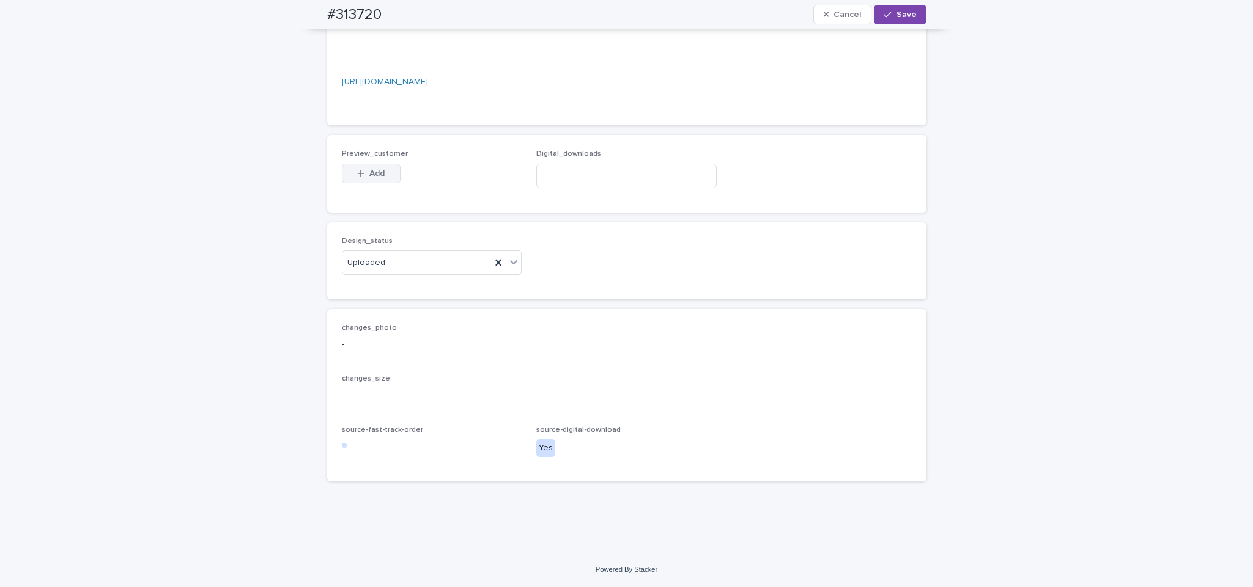
click at [369, 178] on span "Add" at bounding box center [376, 173] width 15 height 9
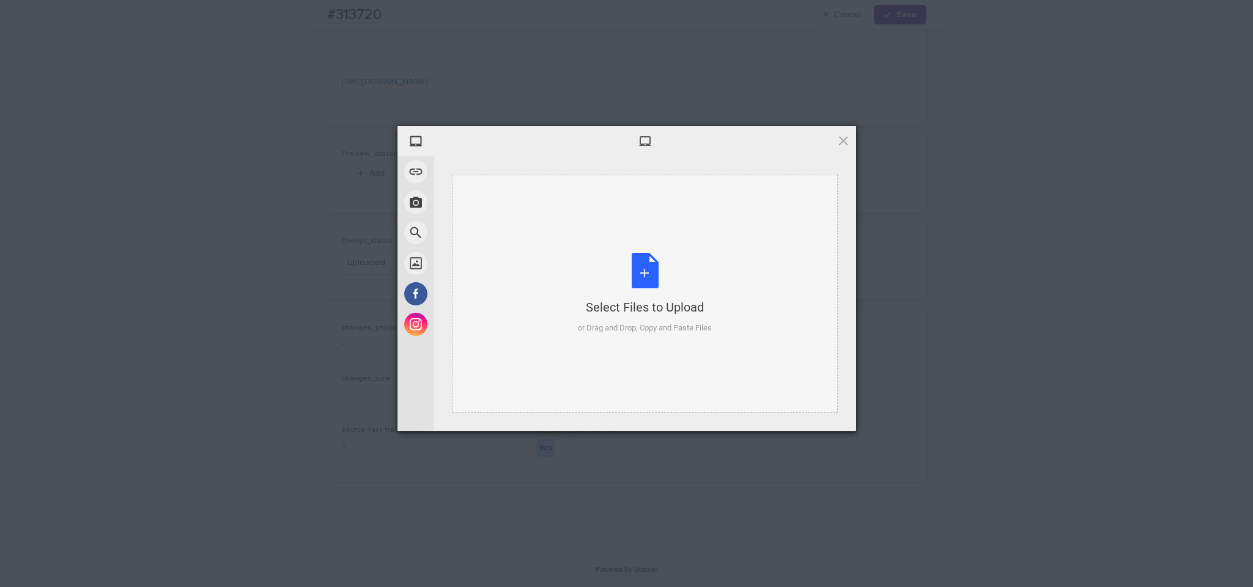
click at [662, 237] on div "Select Files to Upload or Drag and Drop, Copy and Paste Files" at bounding box center [644, 294] width 385 height 238
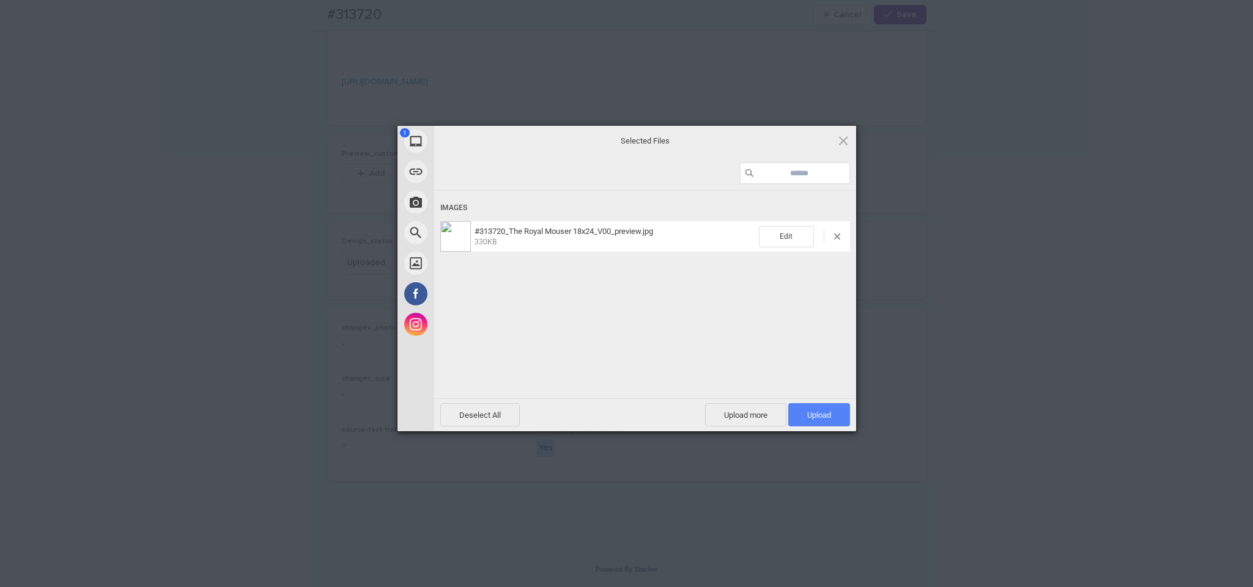
click at [740, 422] on span "Upload 1" at bounding box center [819, 414] width 62 height 23
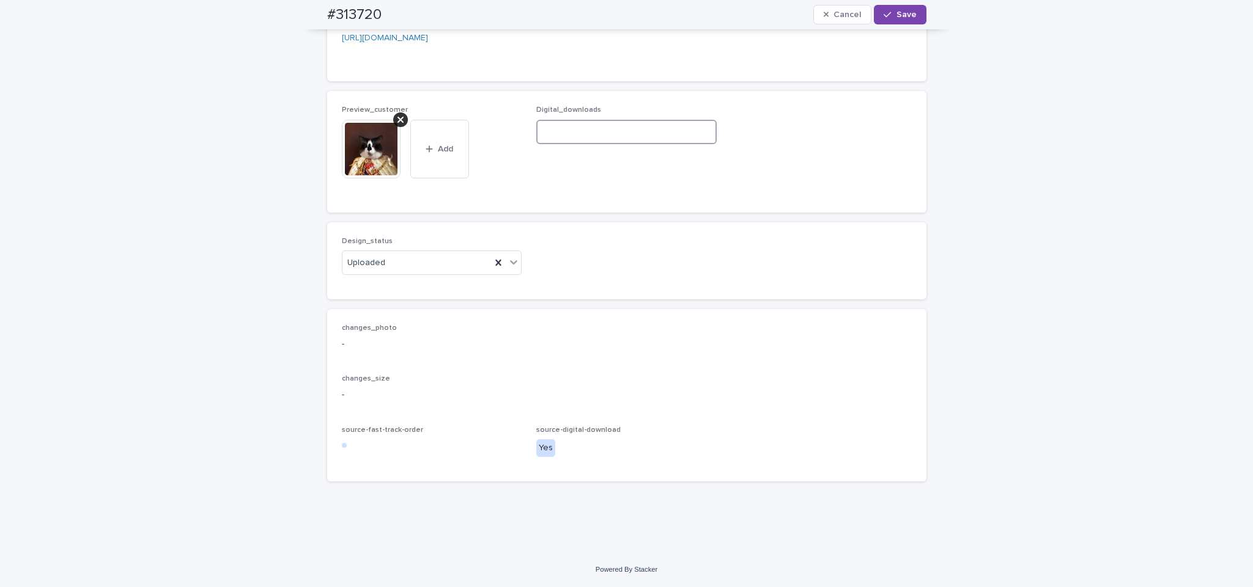
paste input "**********"
type input "**********"
click at [740, 12] on span "Save" at bounding box center [906, 14] width 20 height 9
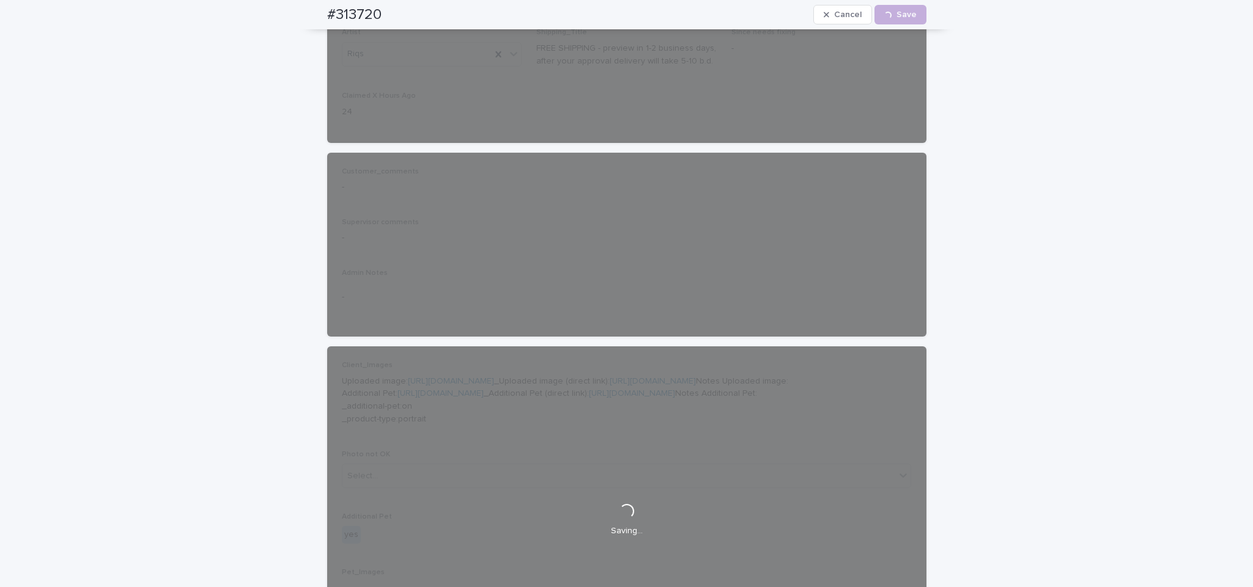
scroll to position [0, 0]
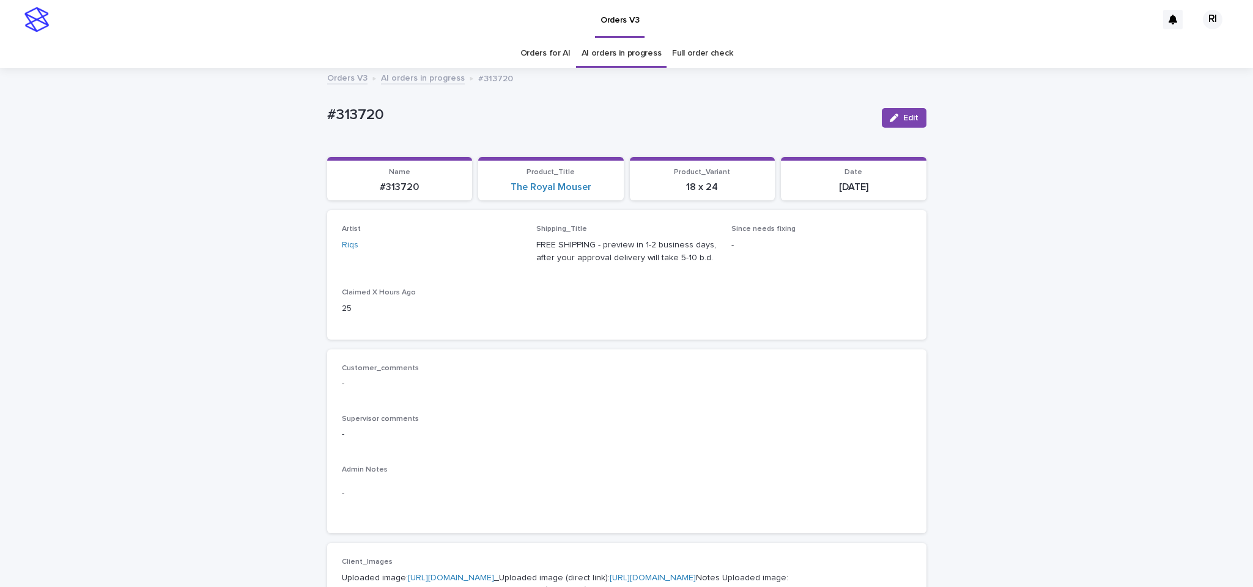
click at [425, 81] on link "AI orders in progress" at bounding box center [423, 77] width 84 height 14
